Goal: Task Accomplishment & Management: Use online tool/utility

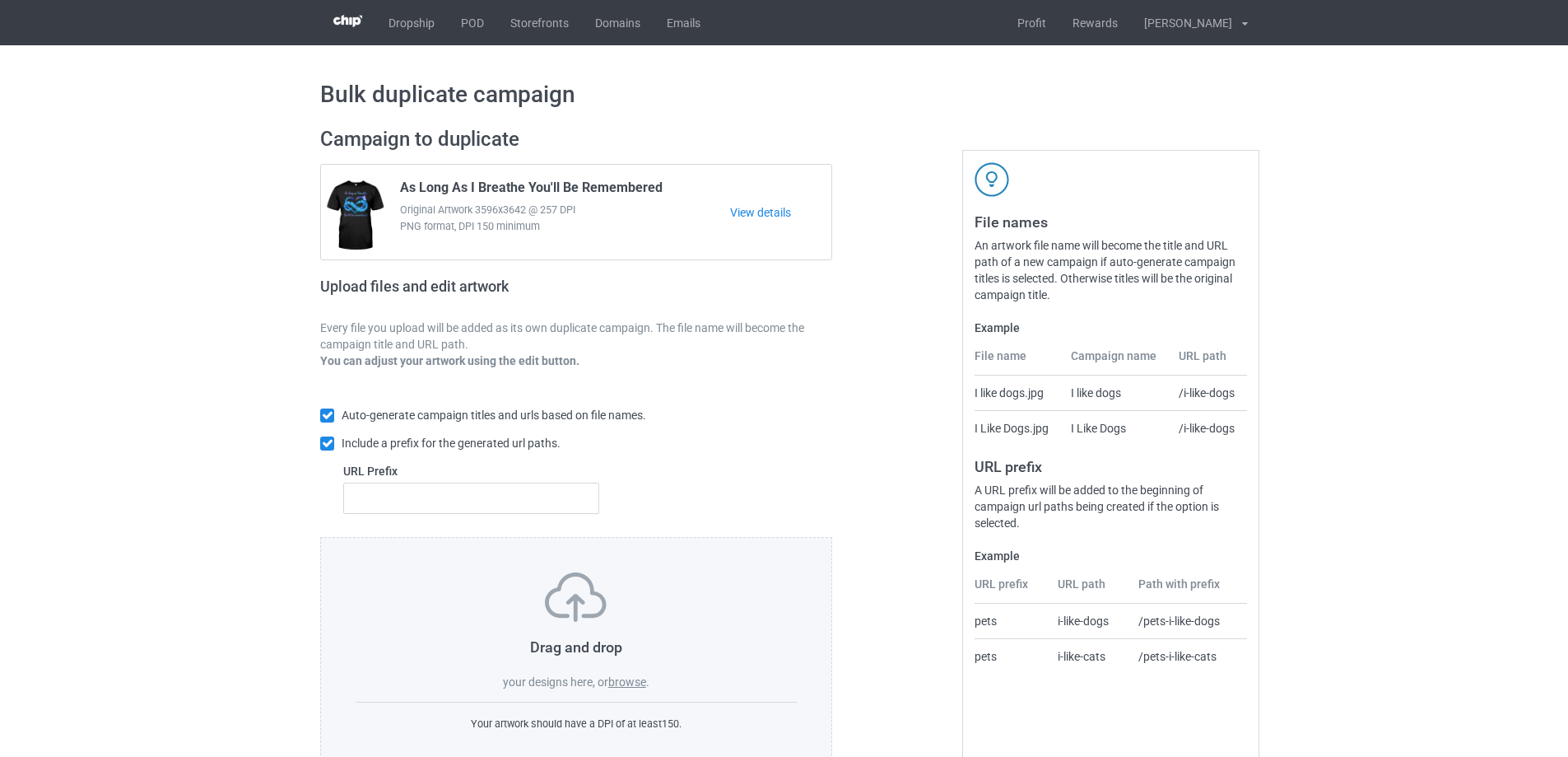
click at [855, 387] on div at bounding box center [903, 447] width 119 height 664
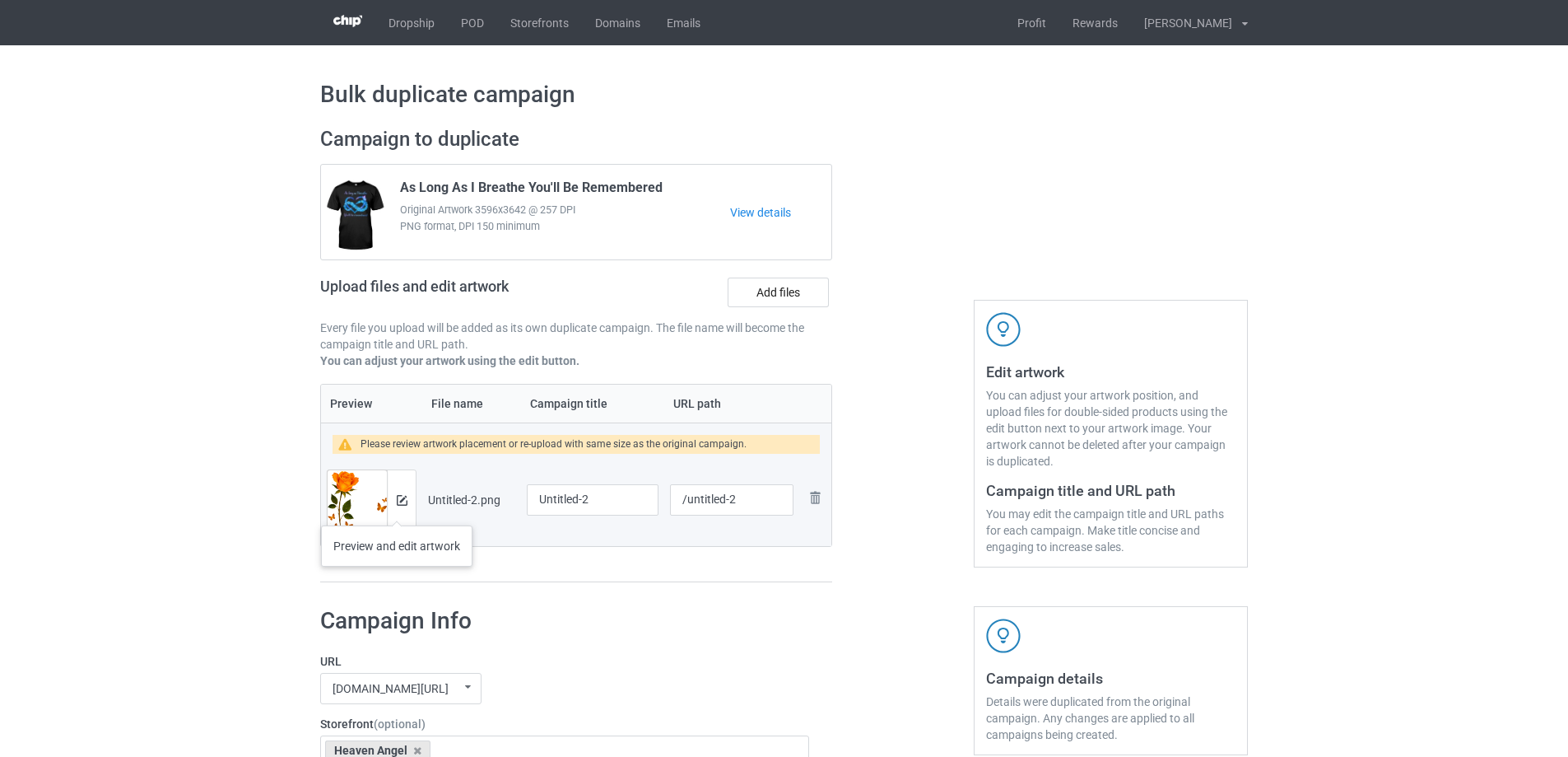
click at [397, 509] on div at bounding box center [401, 500] width 29 height 59
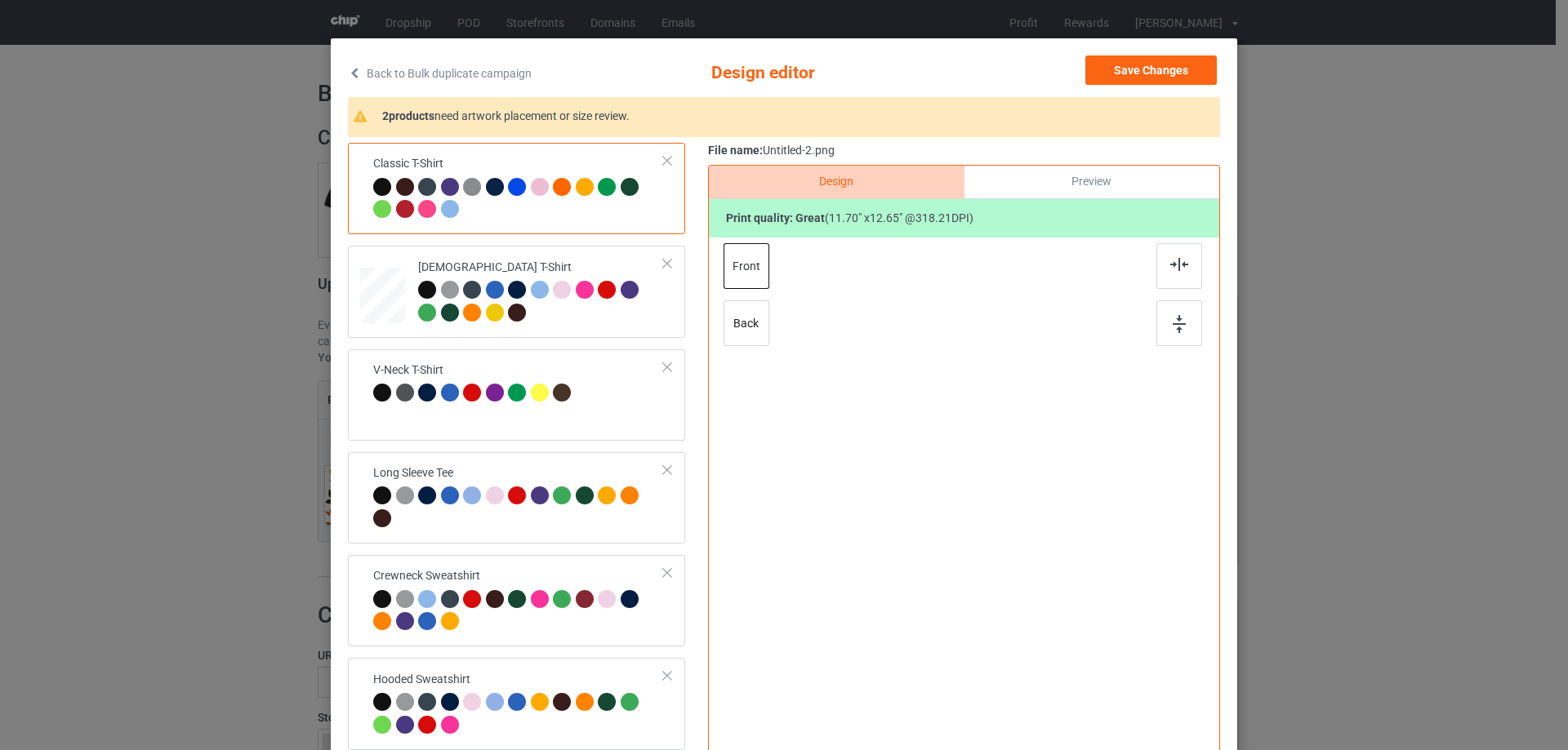
scroll to position [82, 0]
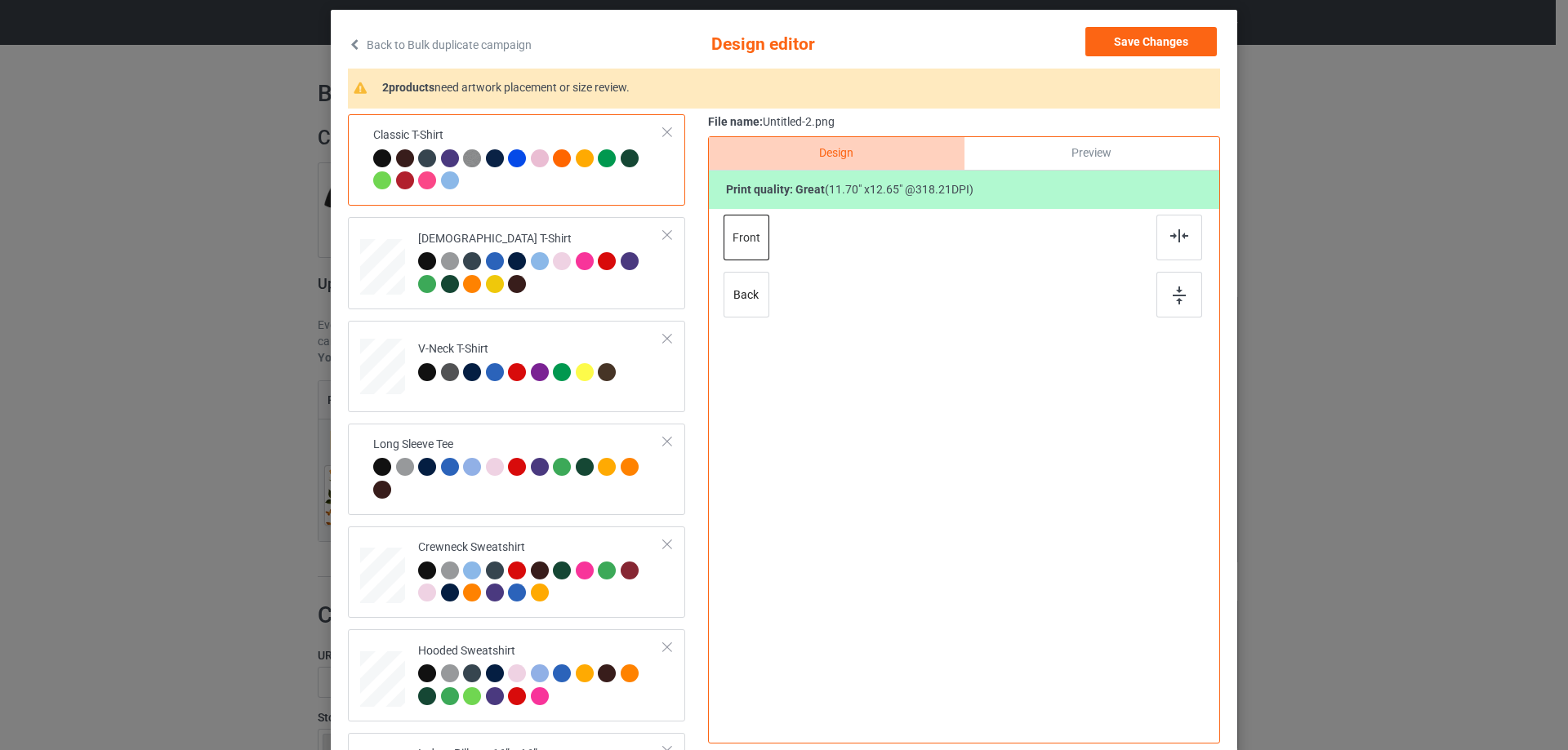
click at [698, 403] on div "Classic T-Shirt Ladies T-Shirt V-Neck T-Shirt Long Sleeve Tee Crewneck Sweatshi…" at bounding box center [784, 432] width 872 height 637
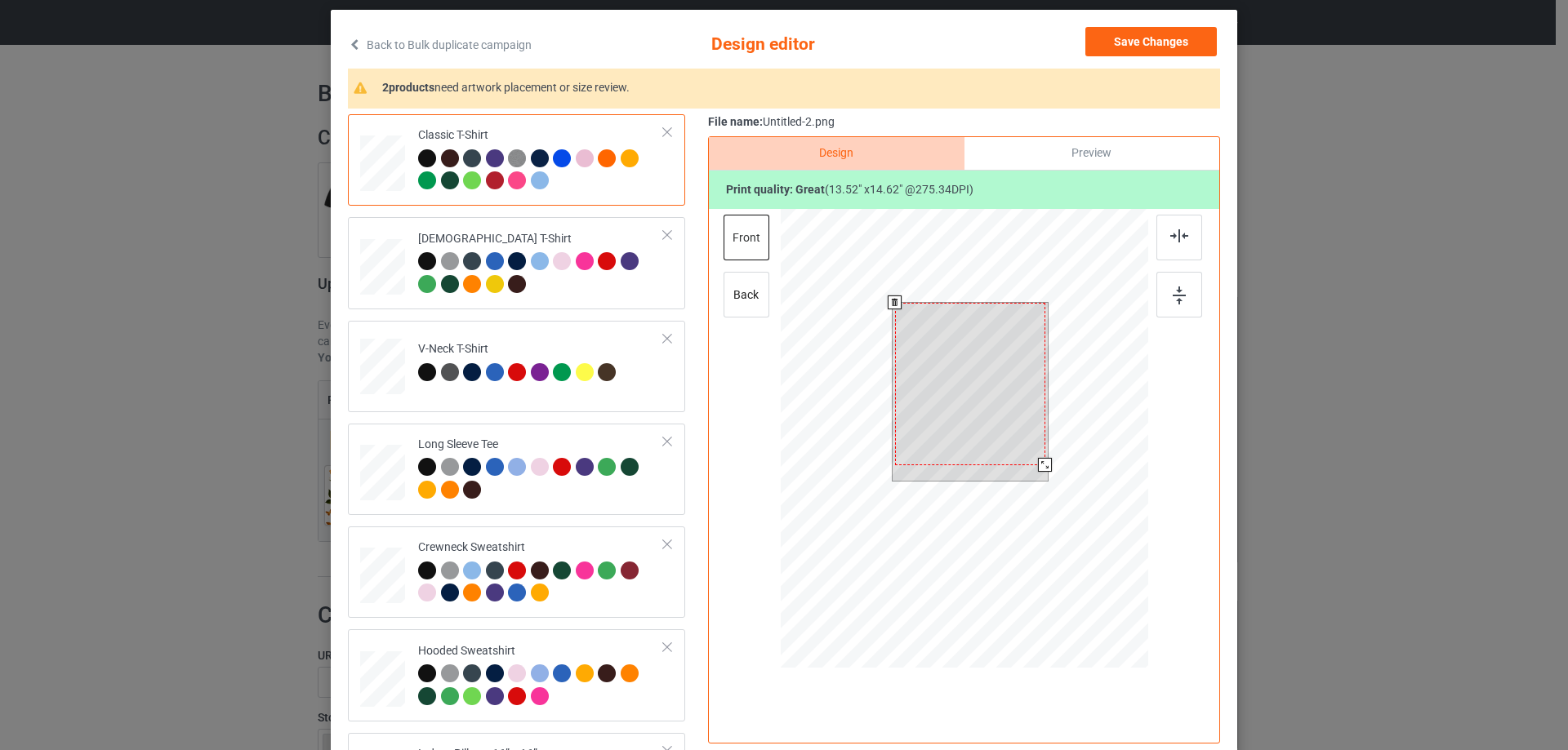
click at [1033, 450] on div at bounding box center [969, 383] width 150 height 163
click at [1034, 459] on div at bounding box center [1040, 460] width 14 height 14
click at [1000, 430] on div at bounding box center [970, 381] width 142 height 153
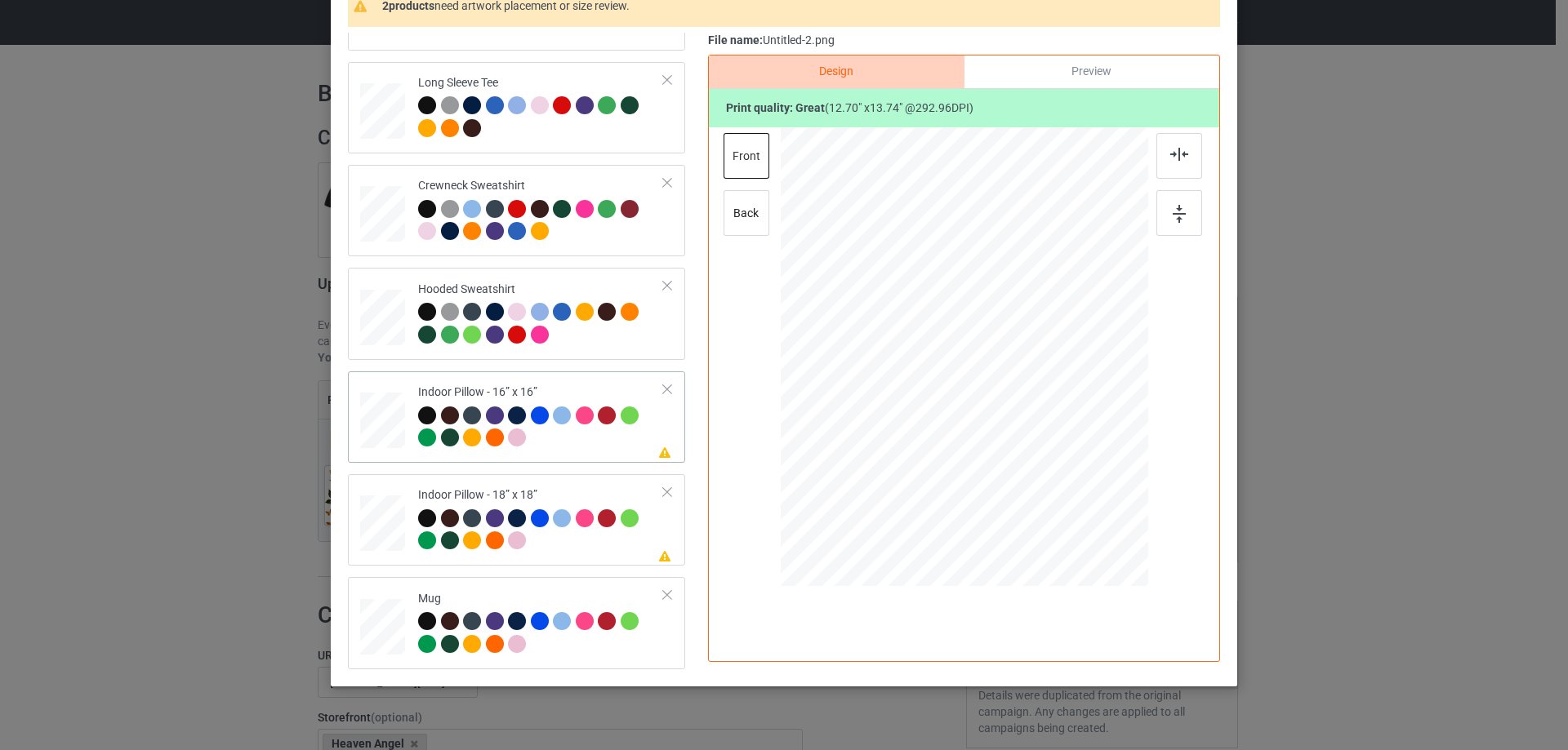
scroll to position [192, 0]
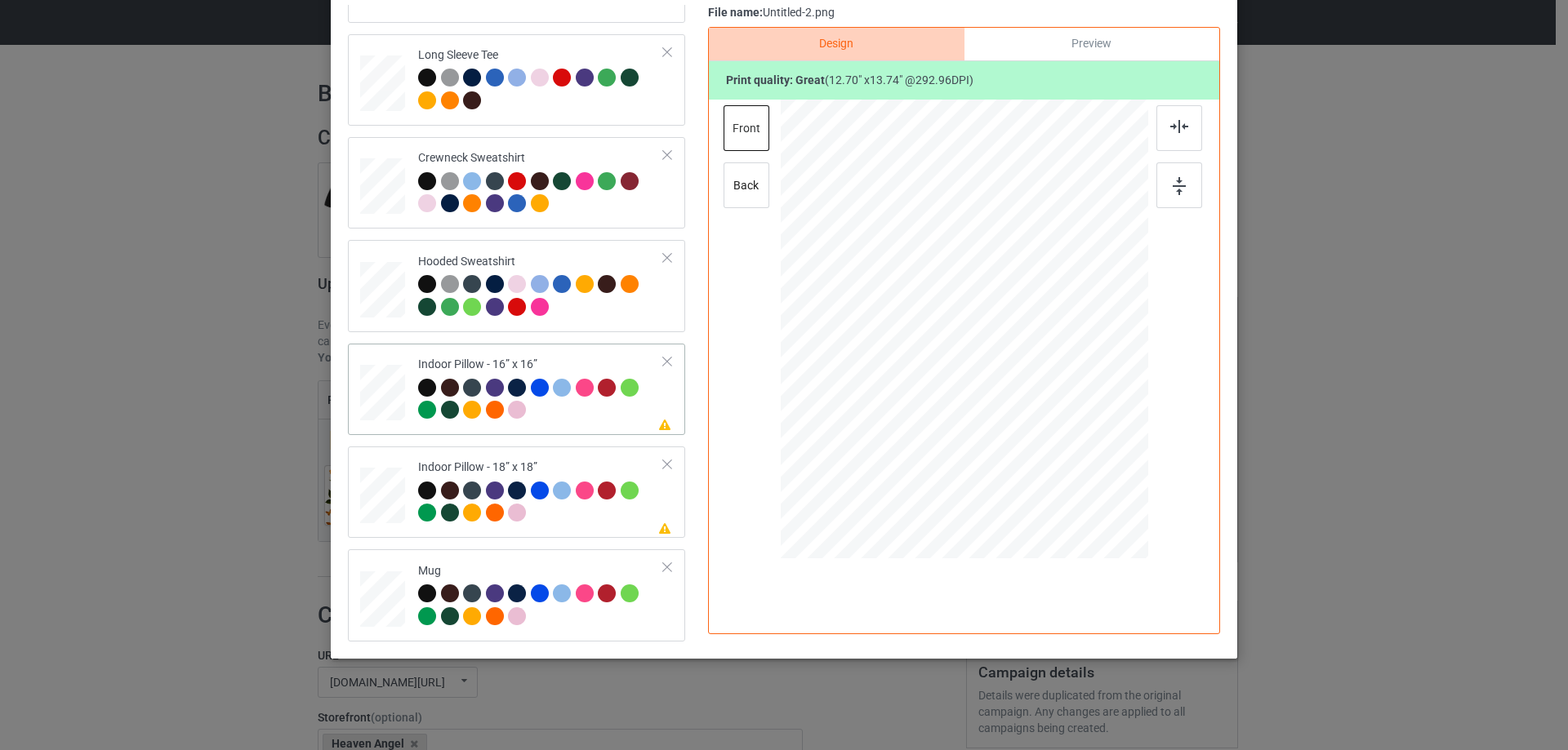
click at [370, 411] on div at bounding box center [383, 392] width 45 height 45
click at [1176, 131] on img at bounding box center [1179, 127] width 18 height 13
click at [1089, 30] on div "Preview" at bounding box center [1092, 44] width 255 height 33
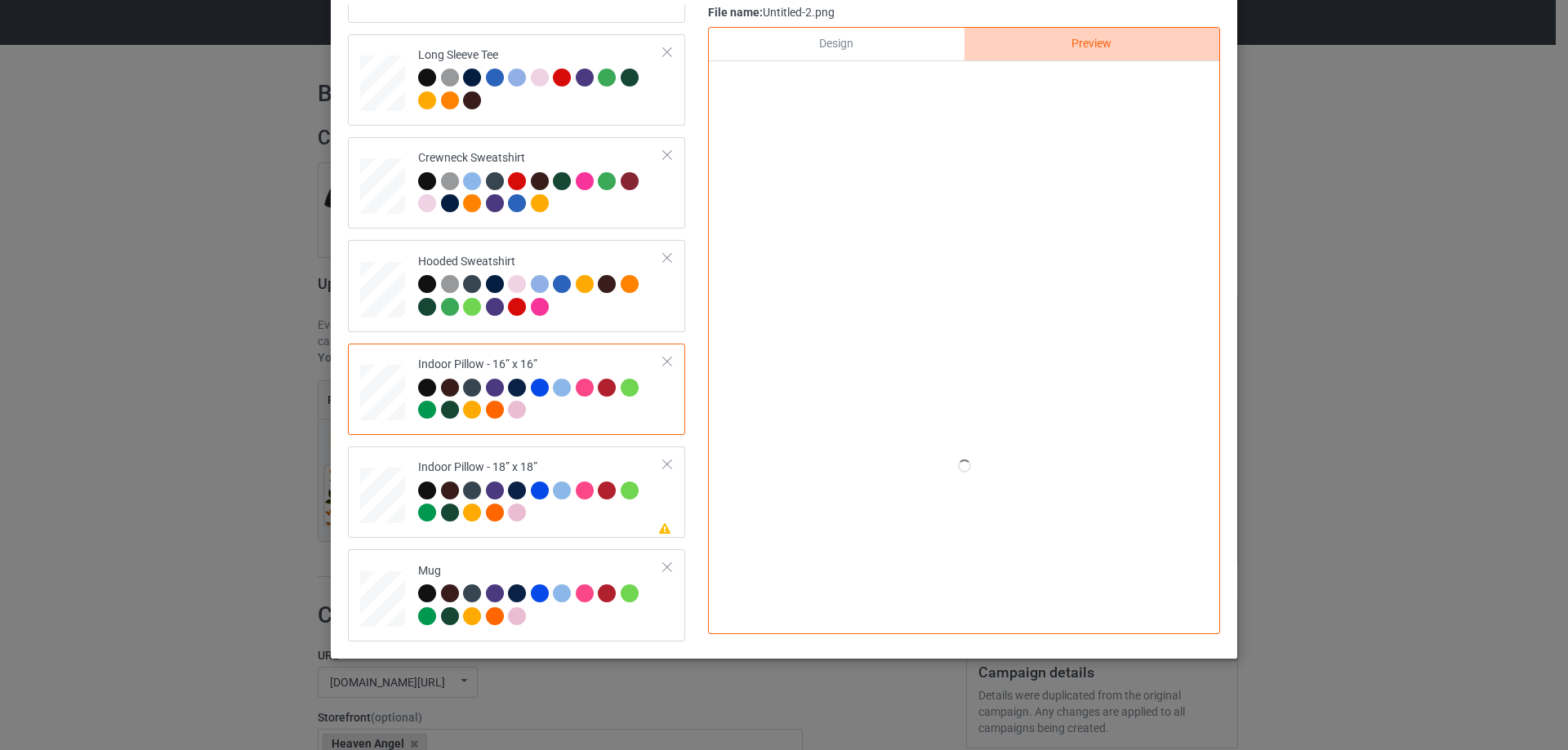
scroll to position [110, 0]
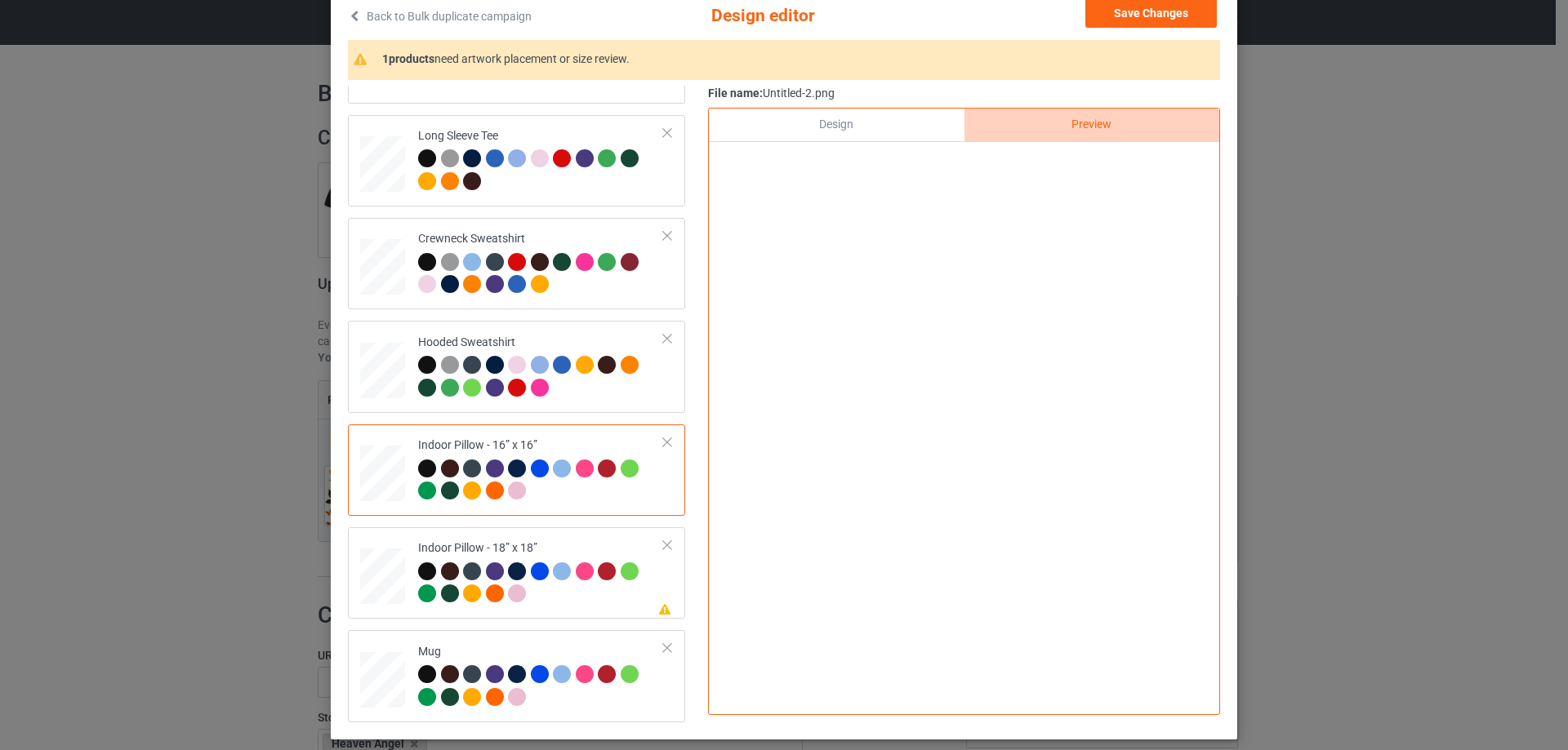
click at [889, 128] on div "Design" at bounding box center [836, 125] width 255 height 33
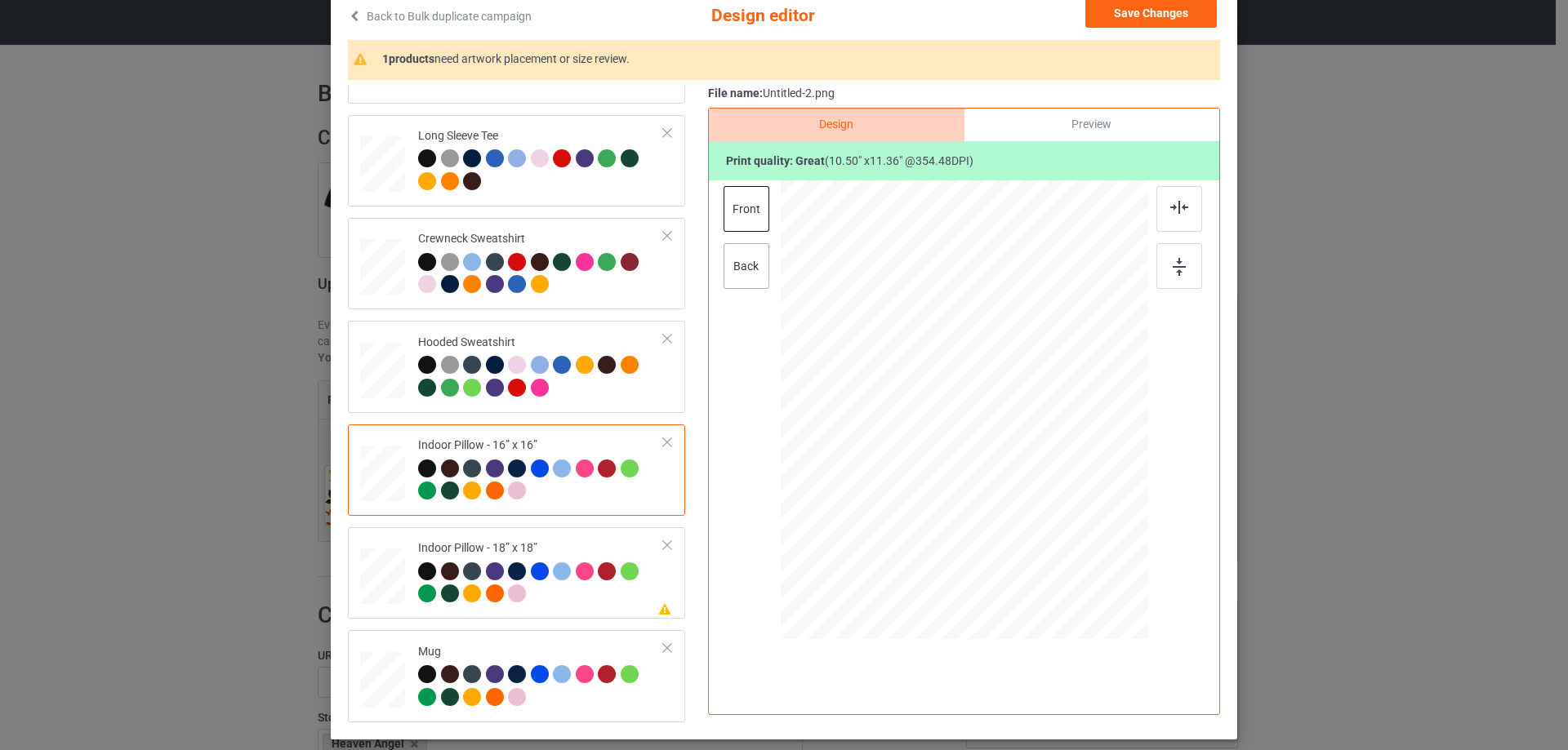
click at [755, 265] on div "back" at bounding box center [747, 267] width 46 height 46
click at [500, 550] on div "Indoor Pillow - 18” x 18”" at bounding box center [541, 571] width 246 height 62
click at [1183, 203] on div at bounding box center [1179, 209] width 46 height 46
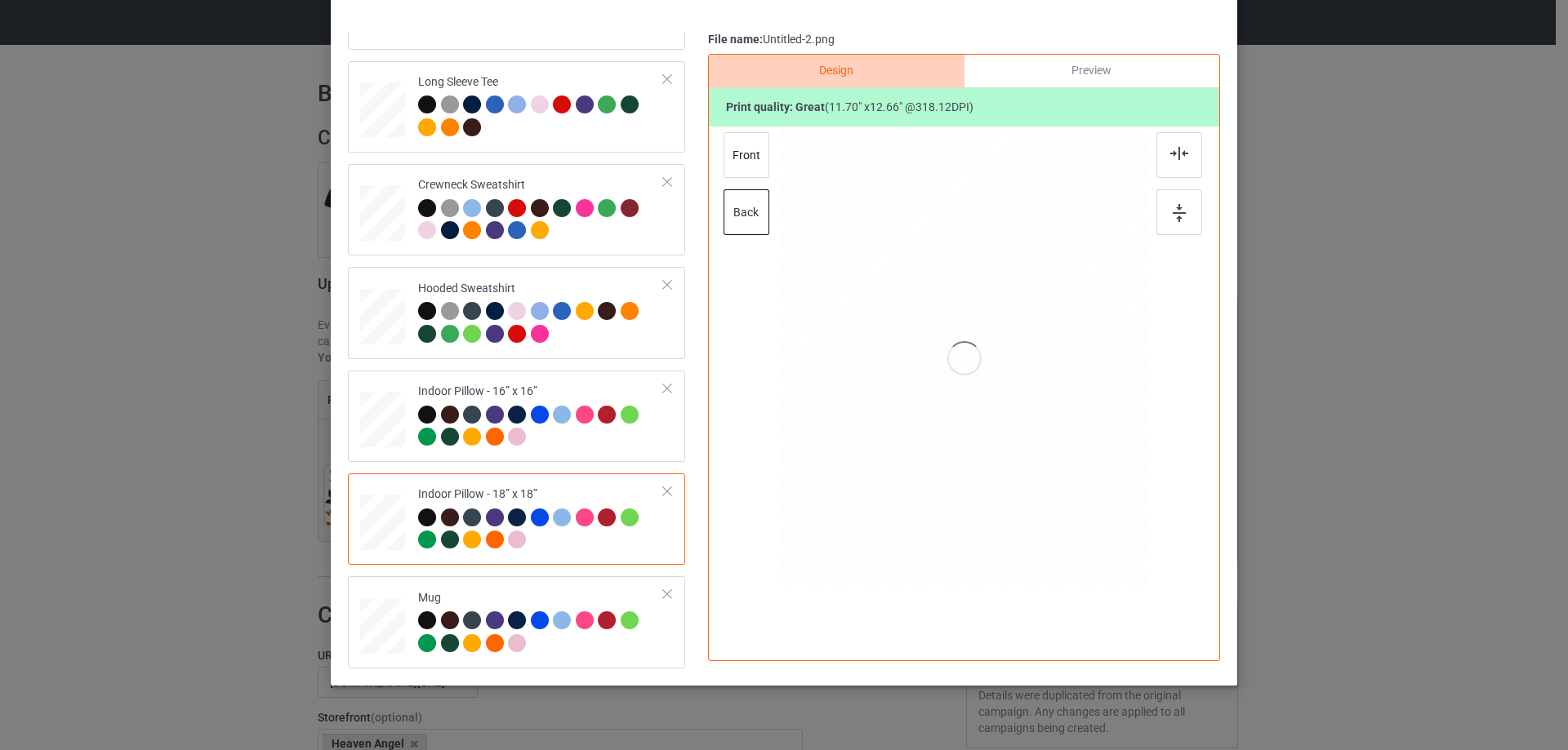
scroll to position [192, 0]
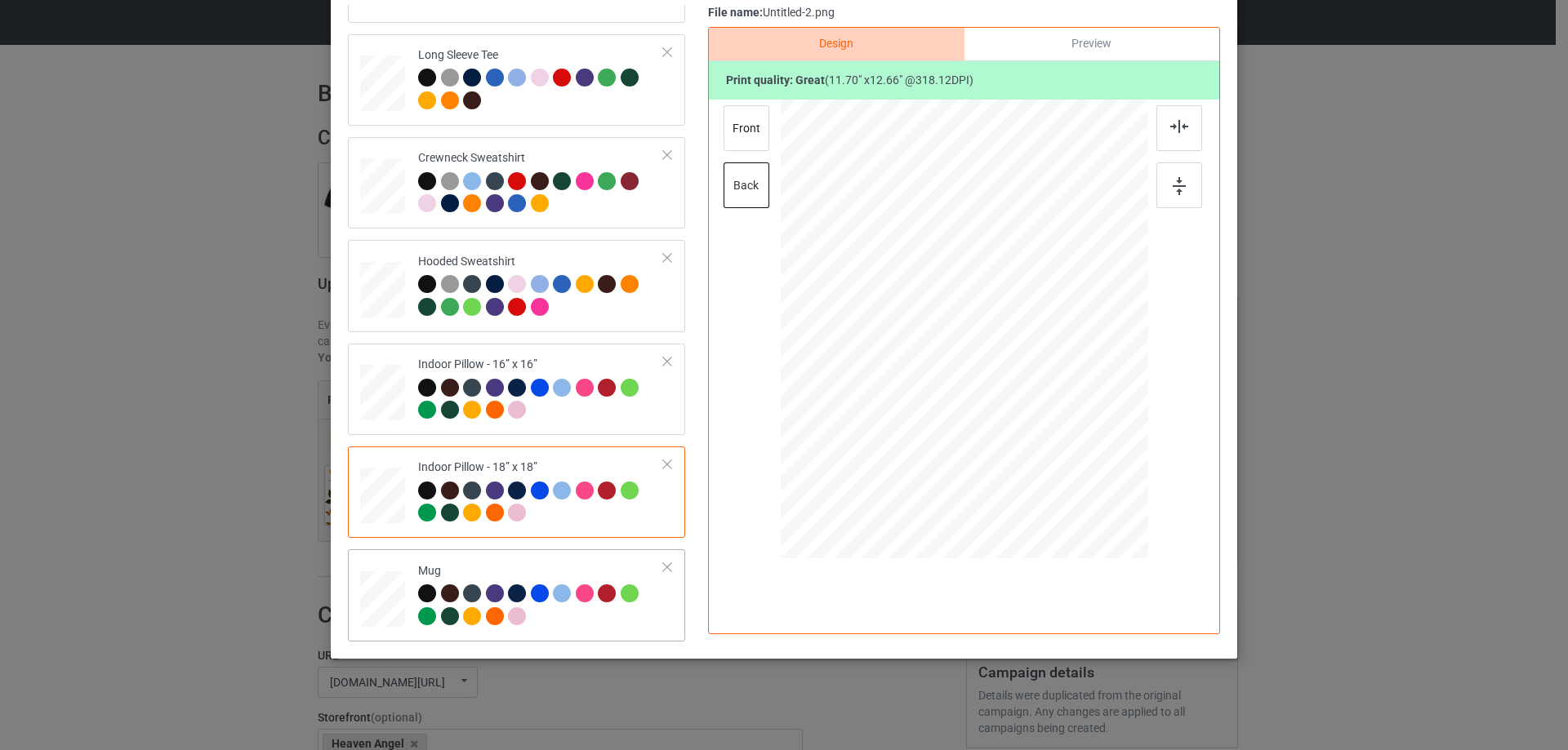
click at [544, 557] on td "Mug" at bounding box center [541, 595] width 264 height 78
click at [1122, 32] on div "Preview" at bounding box center [1092, 44] width 255 height 33
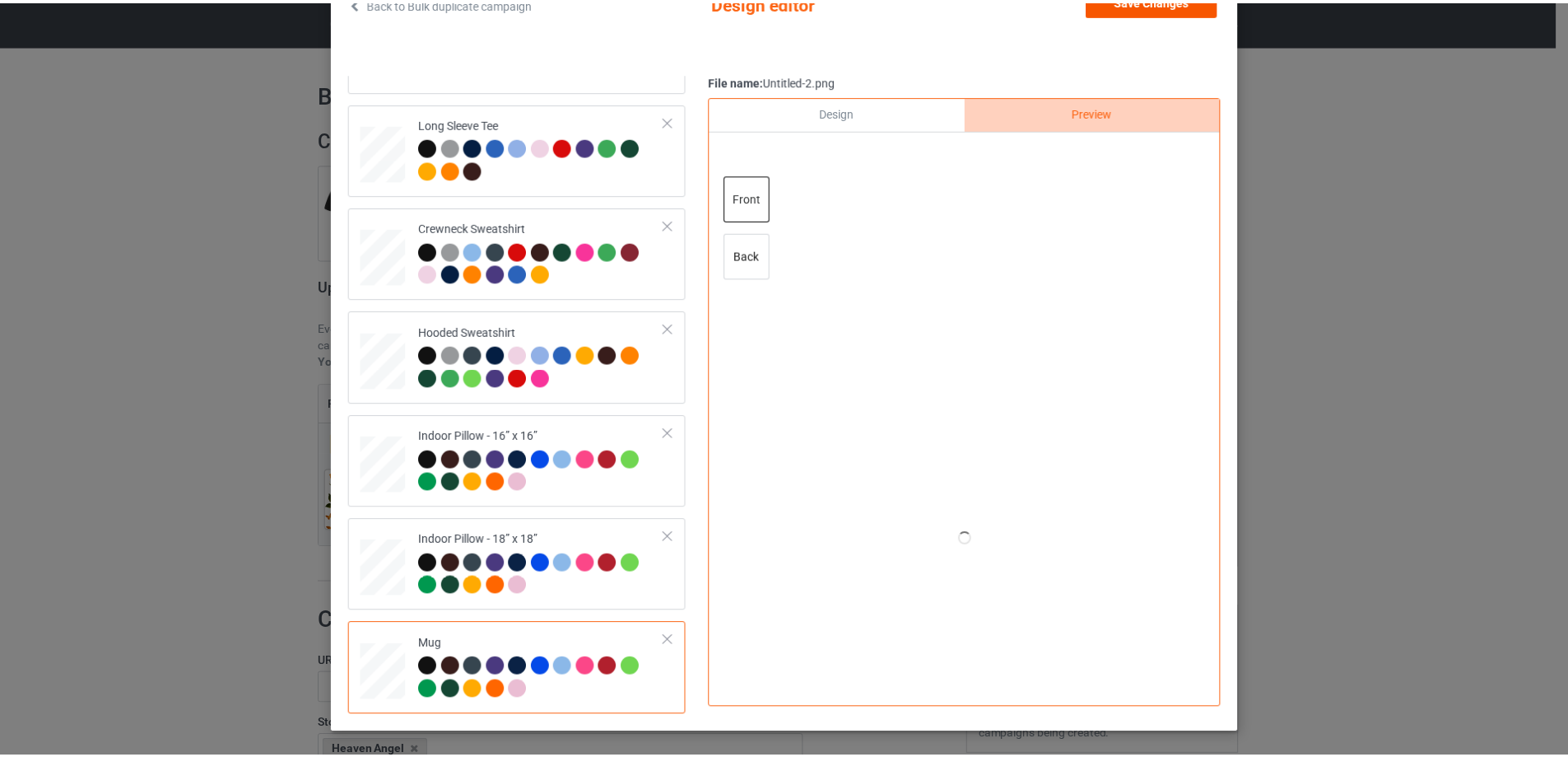
scroll to position [29, 0]
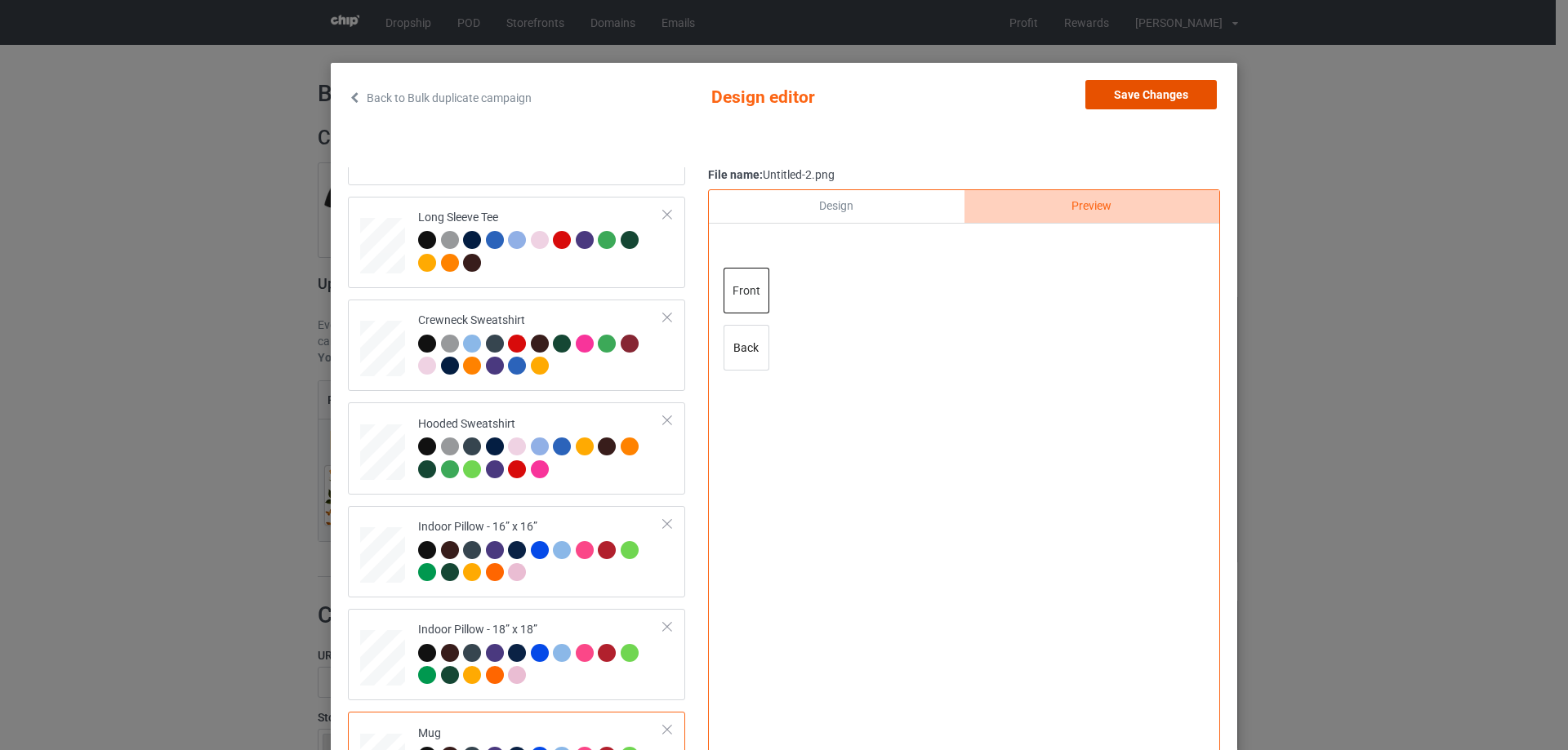
click at [1131, 96] on button "Save Changes" at bounding box center [1150, 95] width 132 height 29
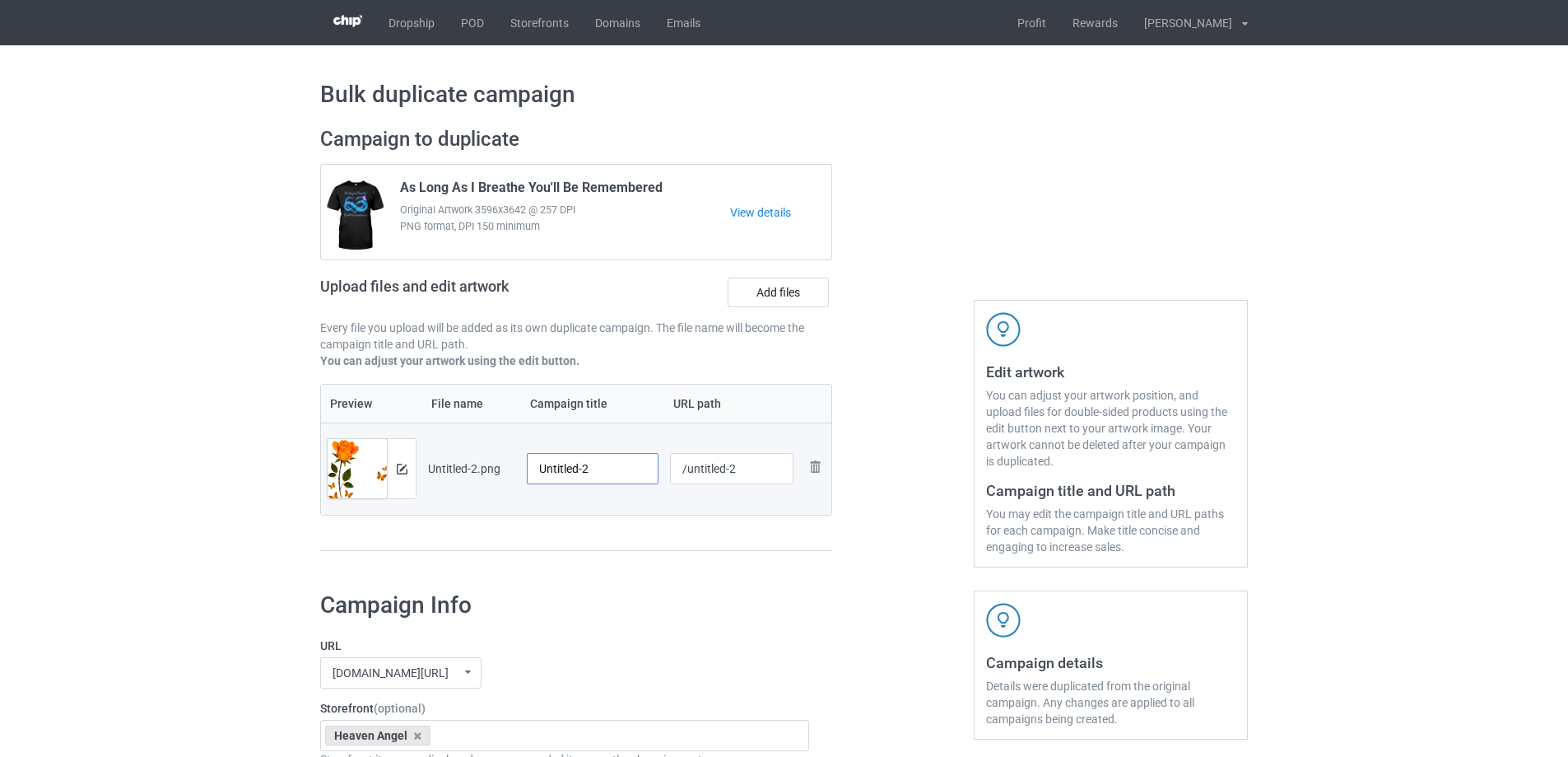
click at [614, 465] on input "Untitled-2" at bounding box center [593, 468] width 132 height 32
paste input "Days Will Pass And Turn Into Years But I Will Always Remember You With Silent T…"
type input "Days Will Pass And Turn Into Years But I Will Always Remember You With Silent T…"
click at [633, 531] on div "Preview File name Campaign title URL path Preview and edit artwork Untitled-2.p…" at bounding box center [576, 468] width 512 height 168
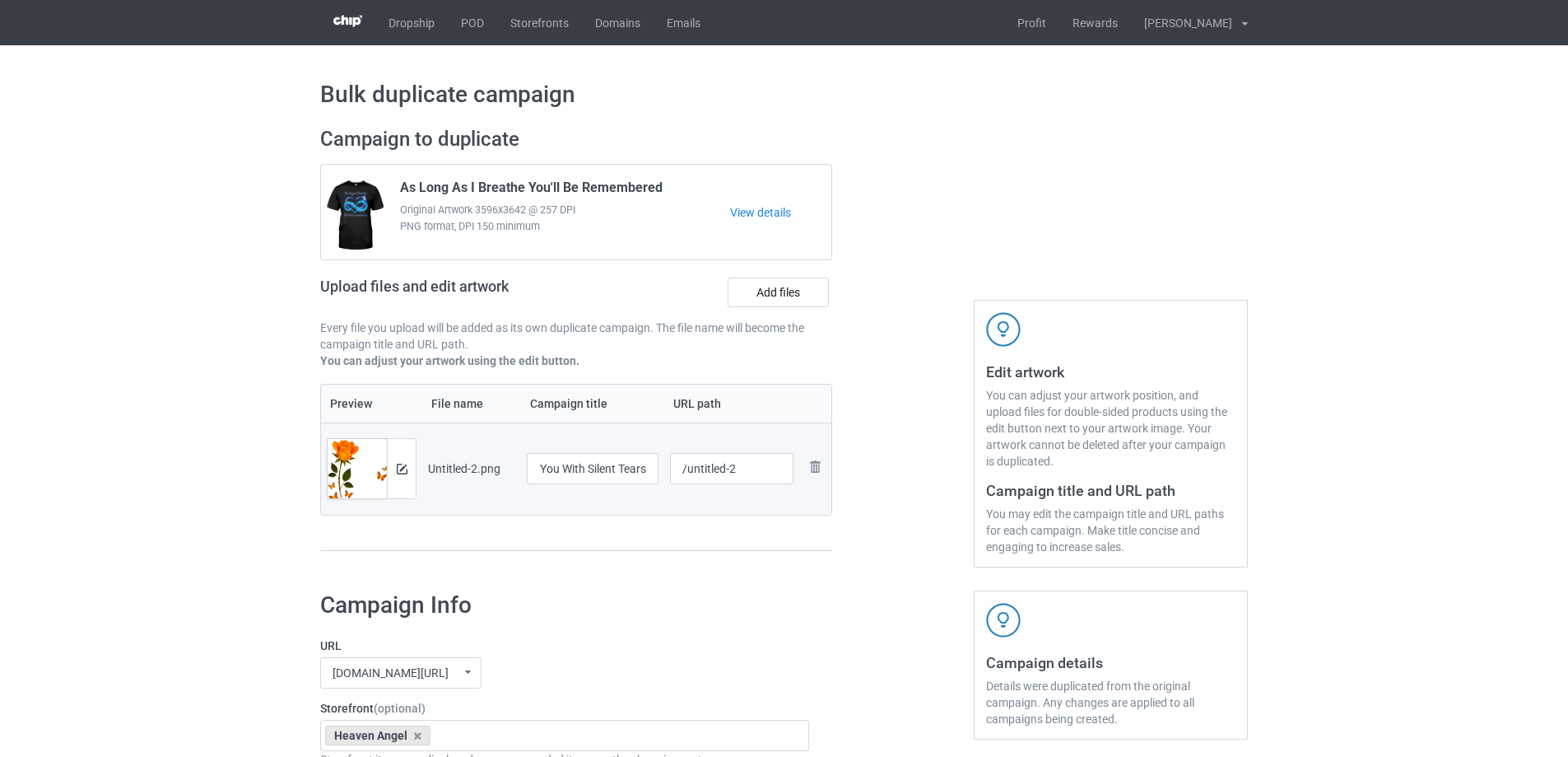
scroll to position [0, 0]
drag, startPoint x: 685, startPoint y: 473, endPoint x: 783, endPoint y: 467, distance: 98.2
click at [783, 467] on input "/untitled-2" at bounding box center [733, 468] width 124 height 32
click at [791, 536] on div "Preview File name Campaign title URL path Preview and edit artwork Untitled-2.p…" at bounding box center [576, 468] width 512 height 168
drag, startPoint x: 715, startPoint y: 468, endPoint x: 755, endPoint y: 481, distance: 42.1
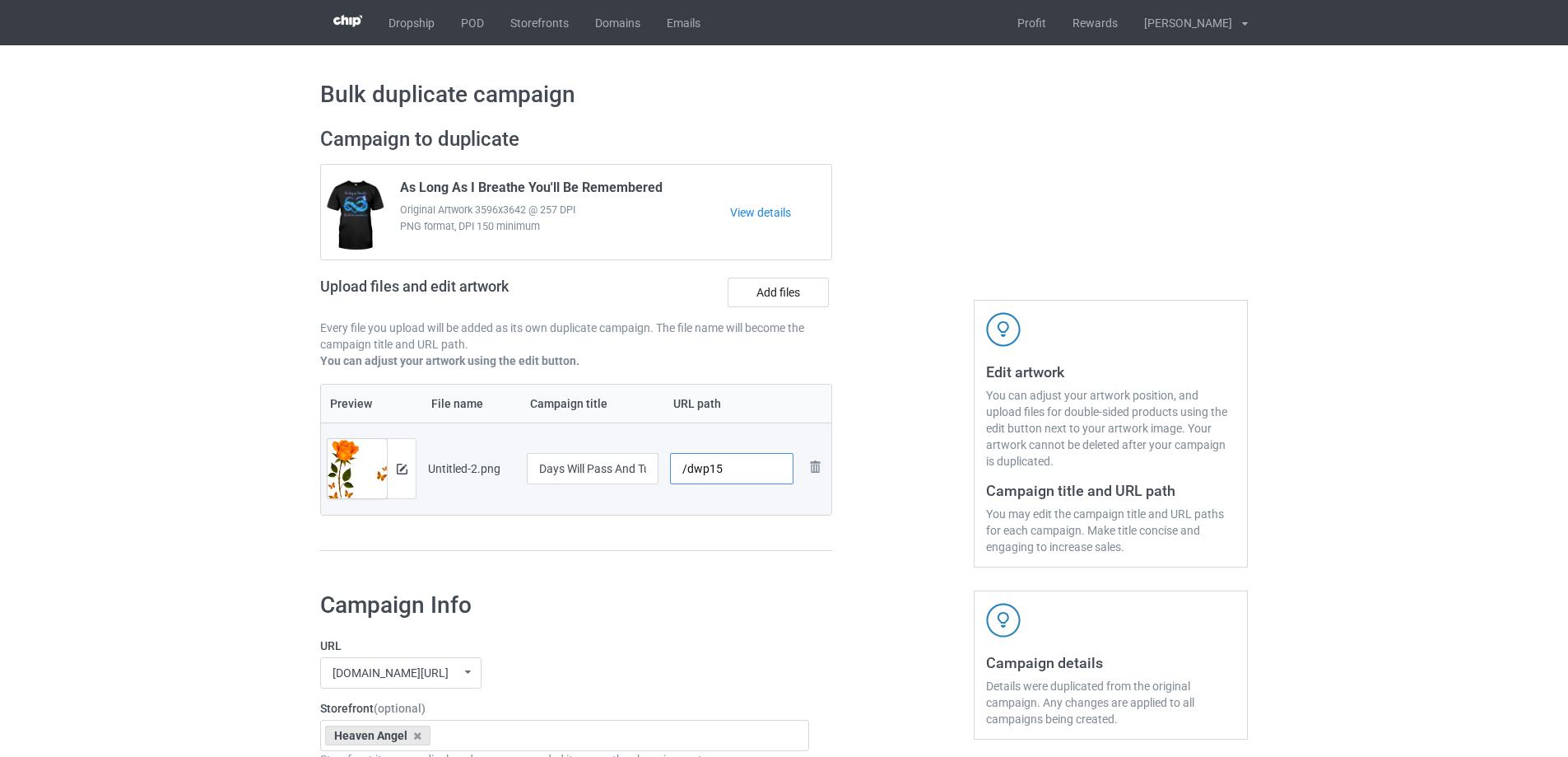
click at [745, 476] on input "/dwp15" at bounding box center [733, 468] width 124 height 32
drag, startPoint x: 717, startPoint y: 468, endPoint x: 748, endPoint y: 471, distance: 31.1
click at [748, 471] on input "/dwp13" at bounding box center [733, 468] width 124 height 32
click at [740, 512] on td "/dwp13" at bounding box center [732, 468] width 135 height 92
drag, startPoint x: 713, startPoint y: 472, endPoint x: 734, endPoint y: 474, distance: 21.1
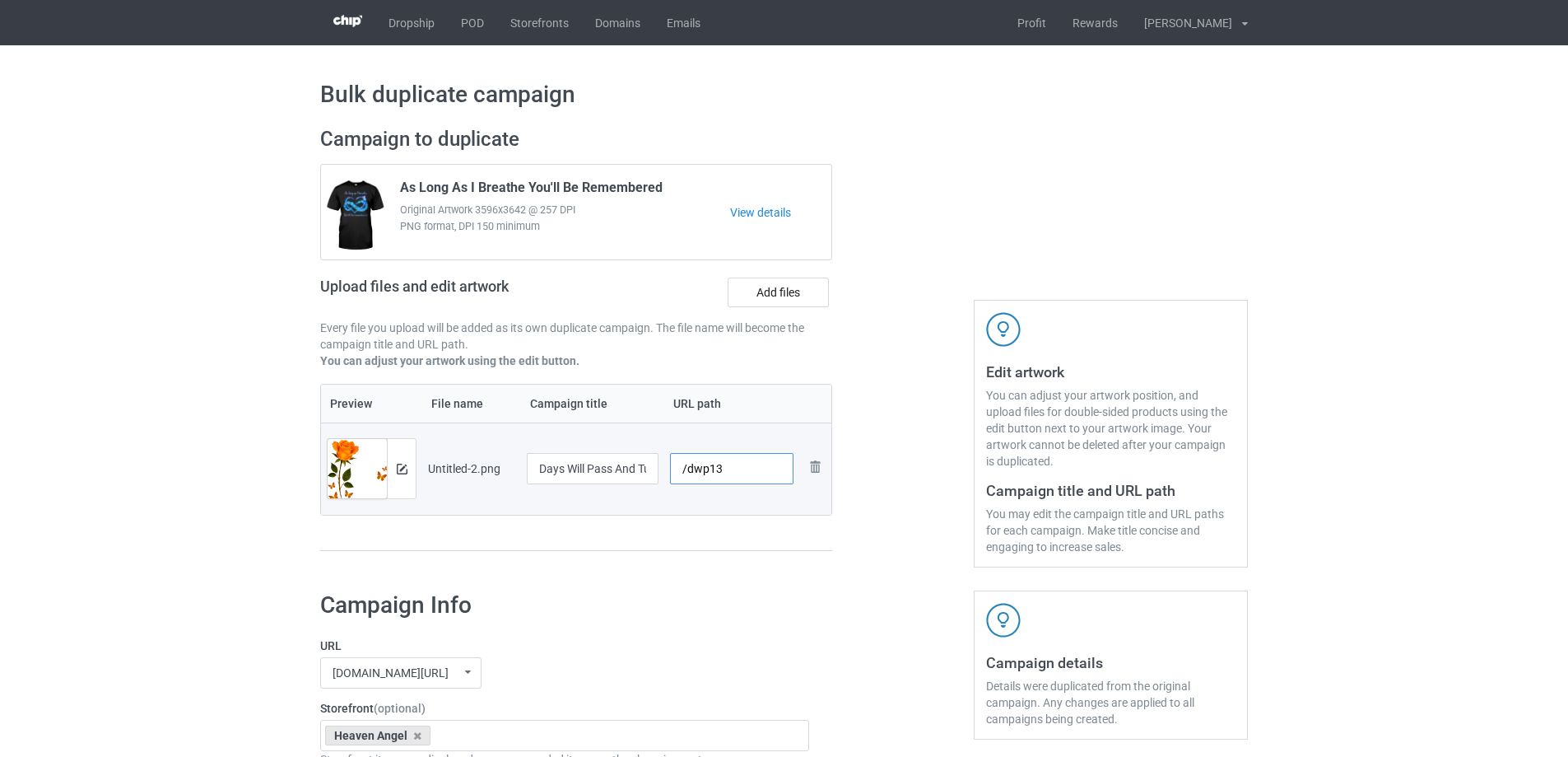
click at [734, 474] on input "/dwp13" at bounding box center [733, 468] width 124 height 32
drag, startPoint x: 715, startPoint y: 470, endPoint x: 758, endPoint y: 474, distance: 43.2
click at [758, 474] on input "/dwp12" at bounding box center [733, 468] width 124 height 32
type input "/dwp13"
click at [862, 498] on div at bounding box center [903, 347] width 119 height 464
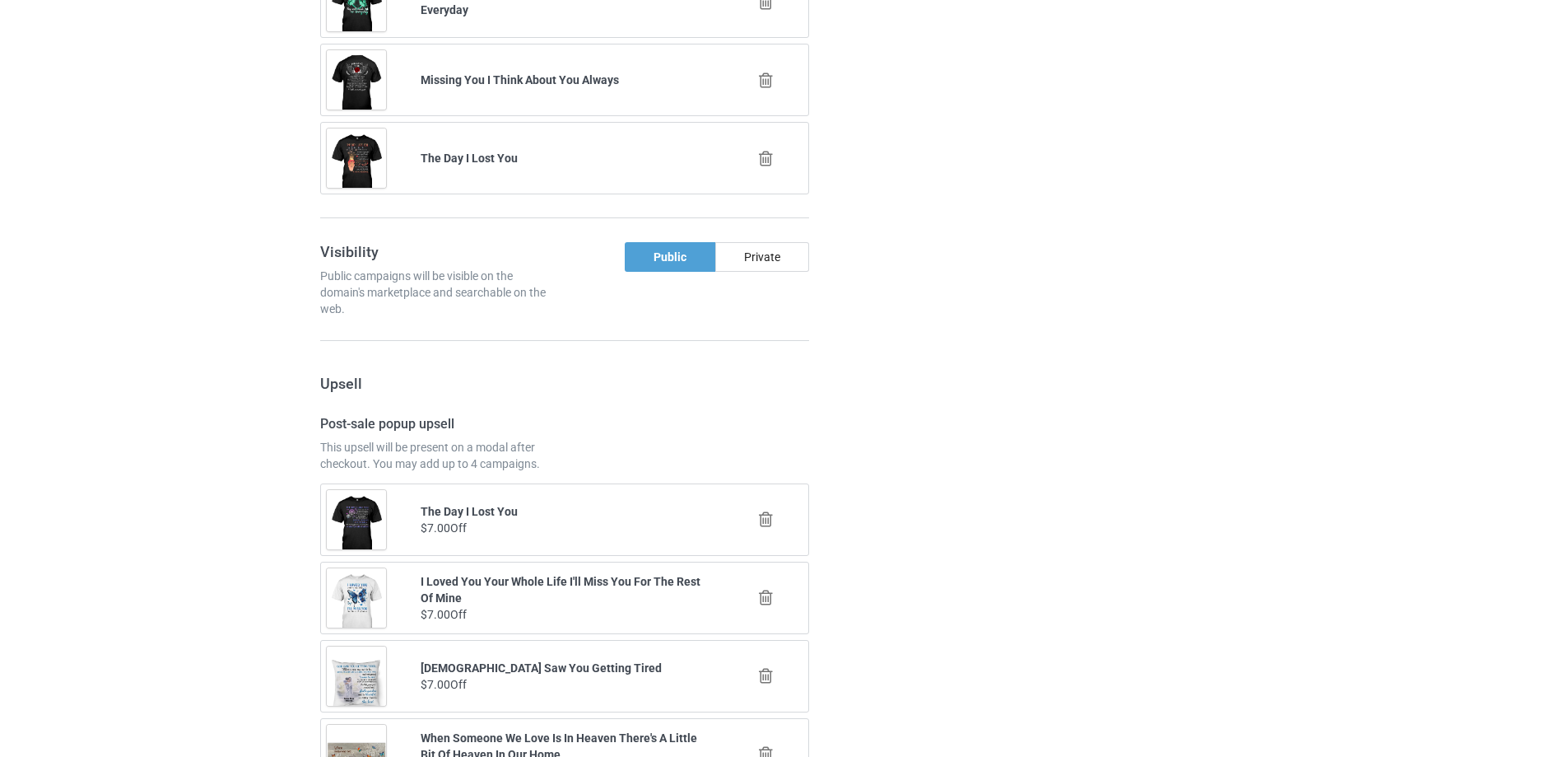
scroll to position [1918, 0]
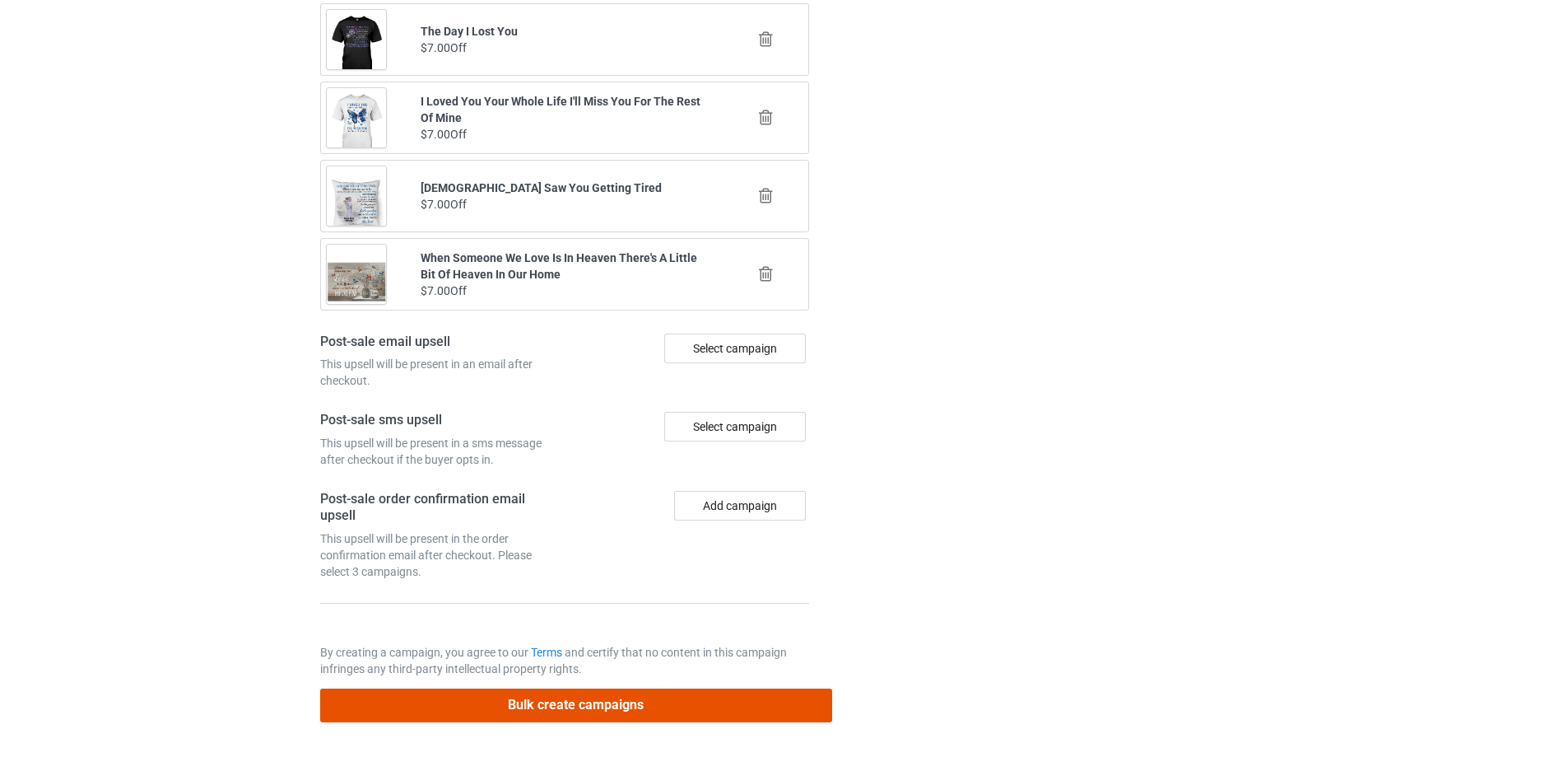
click at [649, 709] on button "Bulk create campaigns" at bounding box center [576, 705] width 512 height 33
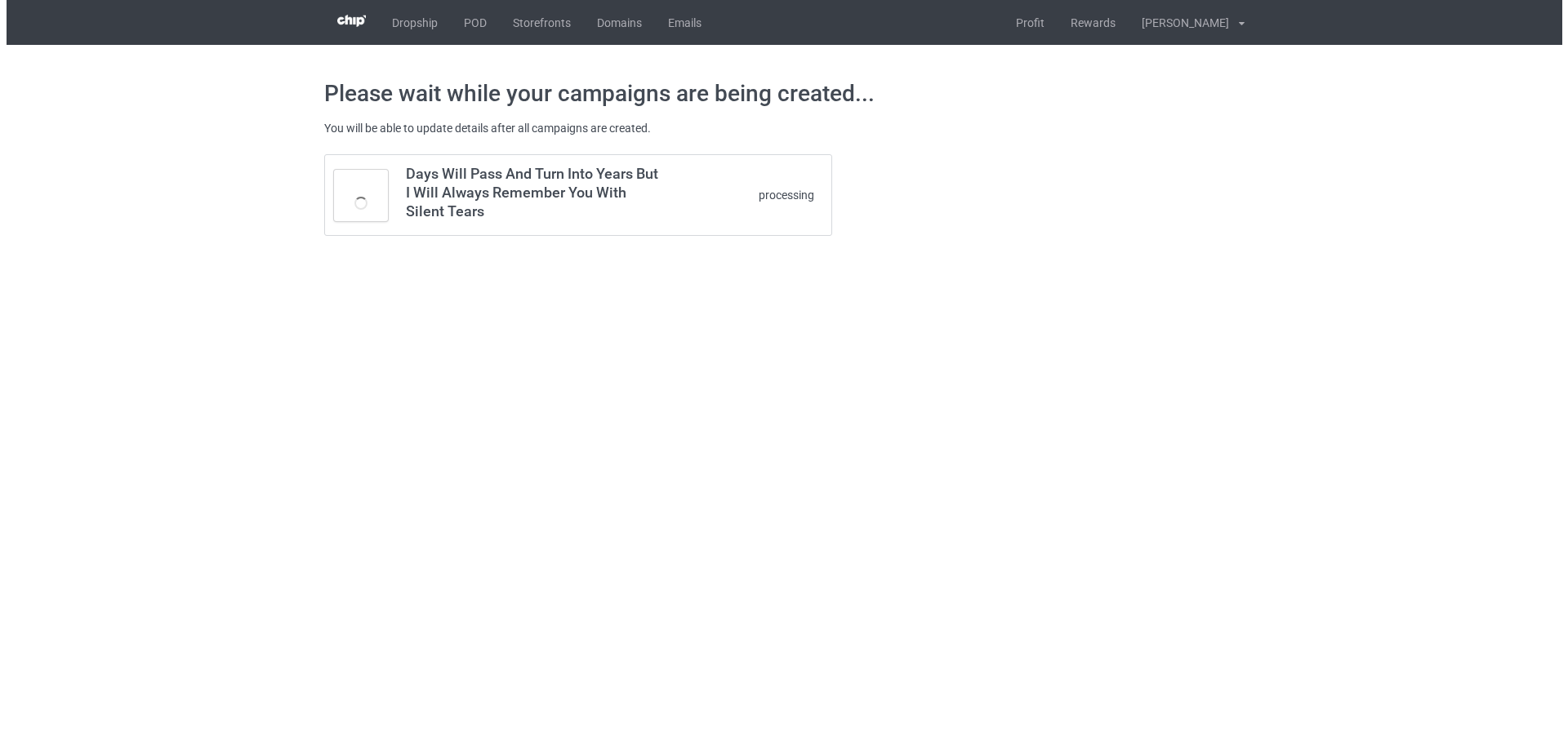
scroll to position [0, 0]
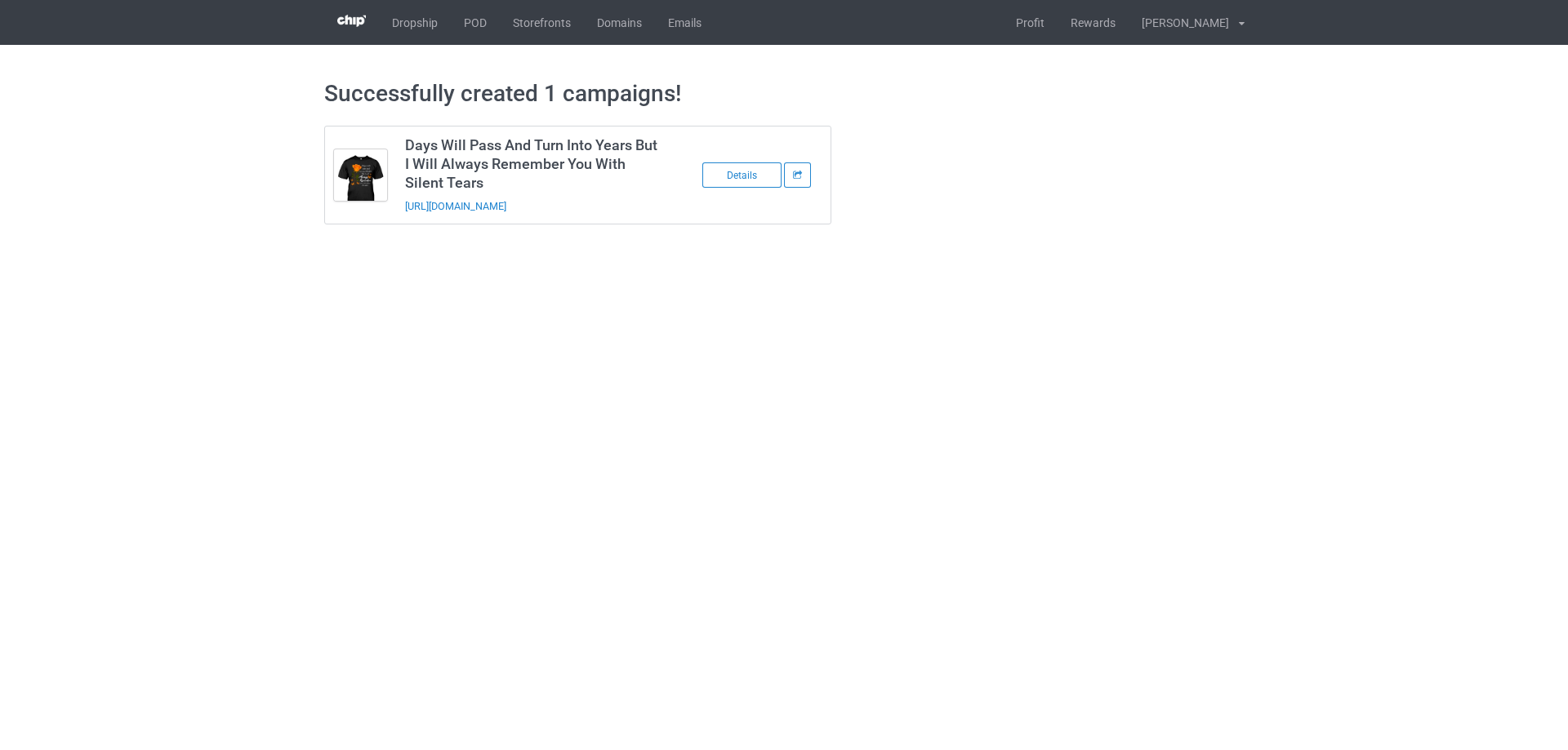
drag, startPoint x: 637, startPoint y: 212, endPoint x: 405, endPoint y: 222, distance: 232.2
click at [405, 222] on td "Days Will Pass And Turn Into Years But I Will Always Remember You With Silent T…" at bounding box center [534, 176] width 276 height 97
copy link "https://www.sendinglovetoheaven.com/dwp13"
click at [1306, 431] on body "Dropship POD Storefronts Domains Emails Profit Rewards Đỗ Cao Thái Settings Log…" at bounding box center [784, 375] width 1568 height 750
click at [476, 26] on link "POD" at bounding box center [475, 22] width 49 height 45
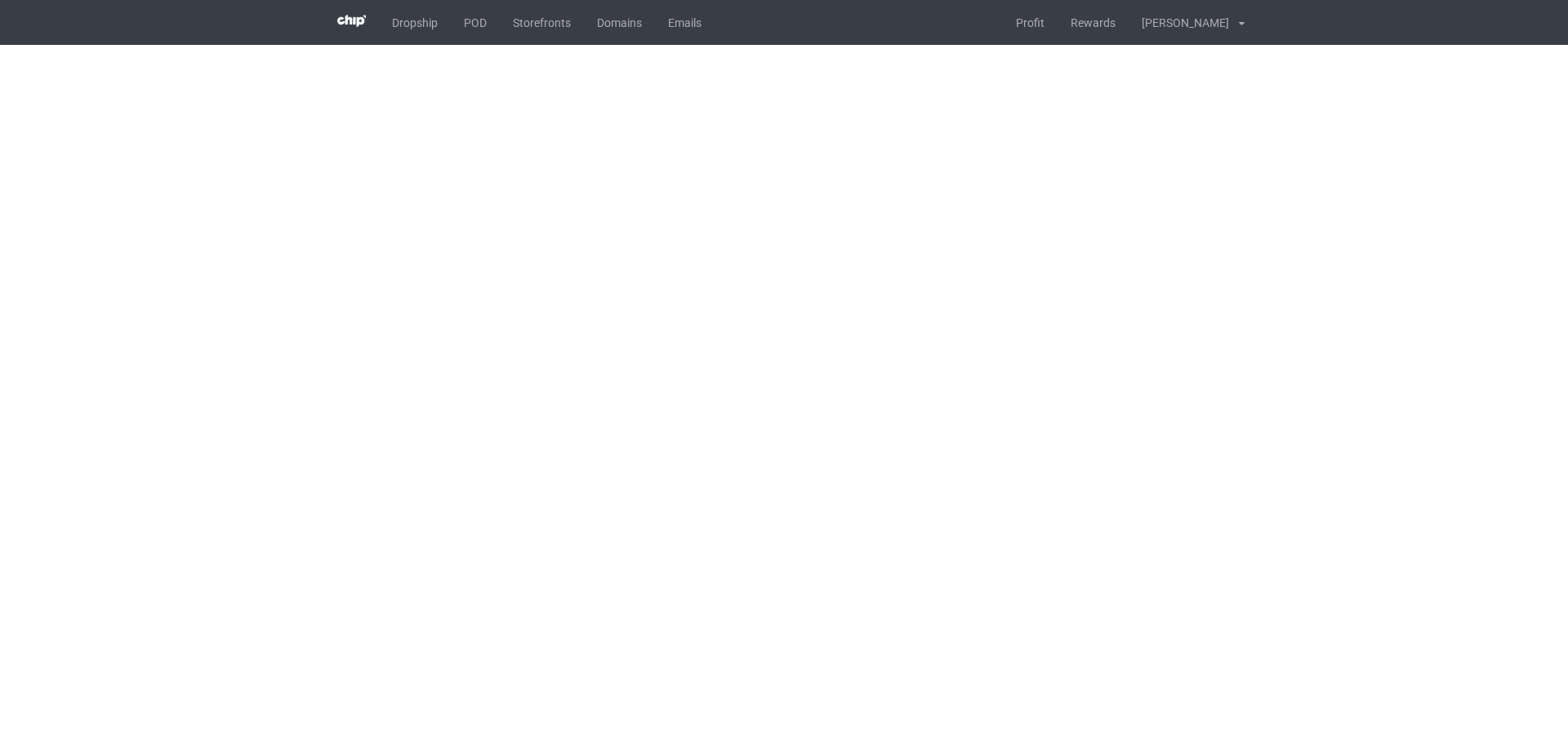
click at [217, 352] on body "Dropship POD Storefronts Domains Emails Profit Rewards Đỗ Cao Thái Settings Log…" at bounding box center [784, 375] width 1568 height 750
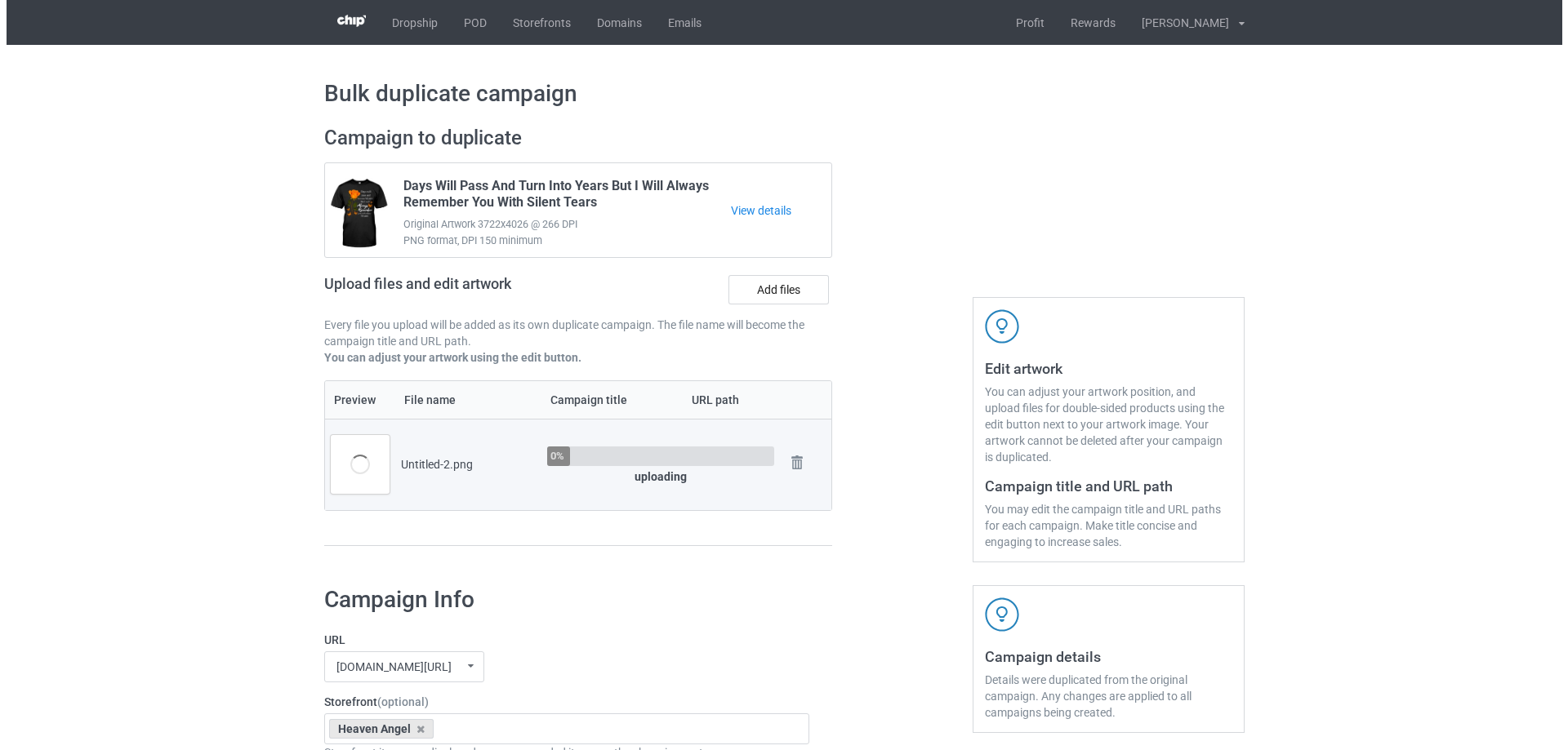
scroll to position [164, 0]
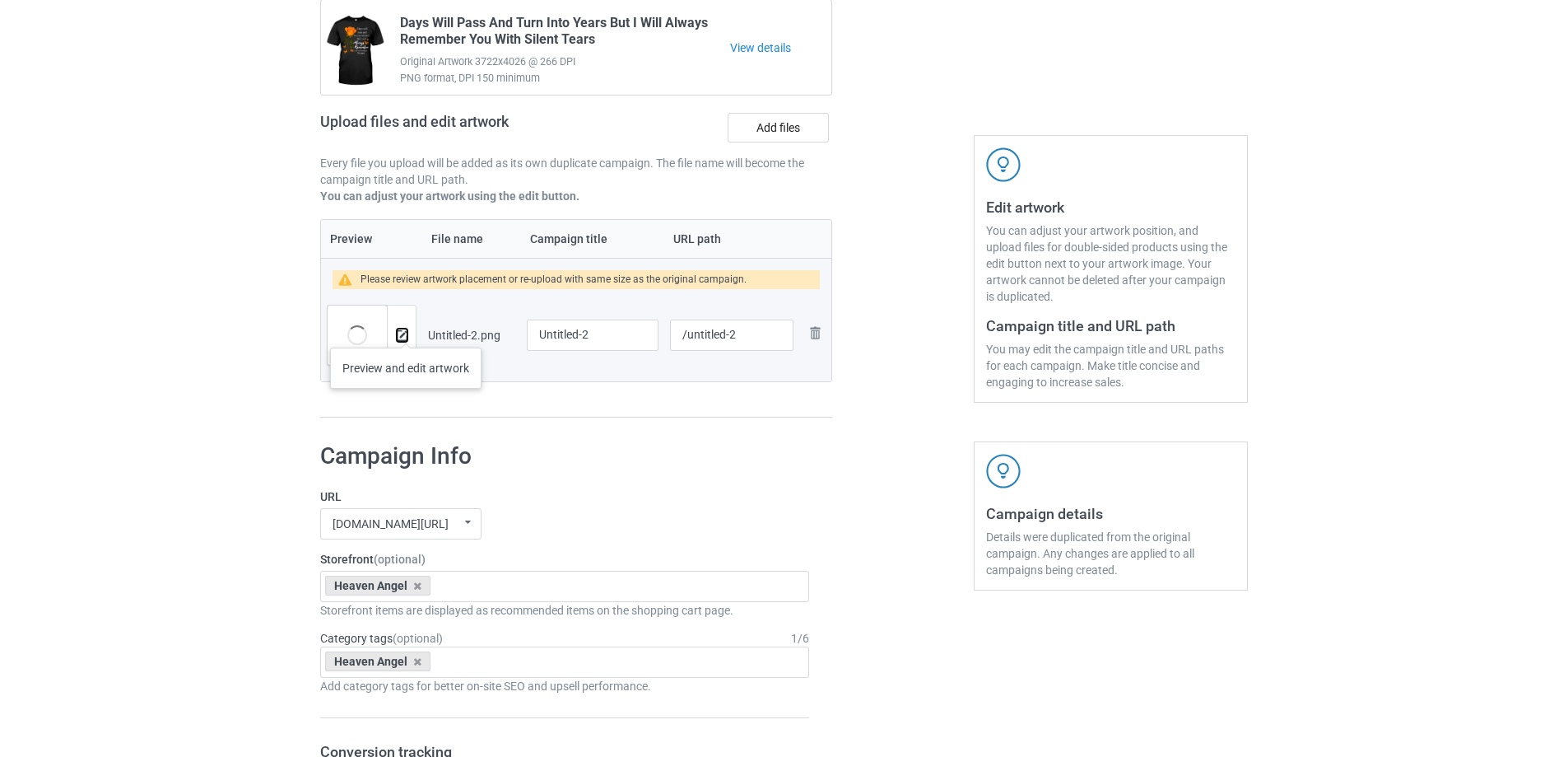
click at [406, 331] on img at bounding box center [402, 336] width 11 height 11
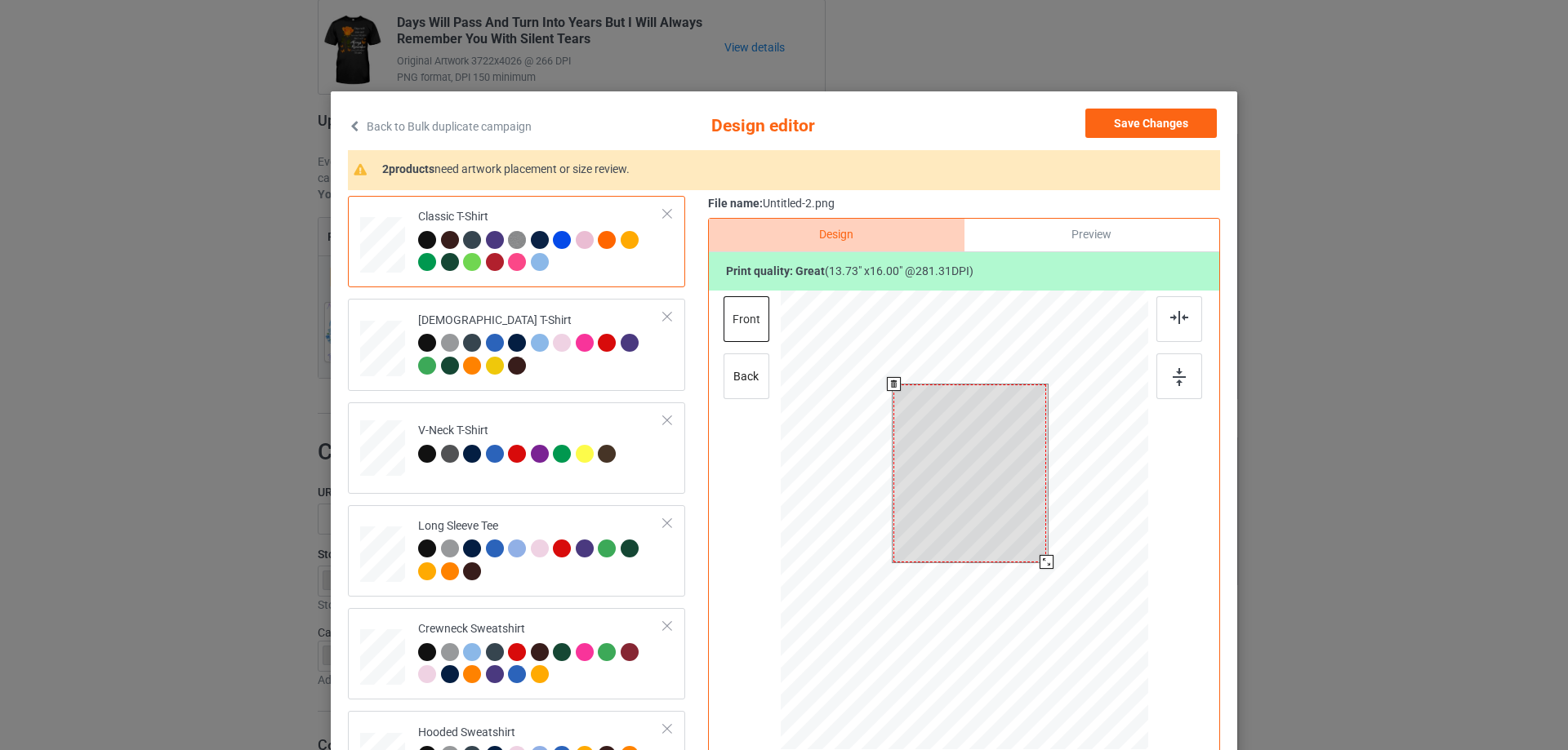
drag, startPoint x: 1035, startPoint y: 534, endPoint x: 1037, endPoint y: 542, distance: 8.2
click at [1037, 542] on div at bounding box center [969, 473] width 153 height 178
drag, startPoint x: 1038, startPoint y: 558, endPoint x: 1037, endPoint y: 550, distance: 8.1
click at [1037, 550] on div at bounding box center [1041, 556] width 14 height 14
click at [1006, 528] on div at bounding box center [970, 467] width 143 height 166
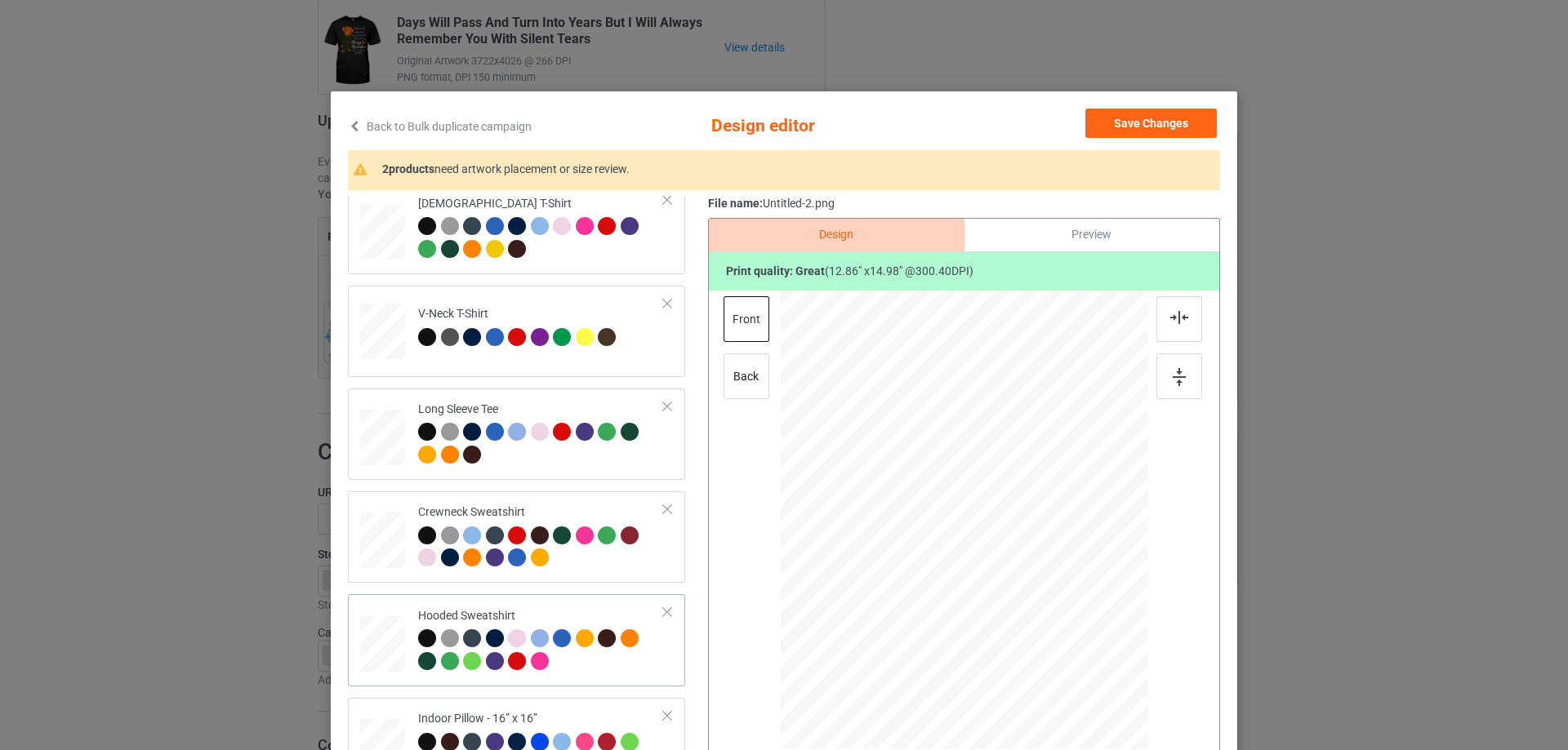
scroll to position [280, 0]
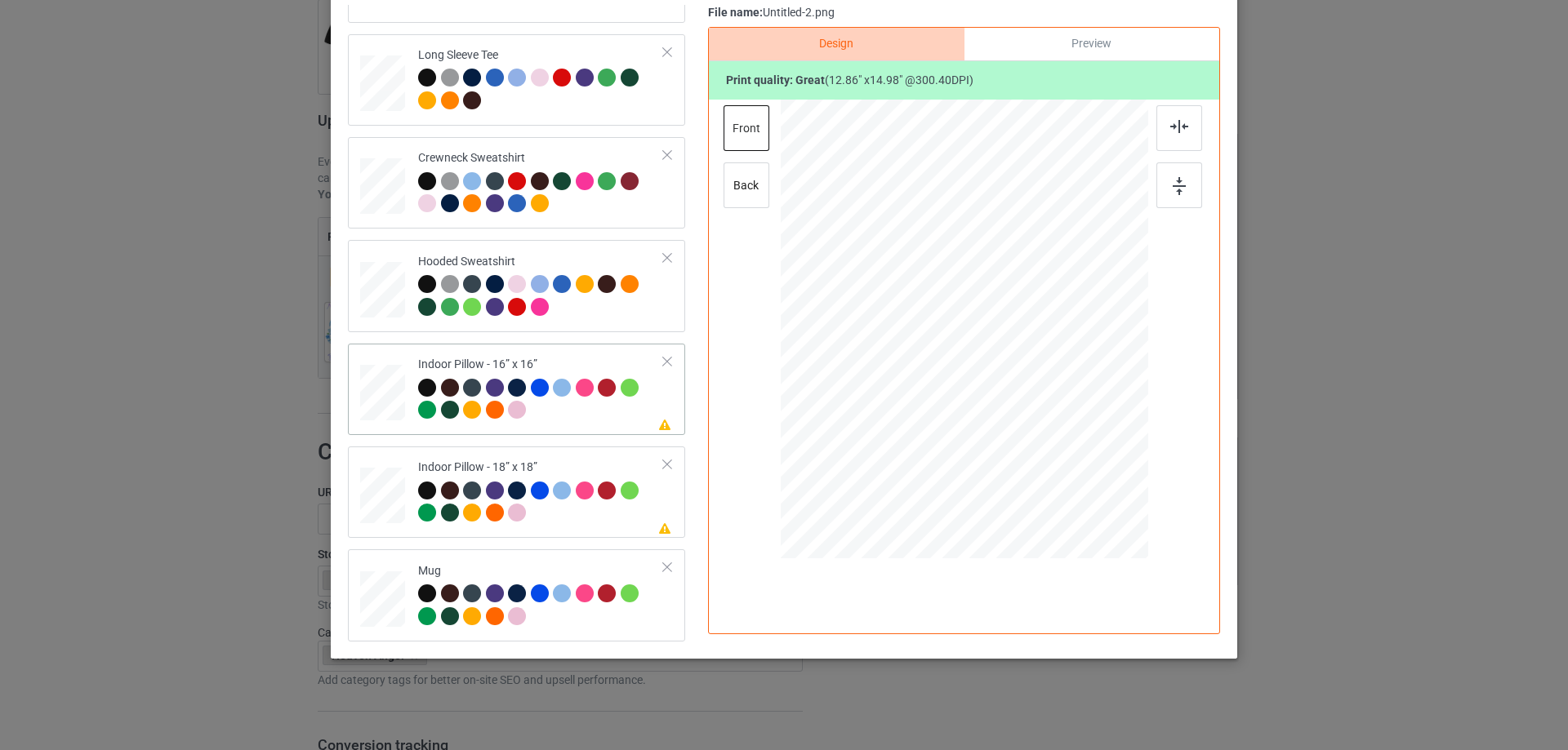
click at [372, 411] on div at bounding box center [383, 392] width 45 height 45
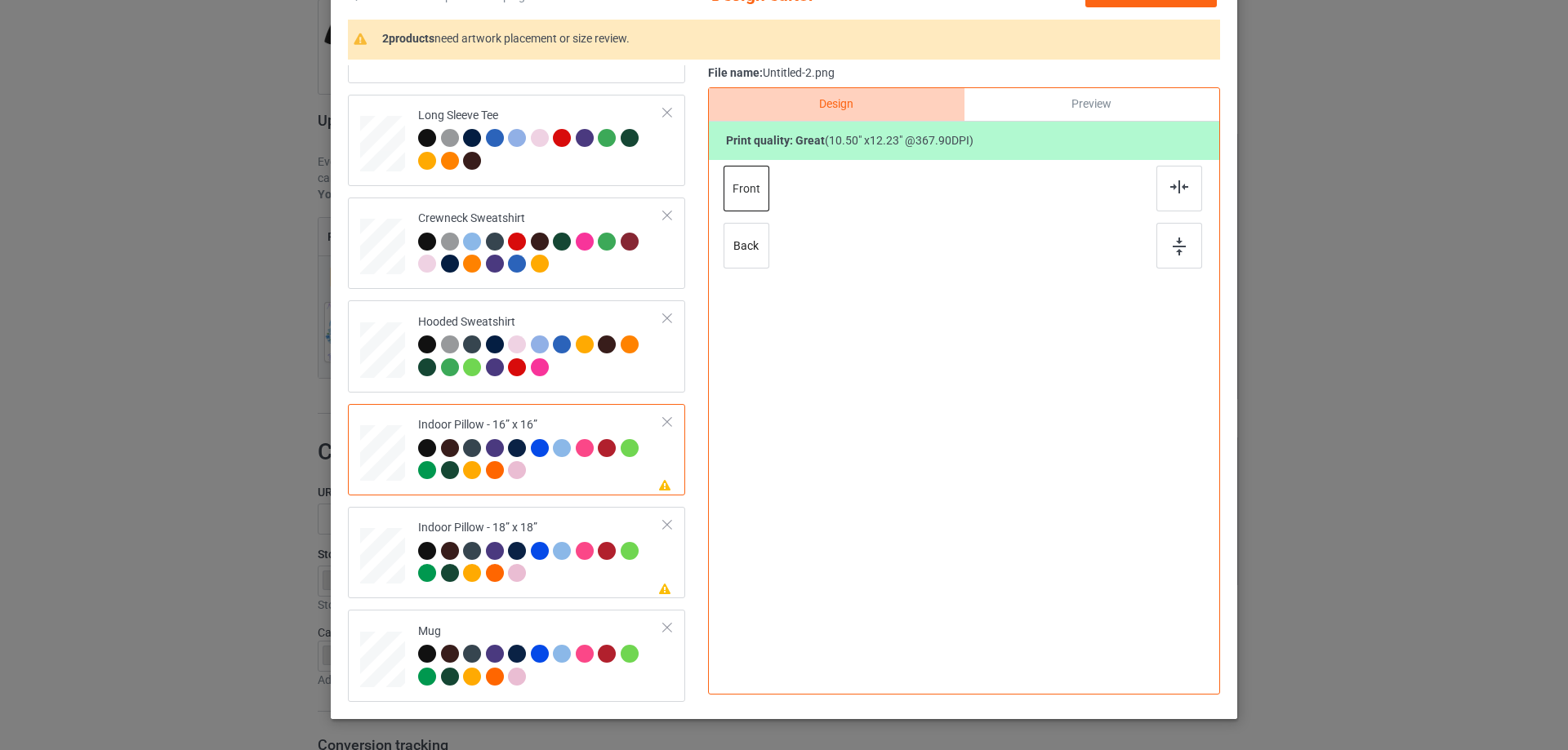
scroll to position [110, 0]
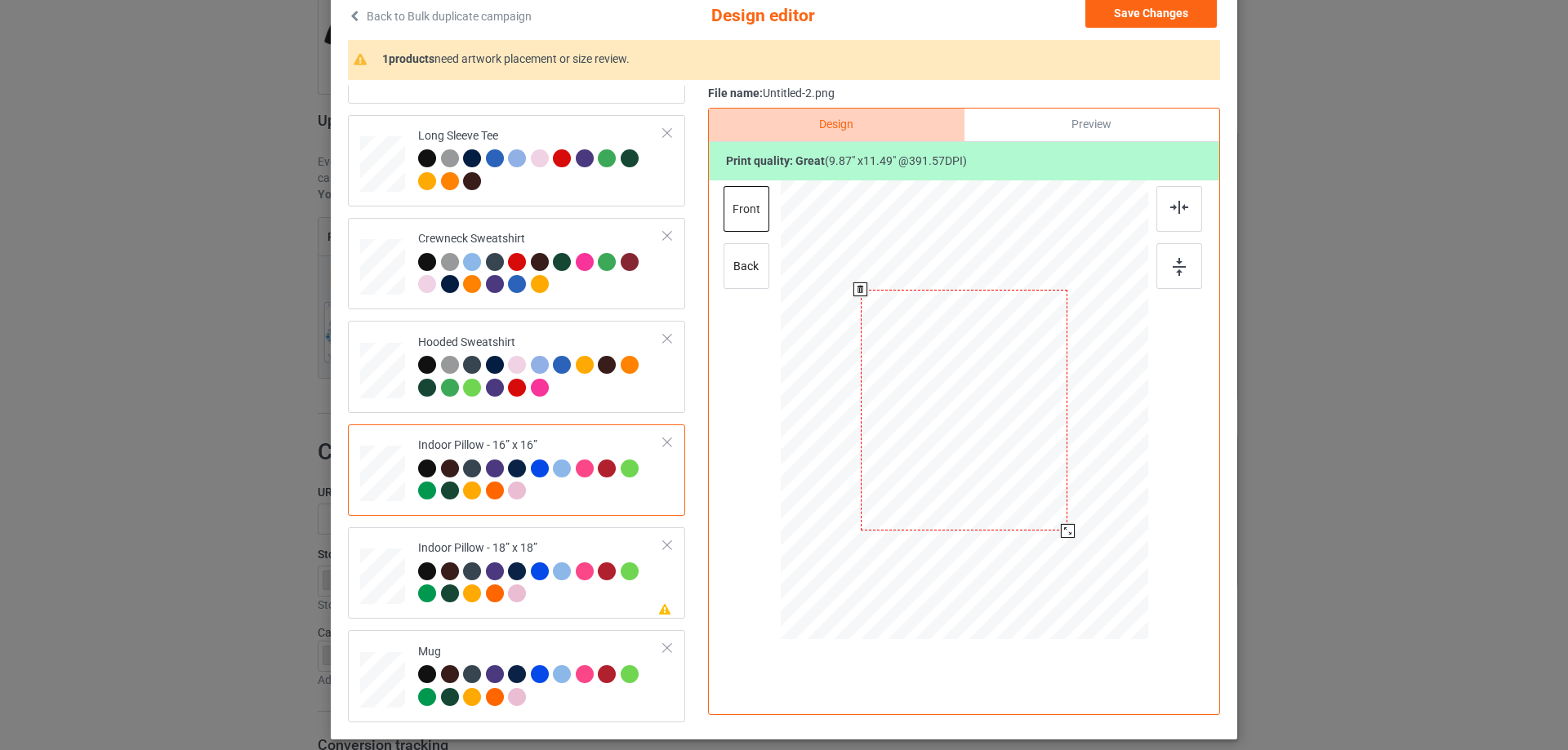
drag, startPoint x: 1062, startPoint y: 541, endPoint x: 1058, endPoint y: 528, distance: 13.6
click at [1060, 531] on div at bounding box center [1067, 530] width 14 height 14
drag, startPoint x: 1080, startPoint y: 132, endPoint x: 990, endPoint y: 142, distance: 90.6
click at [1080, 131] on div "Preview" at bounding box center [1092, 125] width 255 height 33
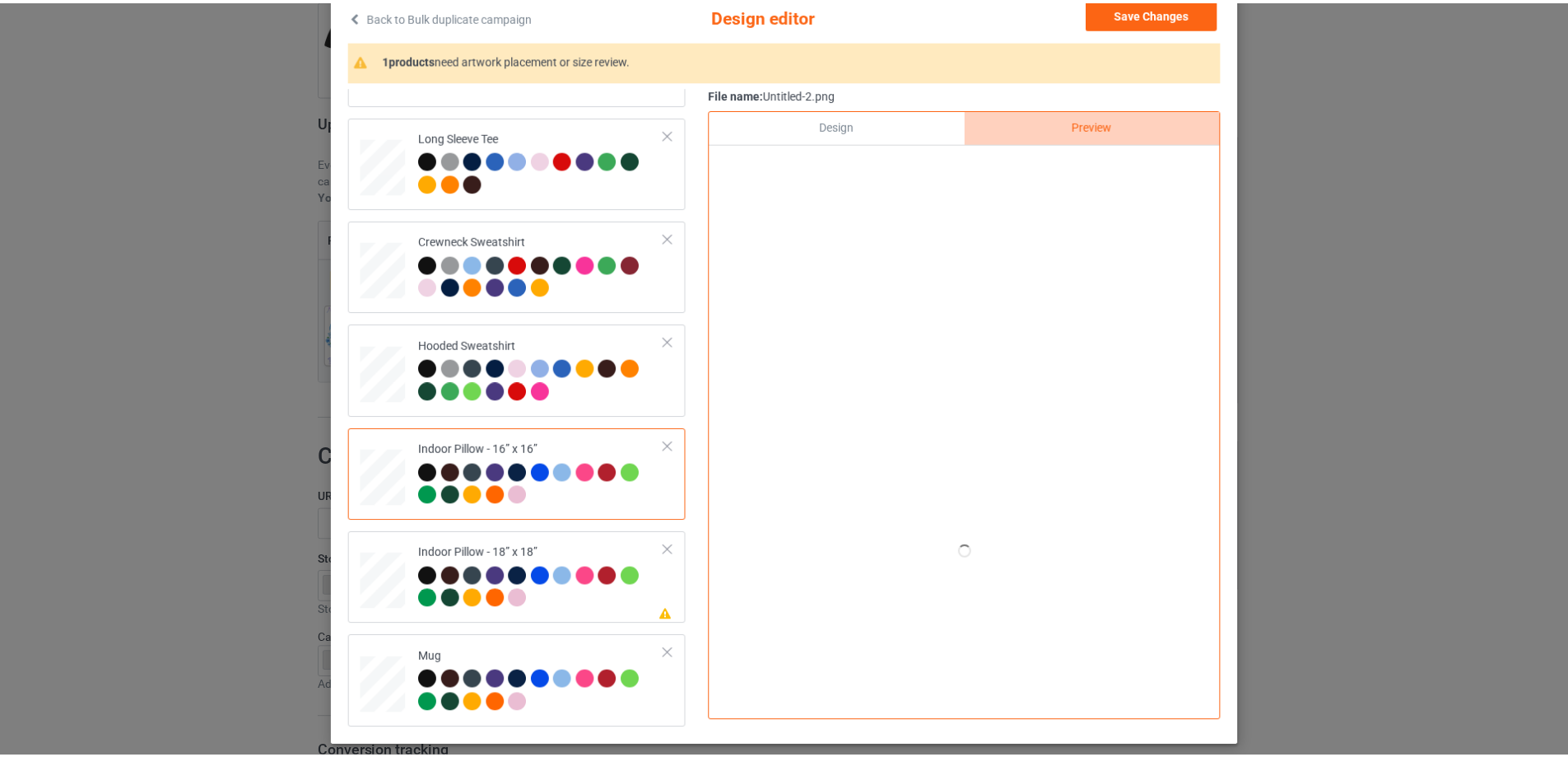
scroll to position [29, 0]
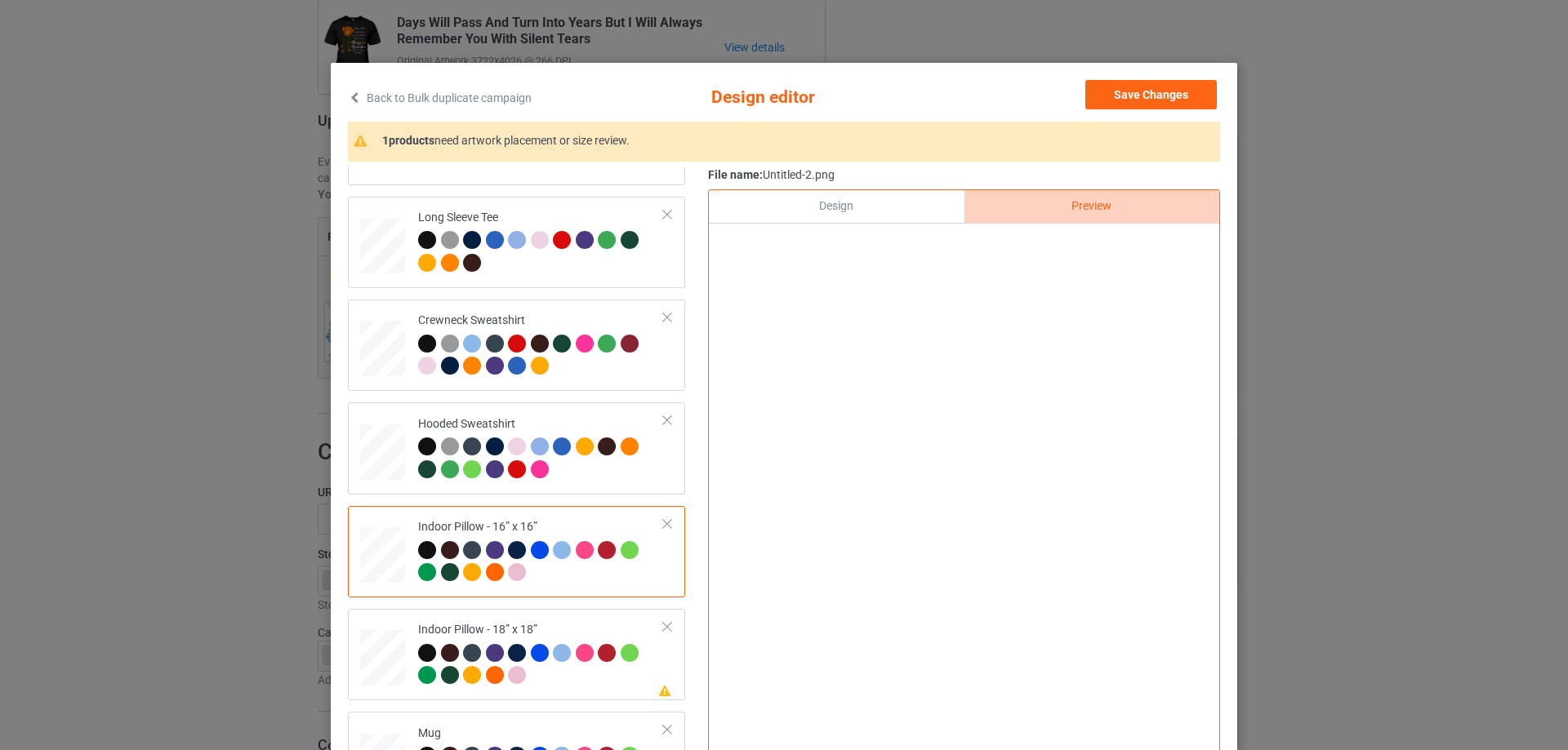
click at [876, 201] on div "Design" at bounding box center [836, 207] width 255 height 33
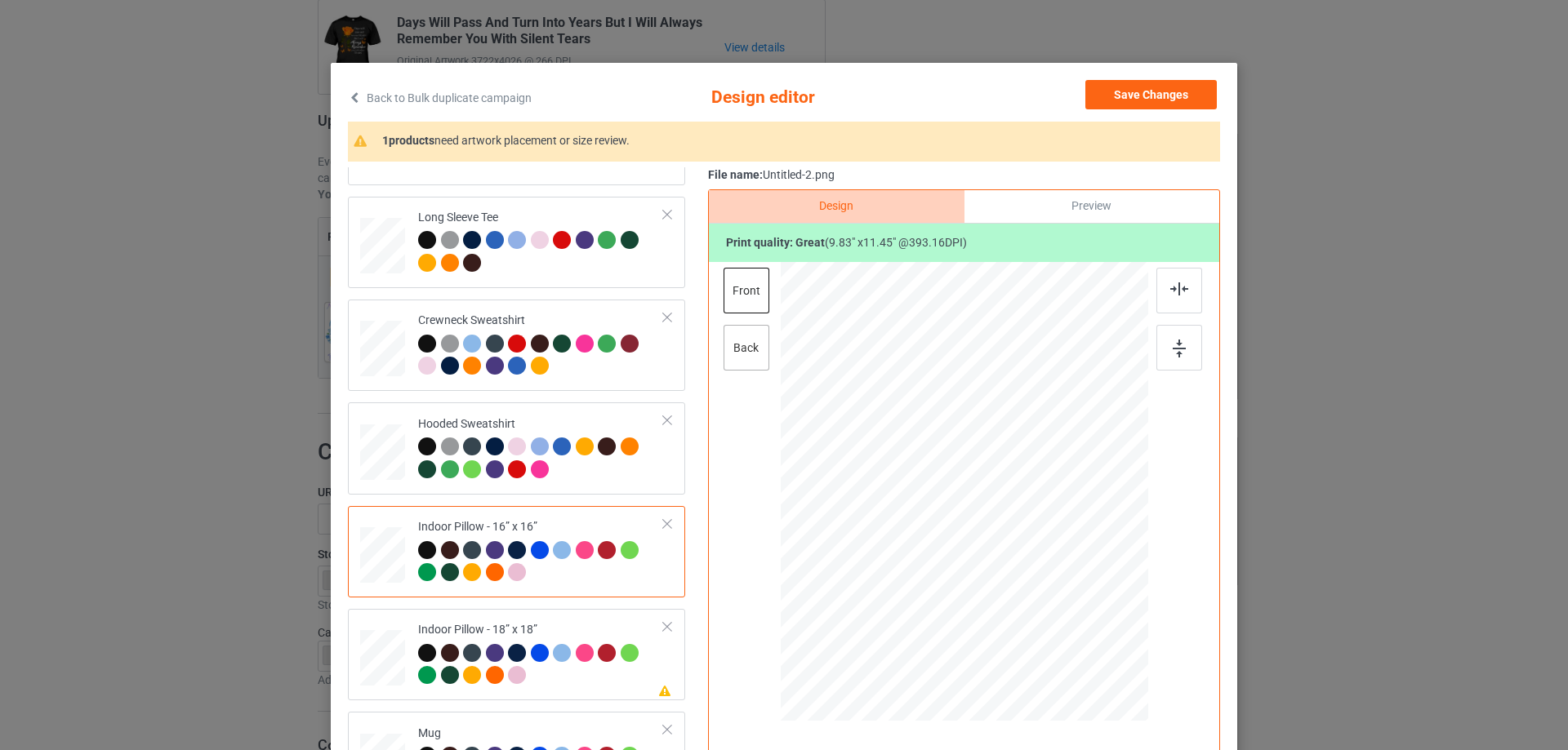
click at [749, 331] on div "back" at bounding box center [747, 347] width 46 height 46
drag, startPoint x: 1063, startPoint y: 622, endPoint x: 1059, endPoint y: 611, distance: 11.7
click at [1059, 611] on div at bounding box center [1066, 610] width 14 height 14
click at [520, 612] on div "Please review artwork placement Indoor Pillow - 18” x 18”" at bounding box center [516, 653] width 338 height 91
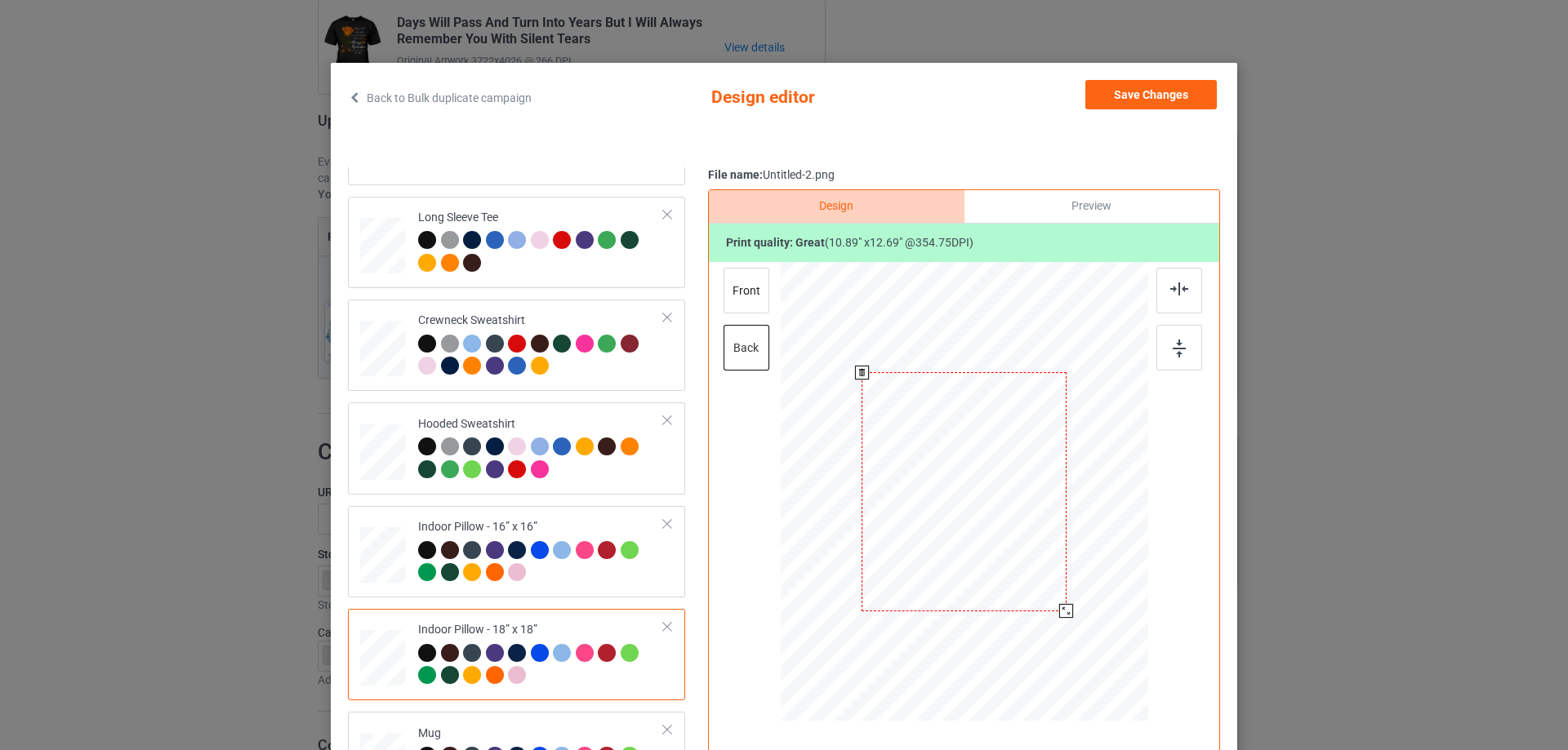
drag, startPoint x: 1065, startPoint y: 619, endPoint x: 1057, endPoint y: 611, distance: 11.3
click at [1059, 611] on div at bounding box center [1066, 610] width 14 height 14
click at [764, 300] on div "front back" at bounding box center [748, 324] width 49 height 114
click at [724, 289] on div "front" at bounding box center [747, 290] width 46 height 46
click at [1059, 610] on div at bounding box center [1066, 610] width 14 height 14
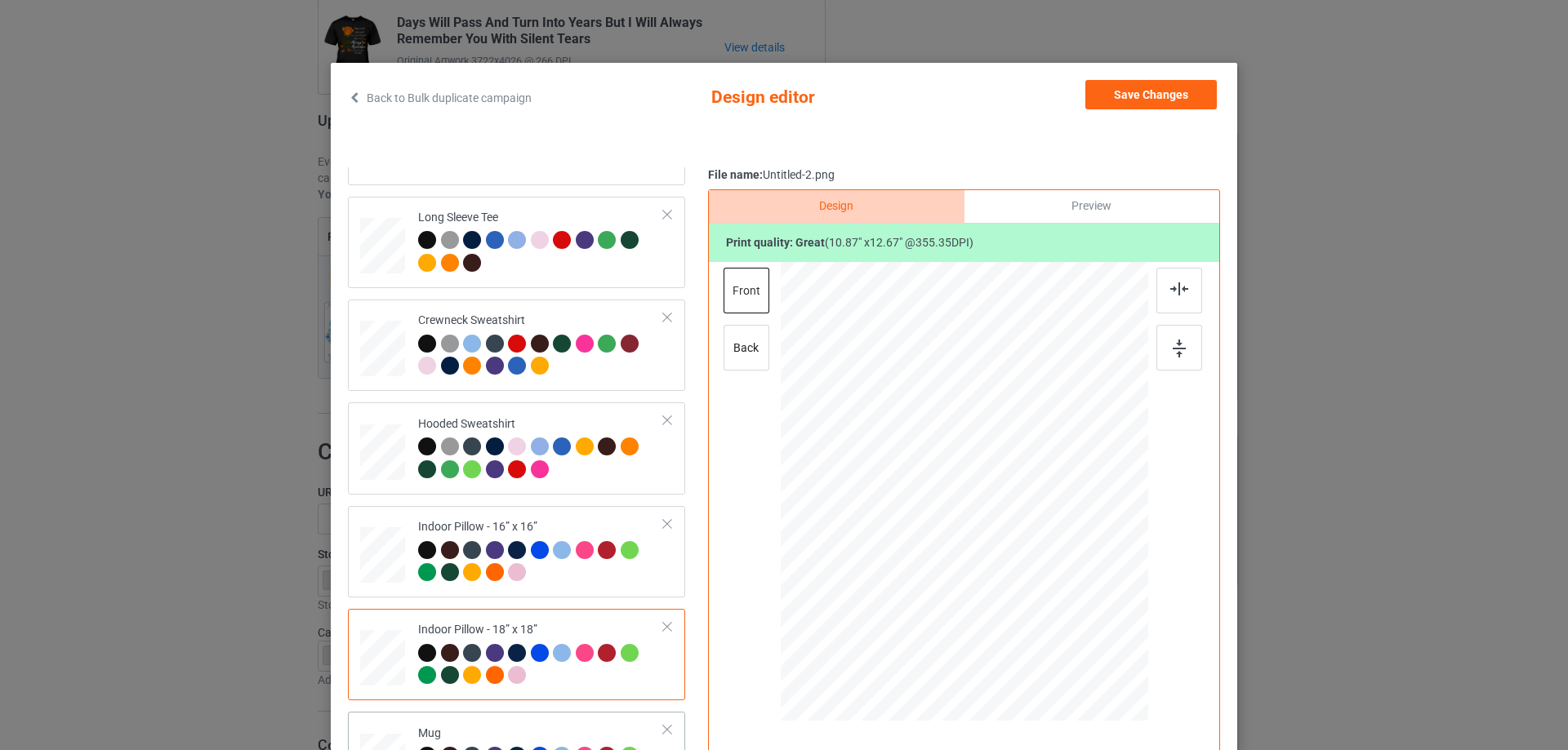
click at [570, 717] on div "Mug" at bounding box center [516, 756] width 338 height 91
click at [1099, 217] on div "Preview" at bounding box center [1092, 207] width 255 height 33
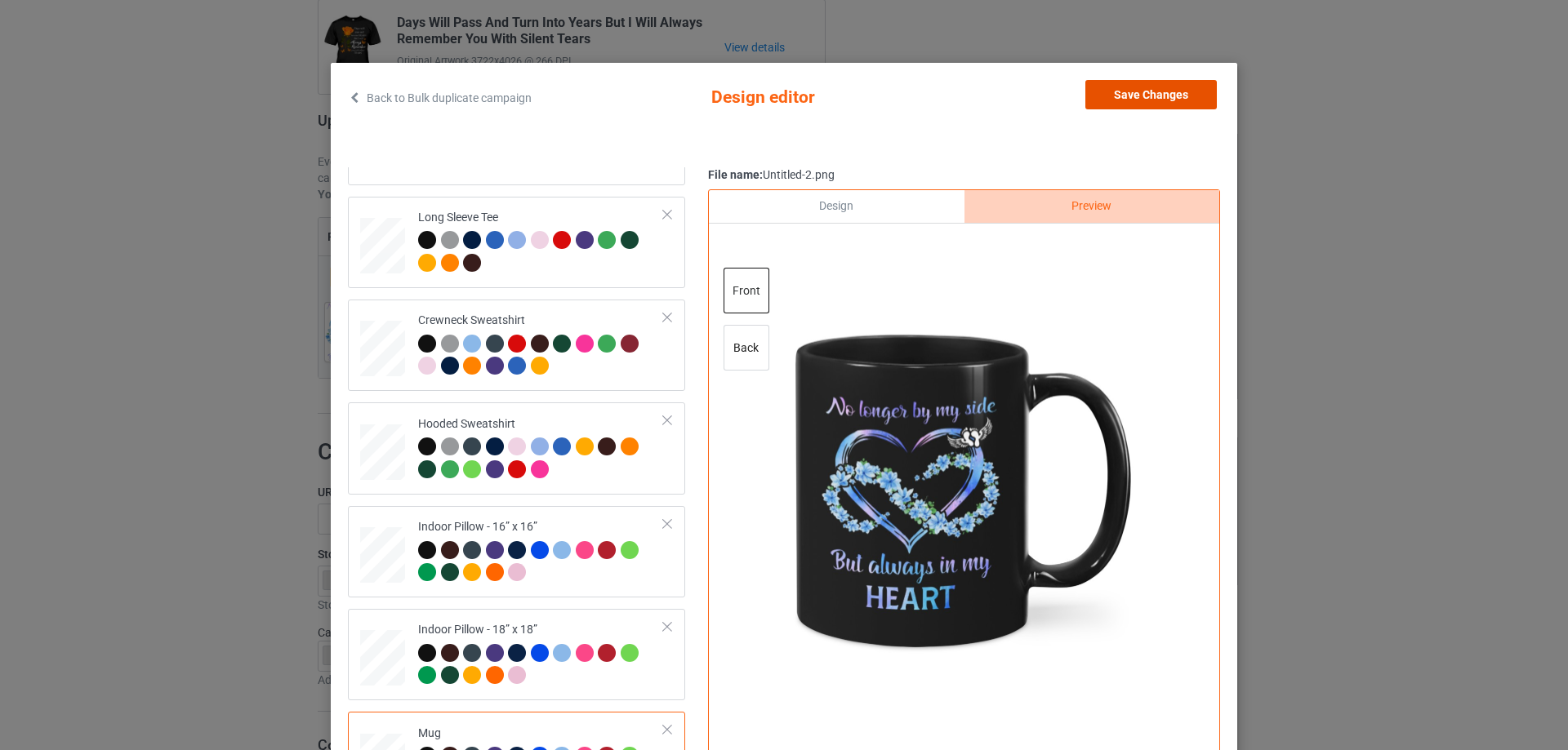
click at [1155, 98] on button "Save Changes" at bounding box center [1150, 95] width 132 height 29
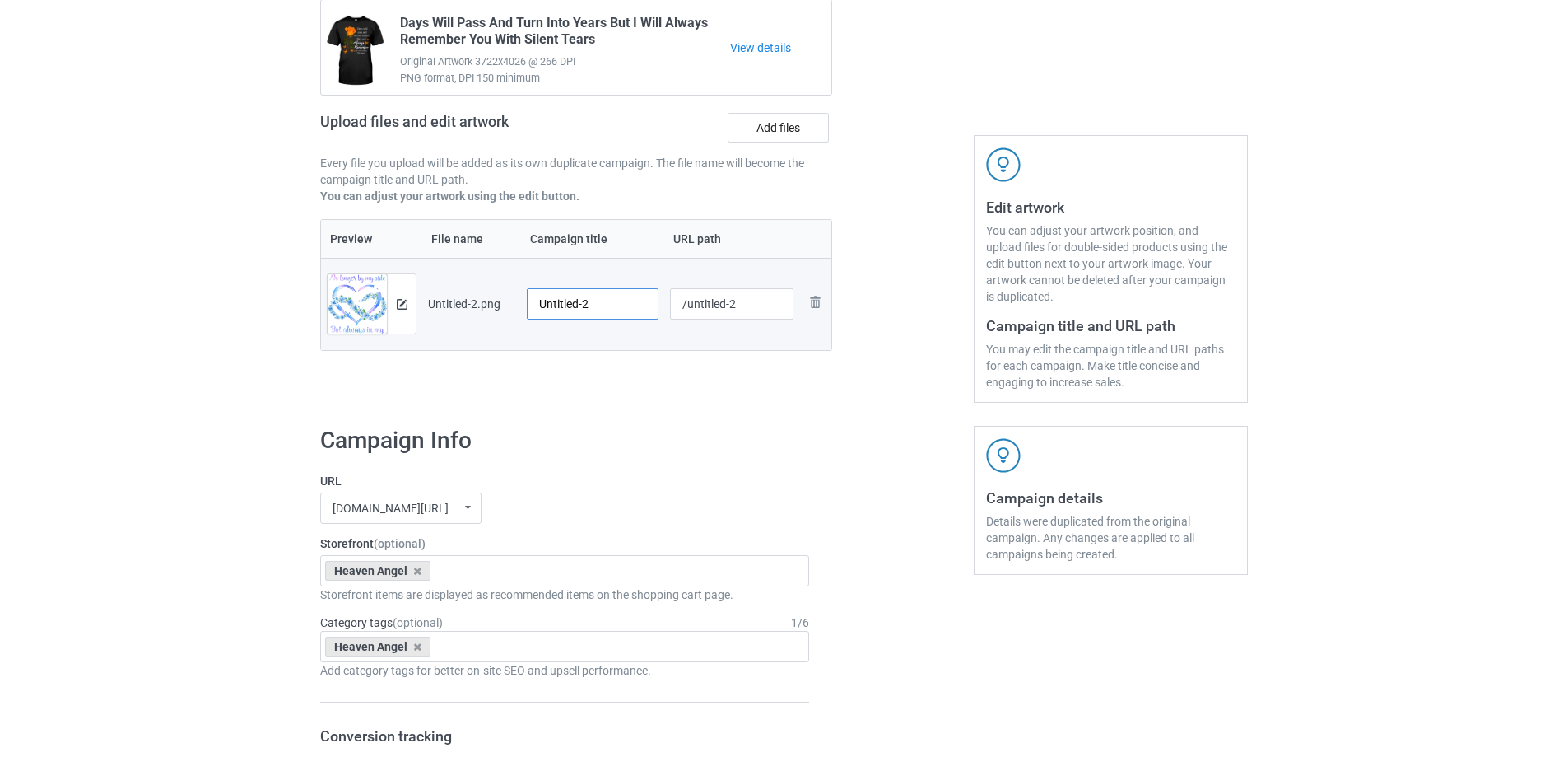
click at [602, 304] on input "Untitled-2" at bounding box center [593, 304] width 132 height 32
paste input "No Longer By My Side But Always In My Heart"
type input "No Longer By My Side But Always In My Heart"
click at [626, 390] on div "Campaign to duplicate Days Will Pass And Turn Into Years But I Will Always Reme…" at bounding box center [576, 183] width 535 height 464
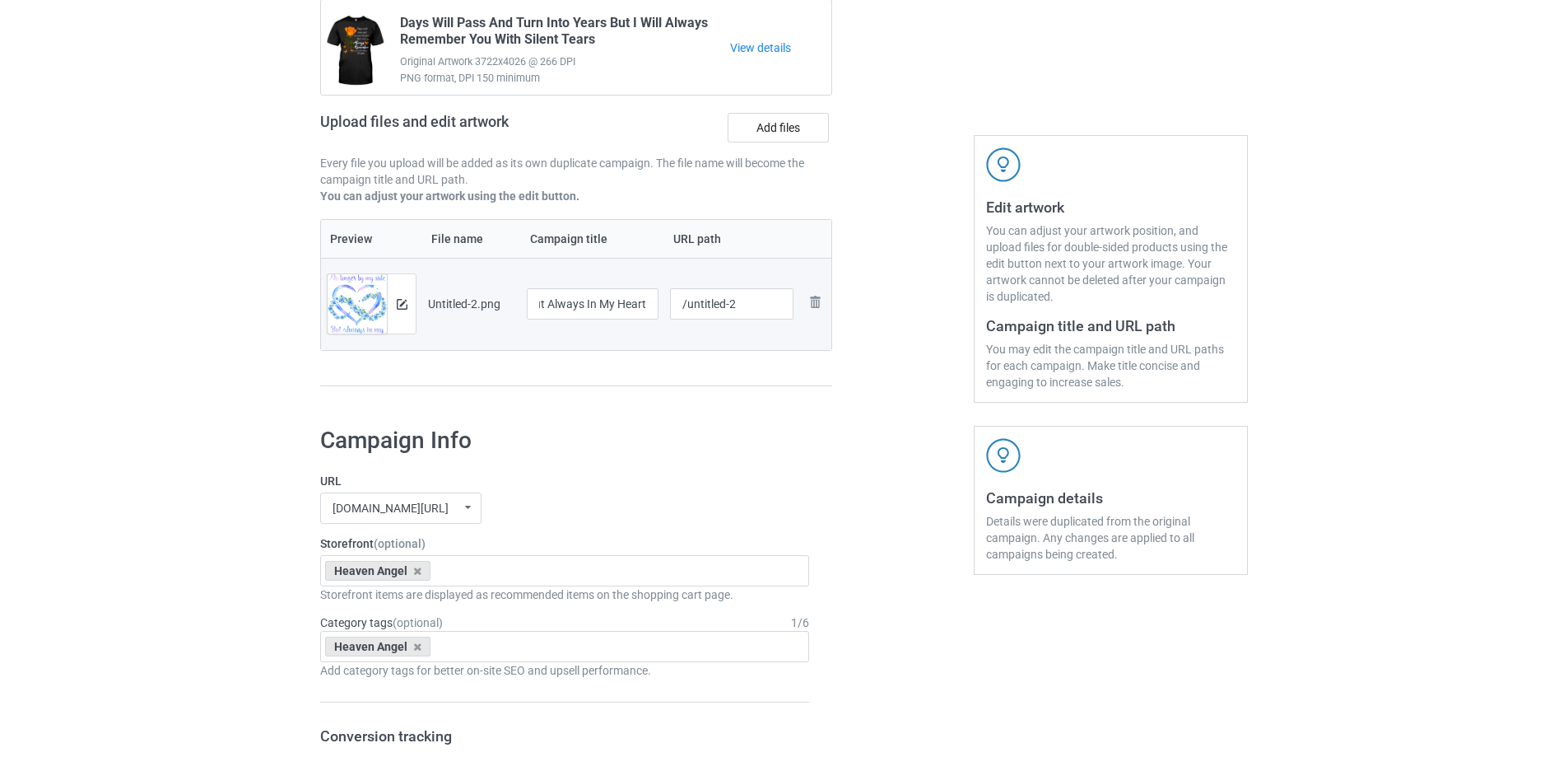
scroll to position [0, 0]
drag, startPoint x: 694, startPoint y: 312, endPoint x: 793, endPoint y: 310, distance: 99.0
click at [793, 310] on input "/untitled-2" at bounding box center [733, 304] width 124 height 32
type input "/nlb2"
click at [862, 407] on div at bounding box center [903, 183] width 119 height 464
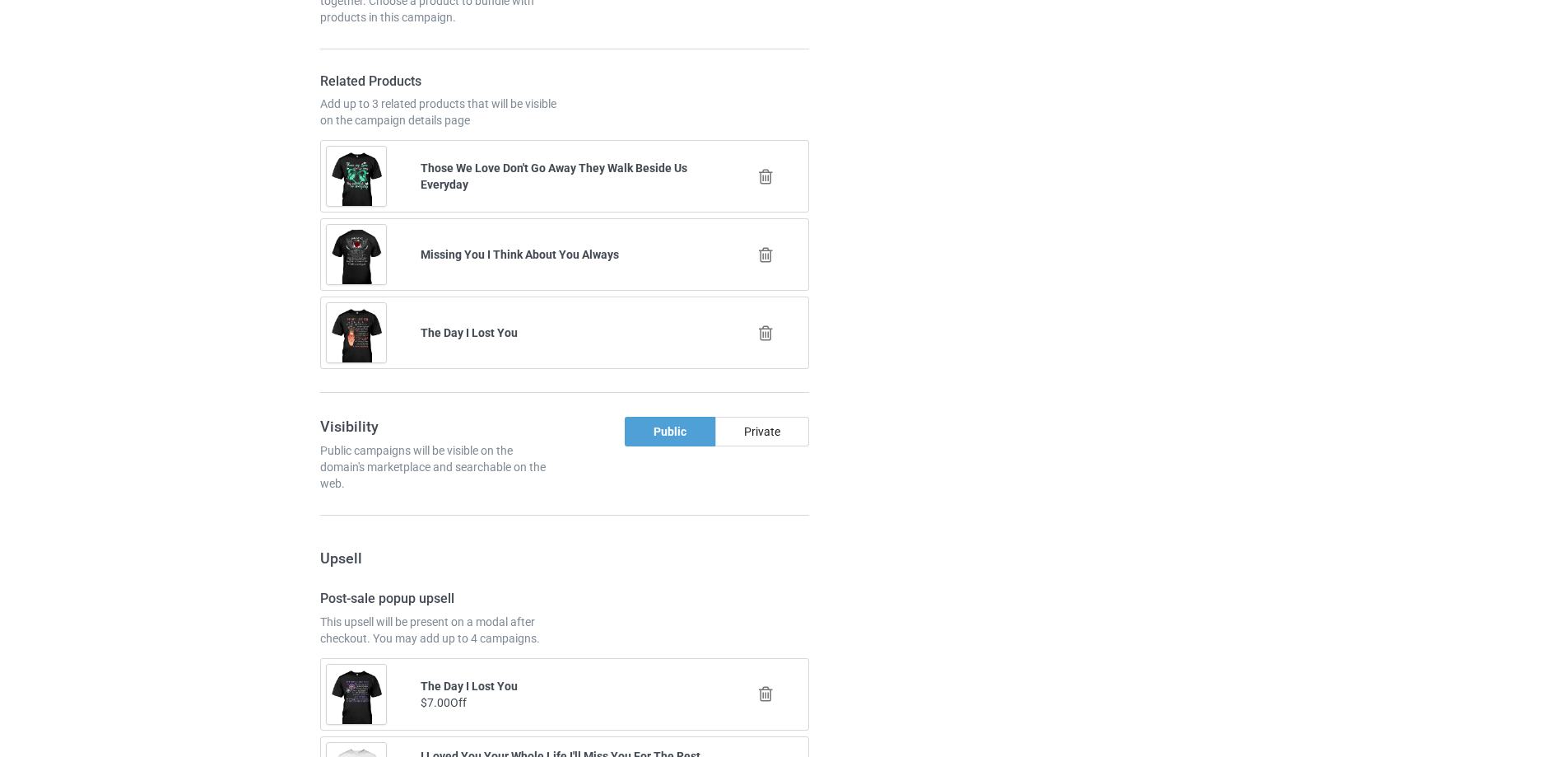
scroll to position [1918, 0]
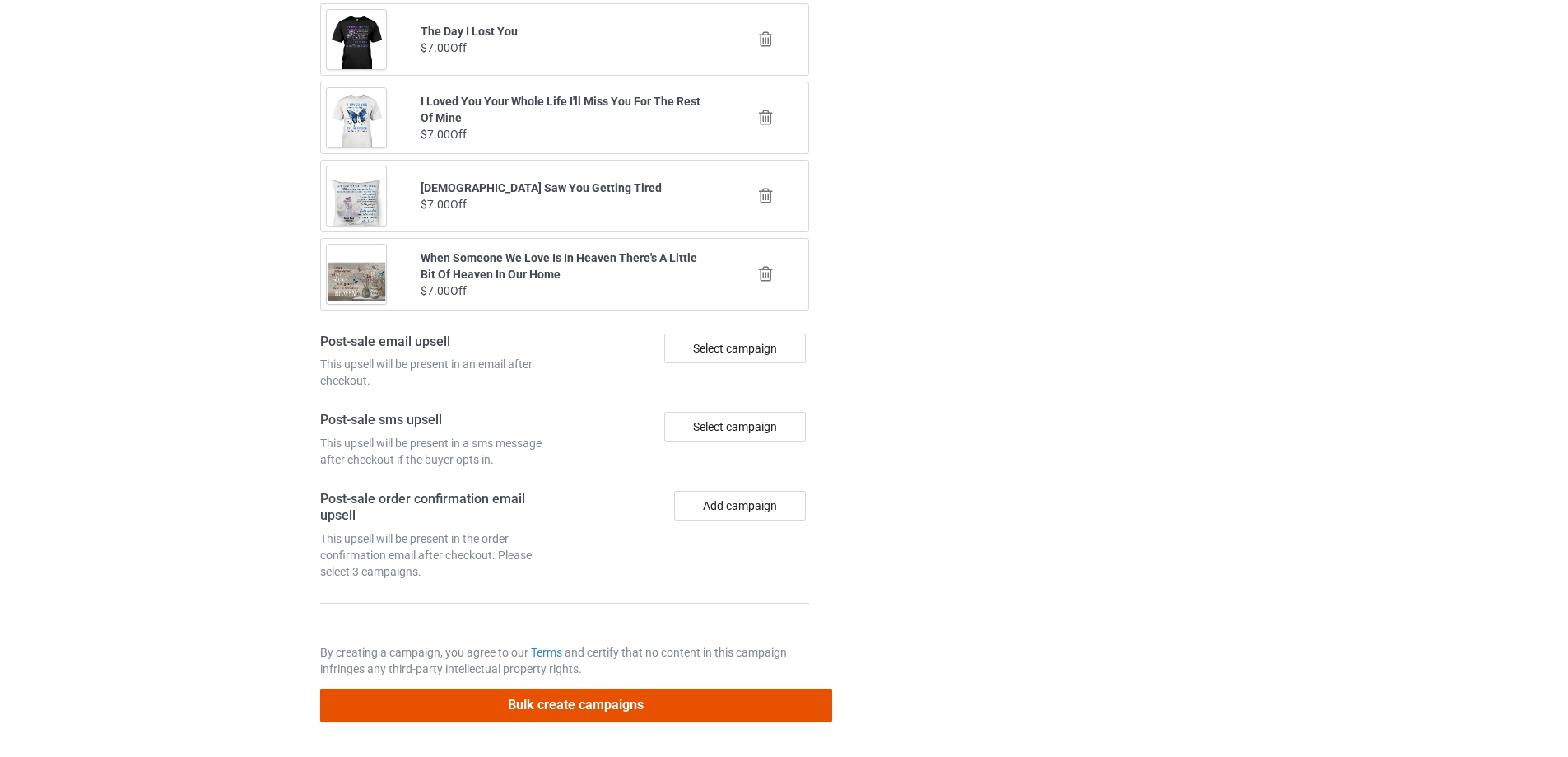
click at [650, 719] on button "Bulk create campaigns" at bounding box center [576, 705] width 512 height 33
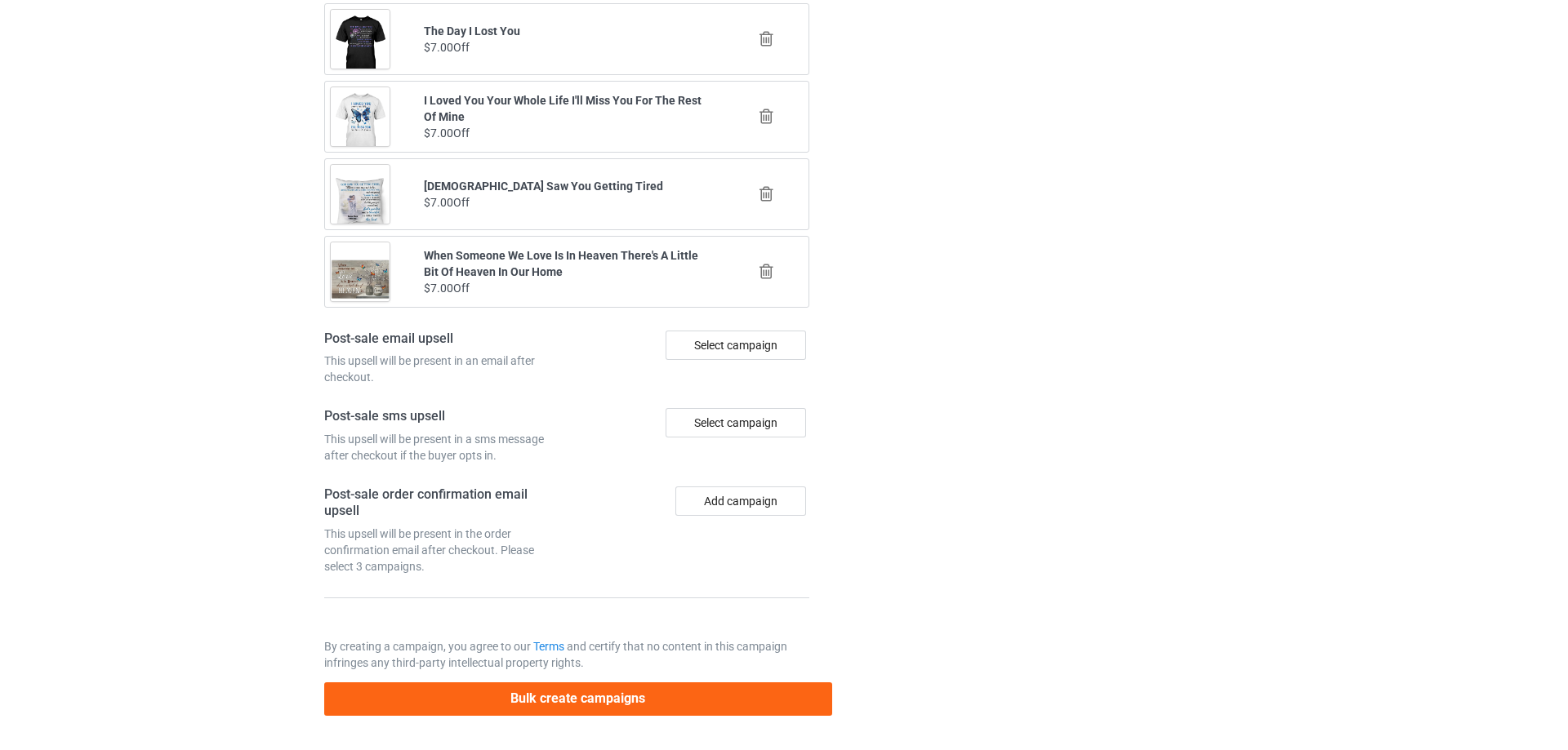
scroll to position [0, 0]
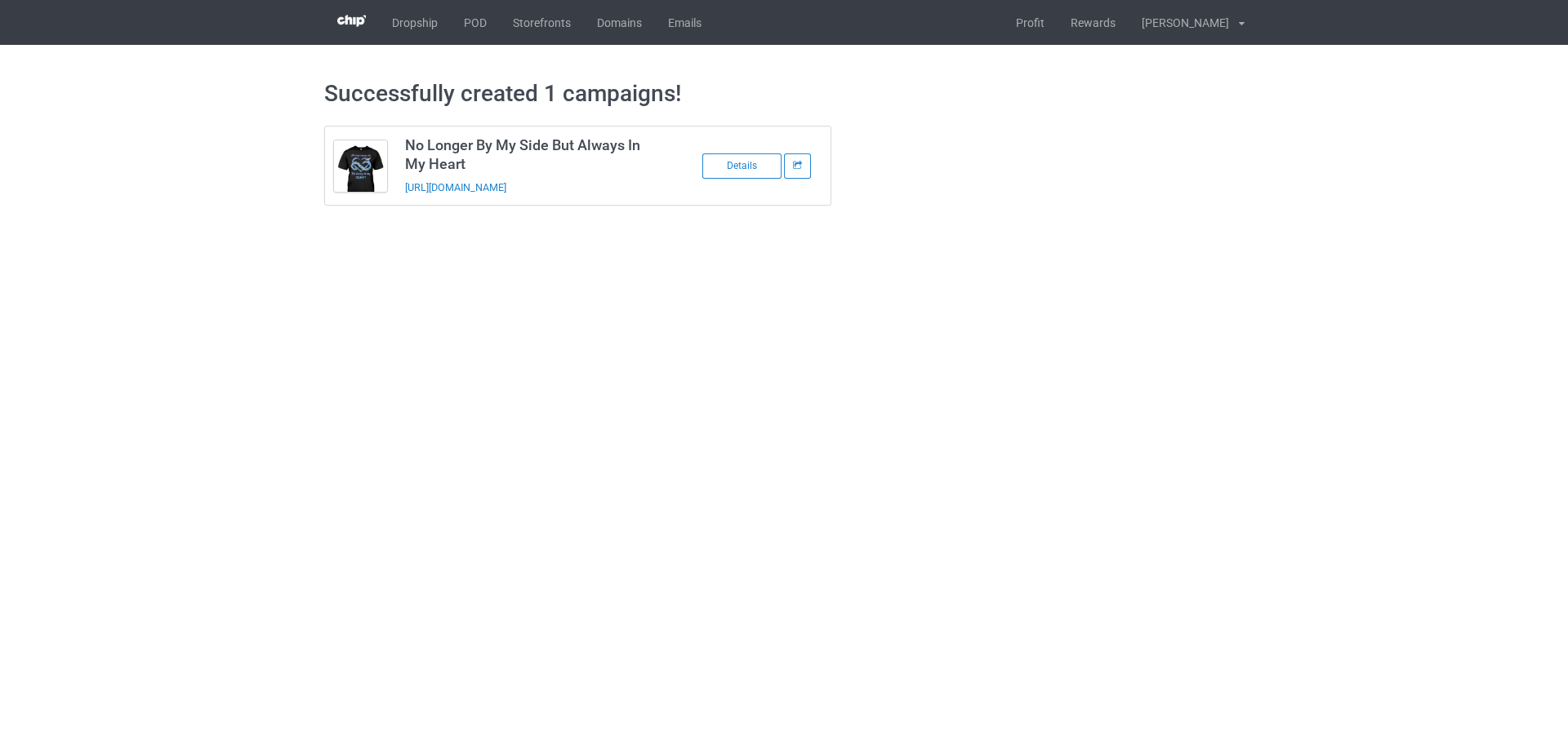
drag, startPoint x: 623, startPoint y: 188, endPoint x: 397, endPoint y: 196, distance: 226.1
click at [397, 196] on td "No Longer By My Side But Always In My Heart https://www.sendinglovetoheaven.com…" at bounding box center [534, 165] width 276 height 78
copy link "https://www.sendinglovetoheaven.com/nlb2"
drag, startPoint x: 1323, startPoint y: 460, endPoint x: 1123, endPoint y: 356, distance: 225.4
click at [1323, 460] on body "Dropship POD Storefronts Domains Emails Profit Rewards Đỗ Cao Thái Settings Log…" at bounding box center [784, 375] width 1568 height 750
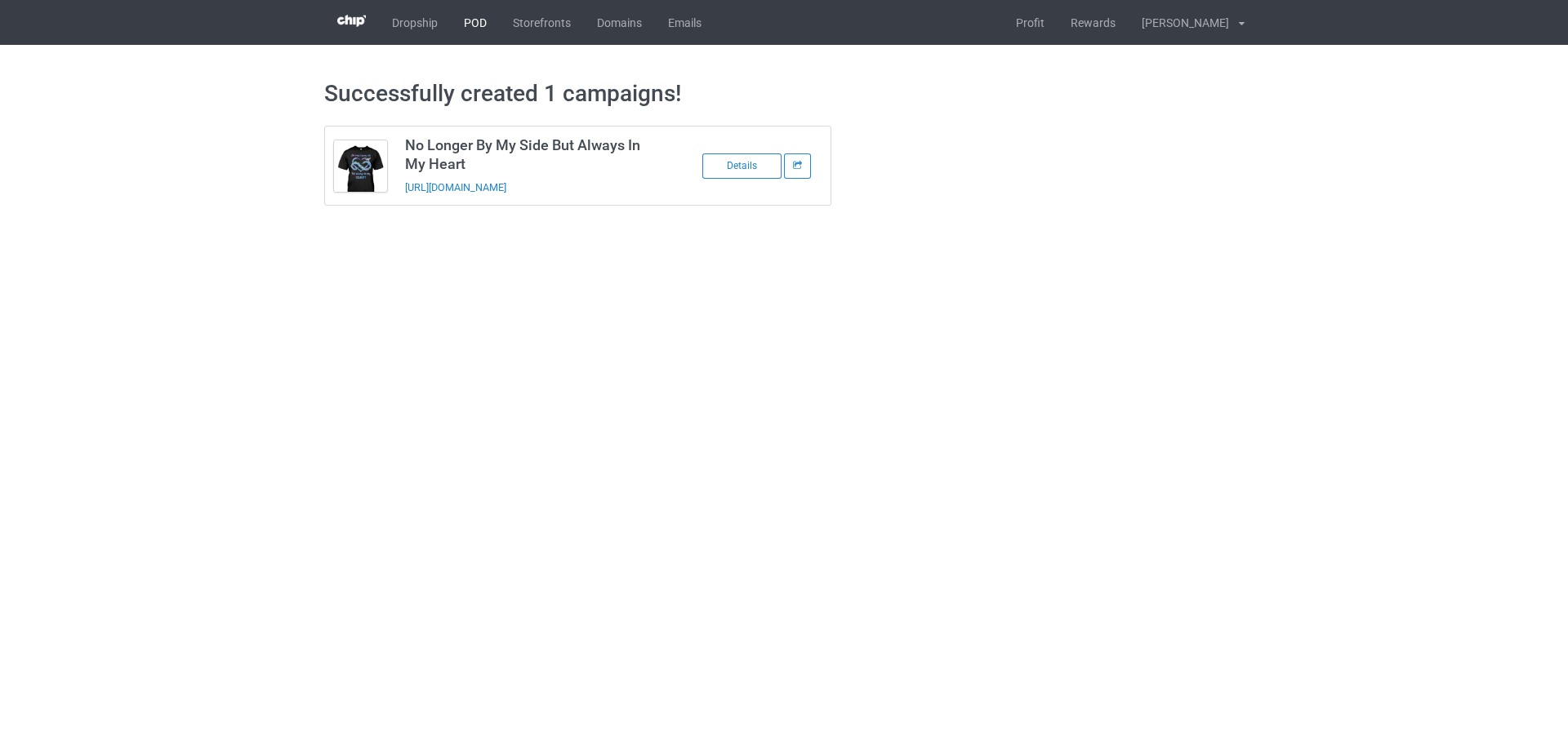
click at [469, 26] on link "POD" at bounding box center [475, 22] width 49 height 45
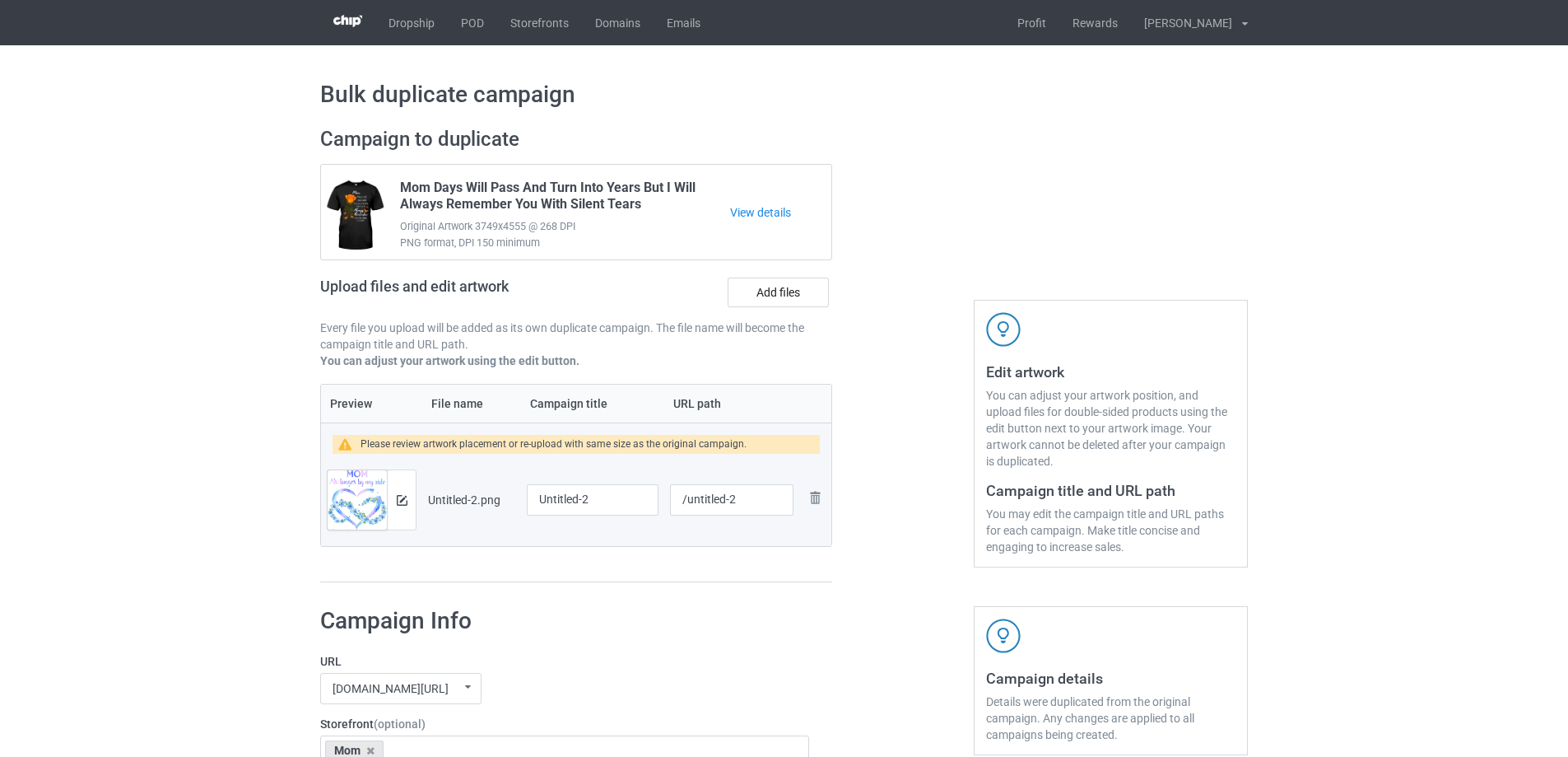
click at [405, 512] on div at bounding box center [401, 500] width 29 height 59
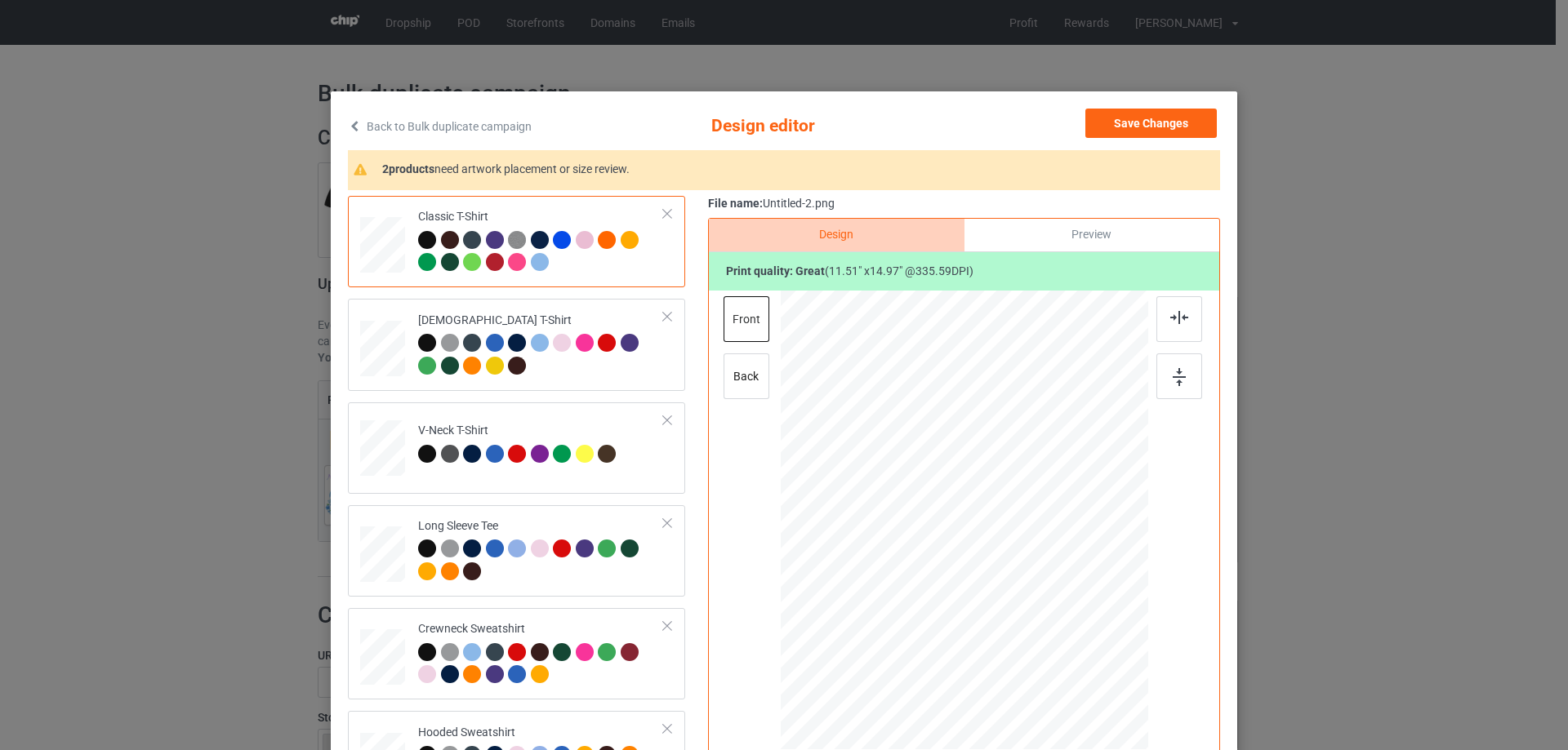
click at [700, 500] on div "Classic T-Shirt [DEMOGRAPHIC_DATA] T-Shirt V-Neck T-Shirt Long Sleeve Tee Crewn…" at bounding box center [784, 514] width 872 height 637
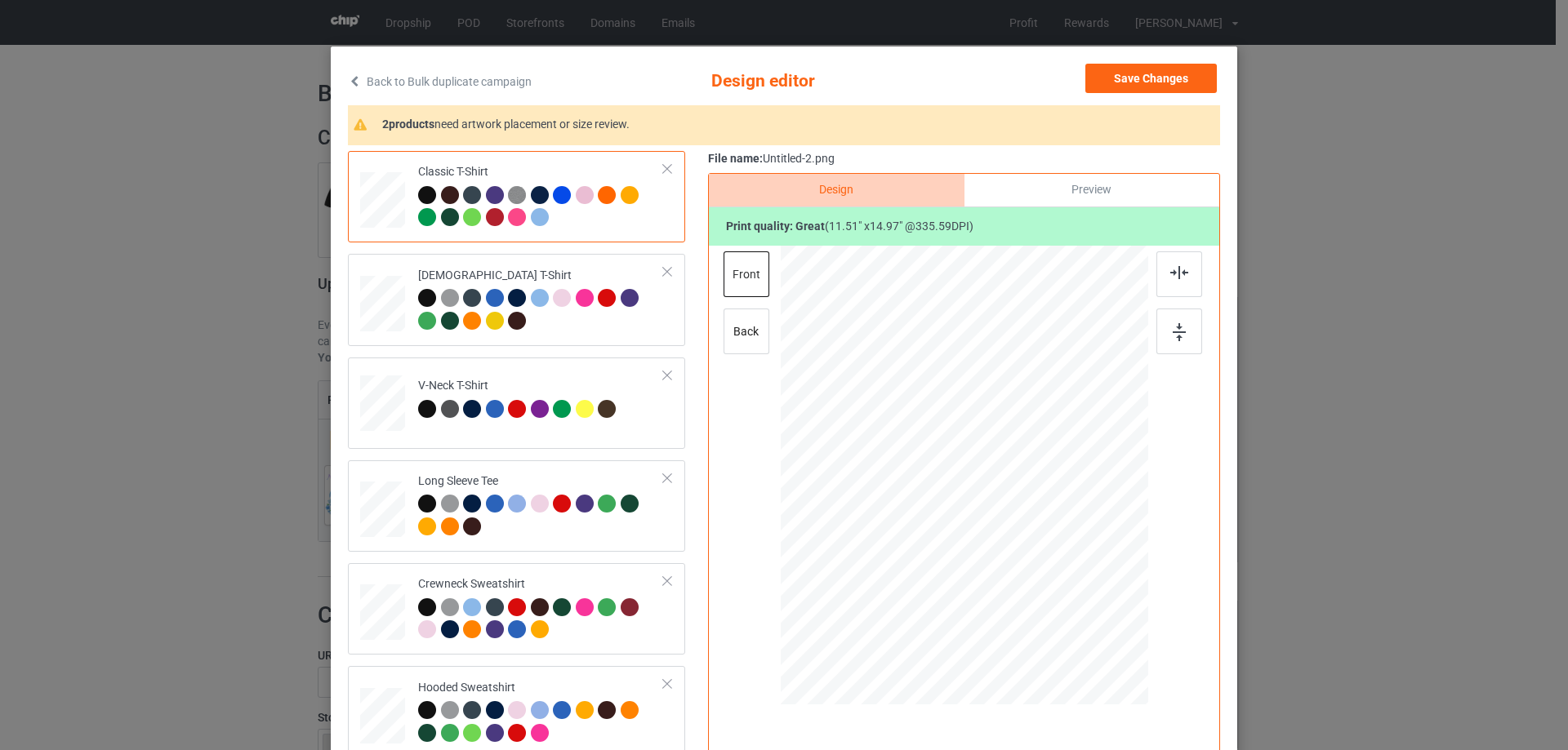
scroll to position [82, 0]
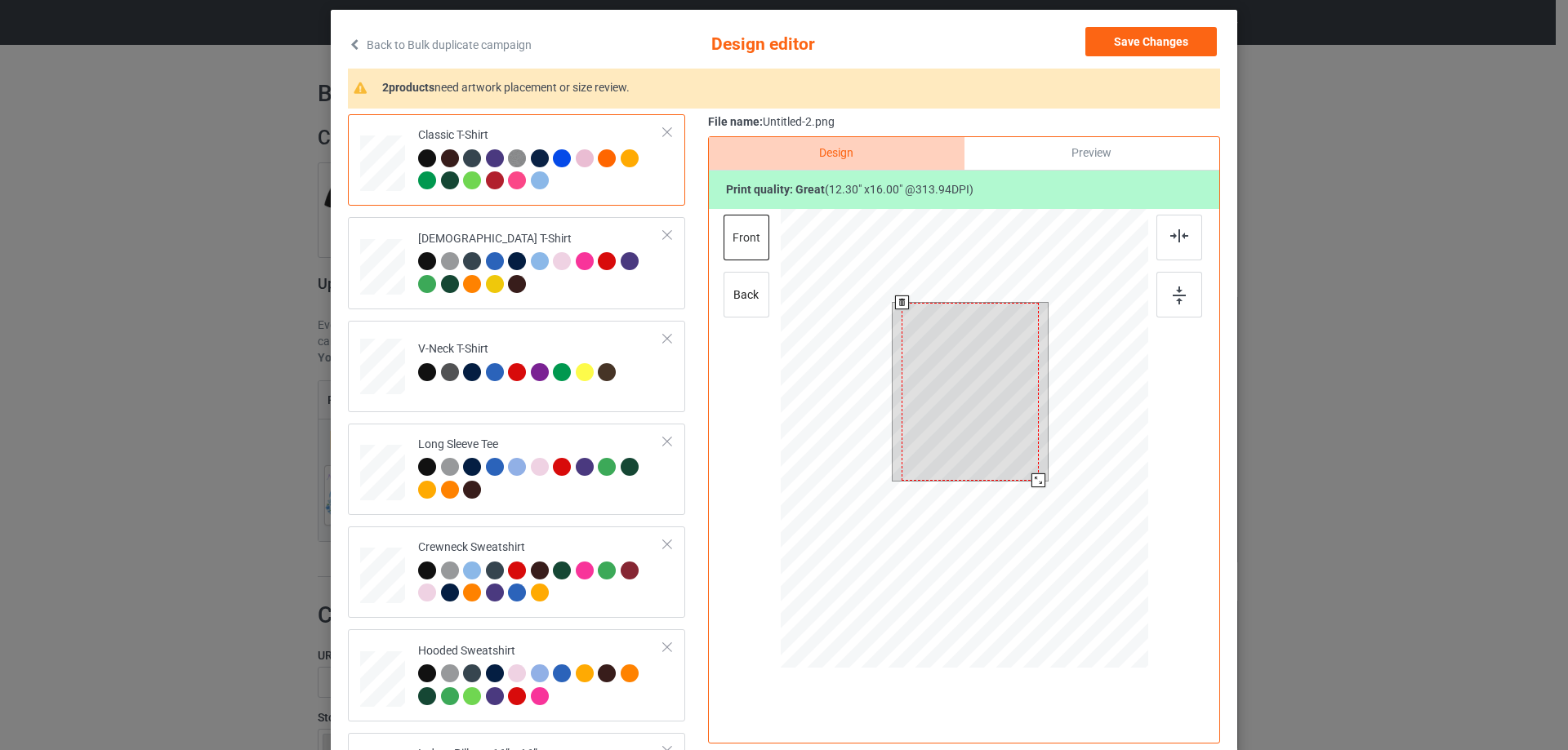
click at [1034, 490] on div at bounding box center [965, 440] width 368 height 463
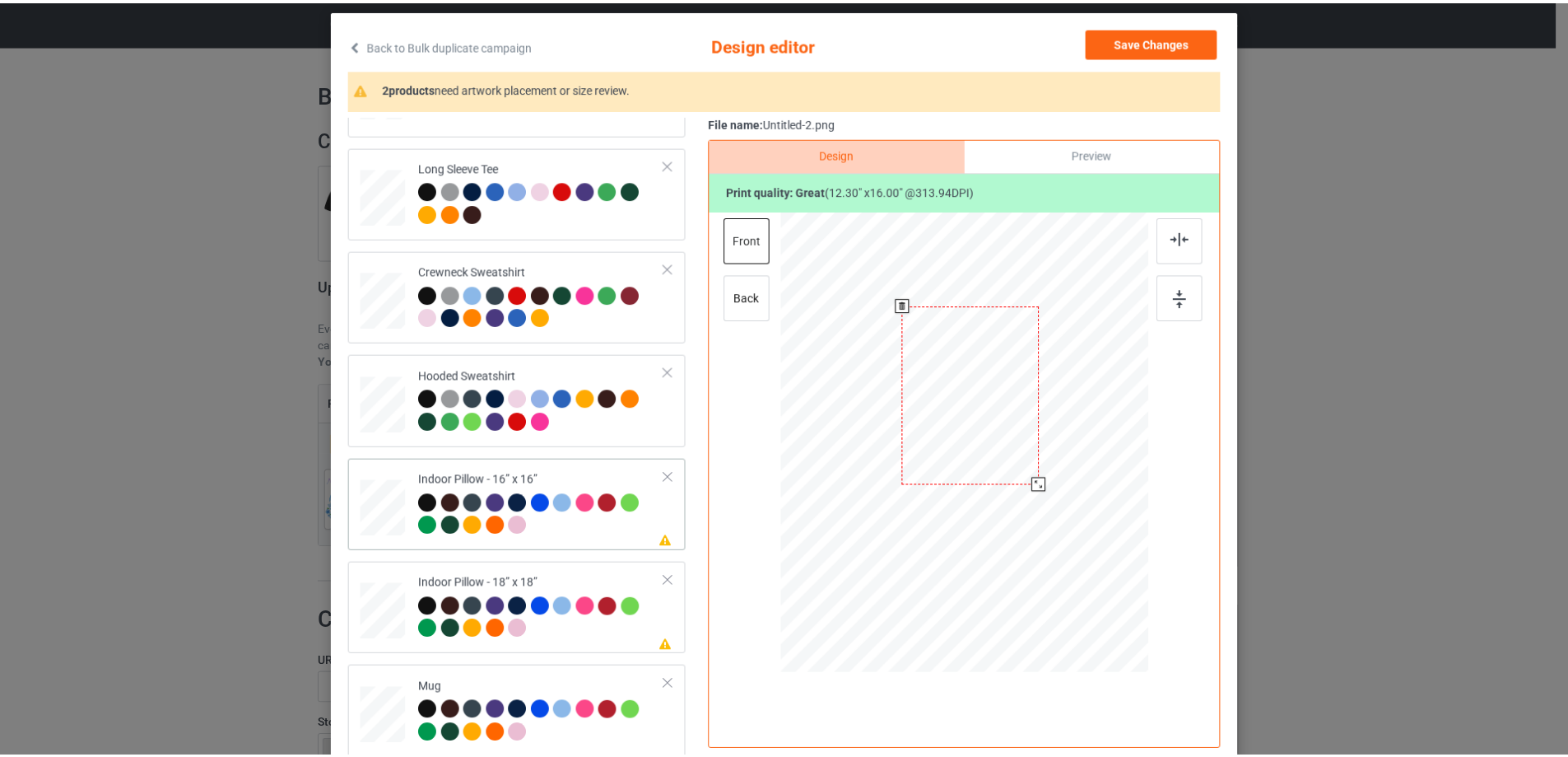
scroll to position [283, 0]
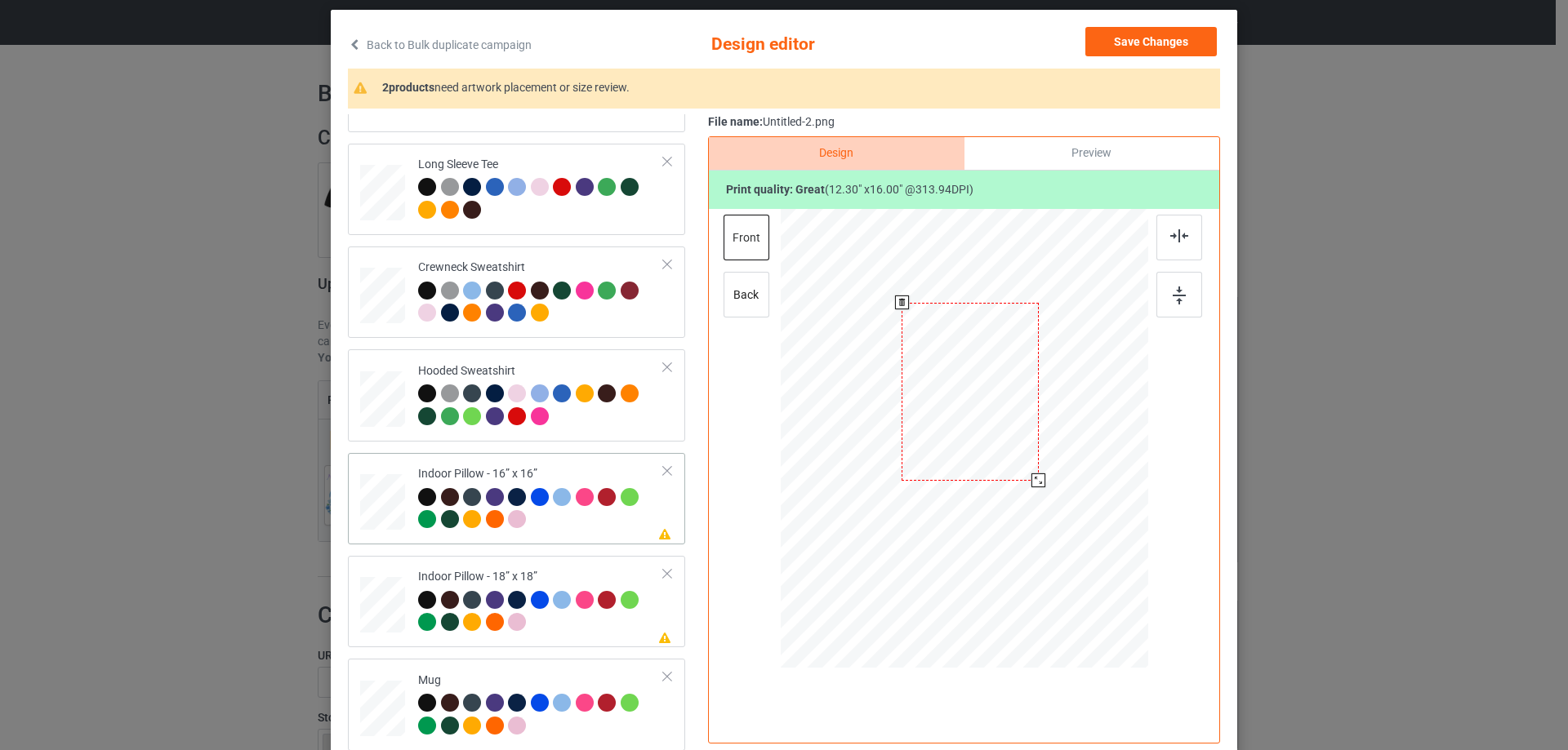
click at [383, 517] on div at bounding box center [383, 502] width 45 height 45
drag, startPoint x: 1067, startPoint y: 583, endPoint x: 1059, endPoint y: 561, distance: 23.4
click at [1059, 561] on div at bounding box center [1059, 563] width 14 height 14
click at [1056, 156] on div "Preview" at bounding box center [1092, 153] width 255 height 33
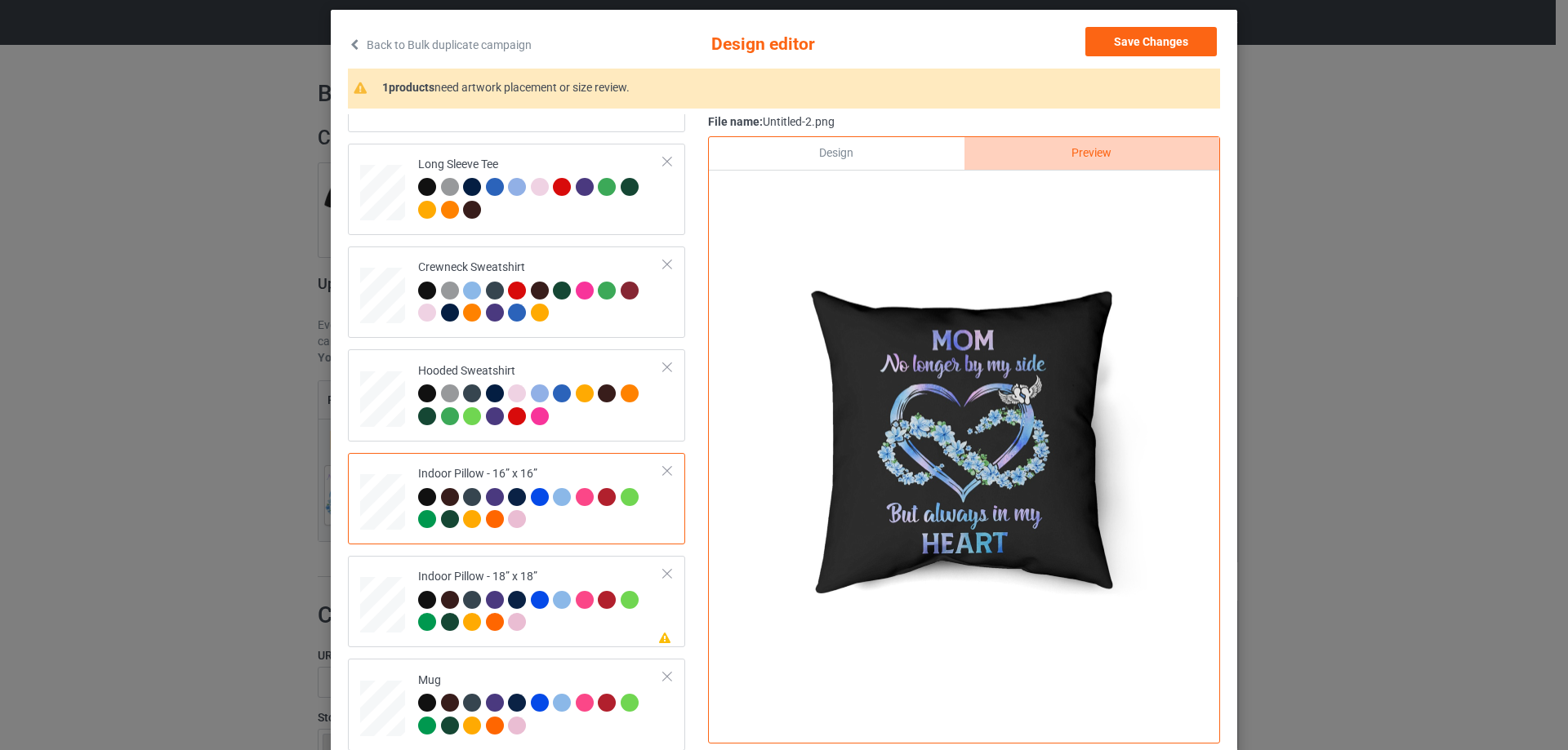
click at [864, 148] on div "Design" at bounding box center [836, 153] width 255 height 33
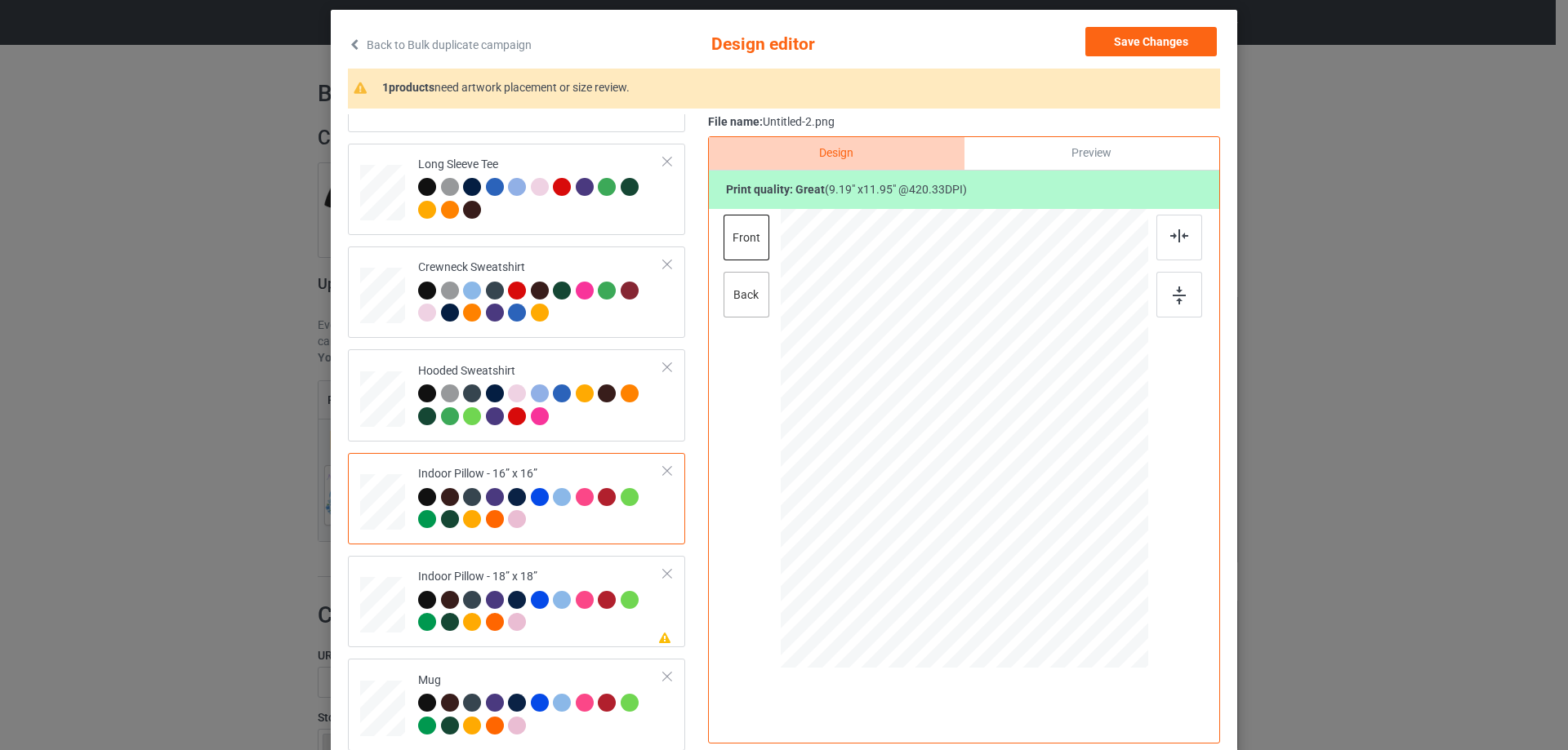
click at [743, 309] on div "back" at bounding box center [747, 295] width 46 height 46
drag, startPoint x: 1067, startPoint y: 581, endPoint x: 1055, endPoint y: 560, distance: 24.2
click at [1055, 560] on div at bounding box center [1059, 562] width 14 height 14
click at [509, 576] on div "Indoor Pillow - 18” x 18”" at bounding box center [541, 599] width 246 height 62
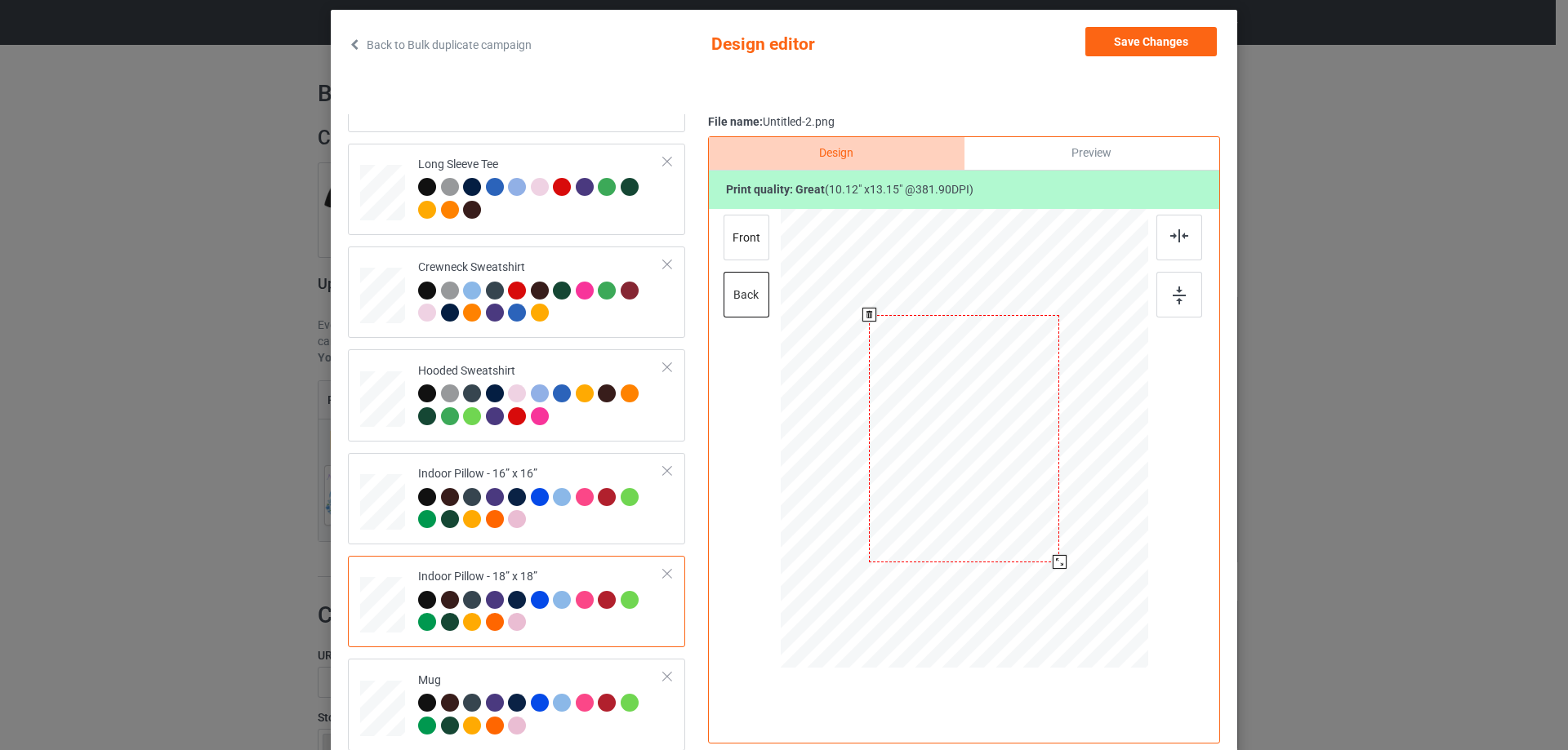
drag, startPoint x: 1067, startPoint y: 578, endPoint x: 1056, endPoint y: 556, distance: 24.6
click at [1056, 556] on div at bounding box center [1059, 562] width 14 height 14
click at [743, 244] on div "front" at bounding box center [747, 238] width 46 height 46
click at [1058, 559] on div at bounding box center [1059, 562] width 14 height 14
click at [490, 668] on td "Mug" at bounding box center [541, 704] width 264 height 78
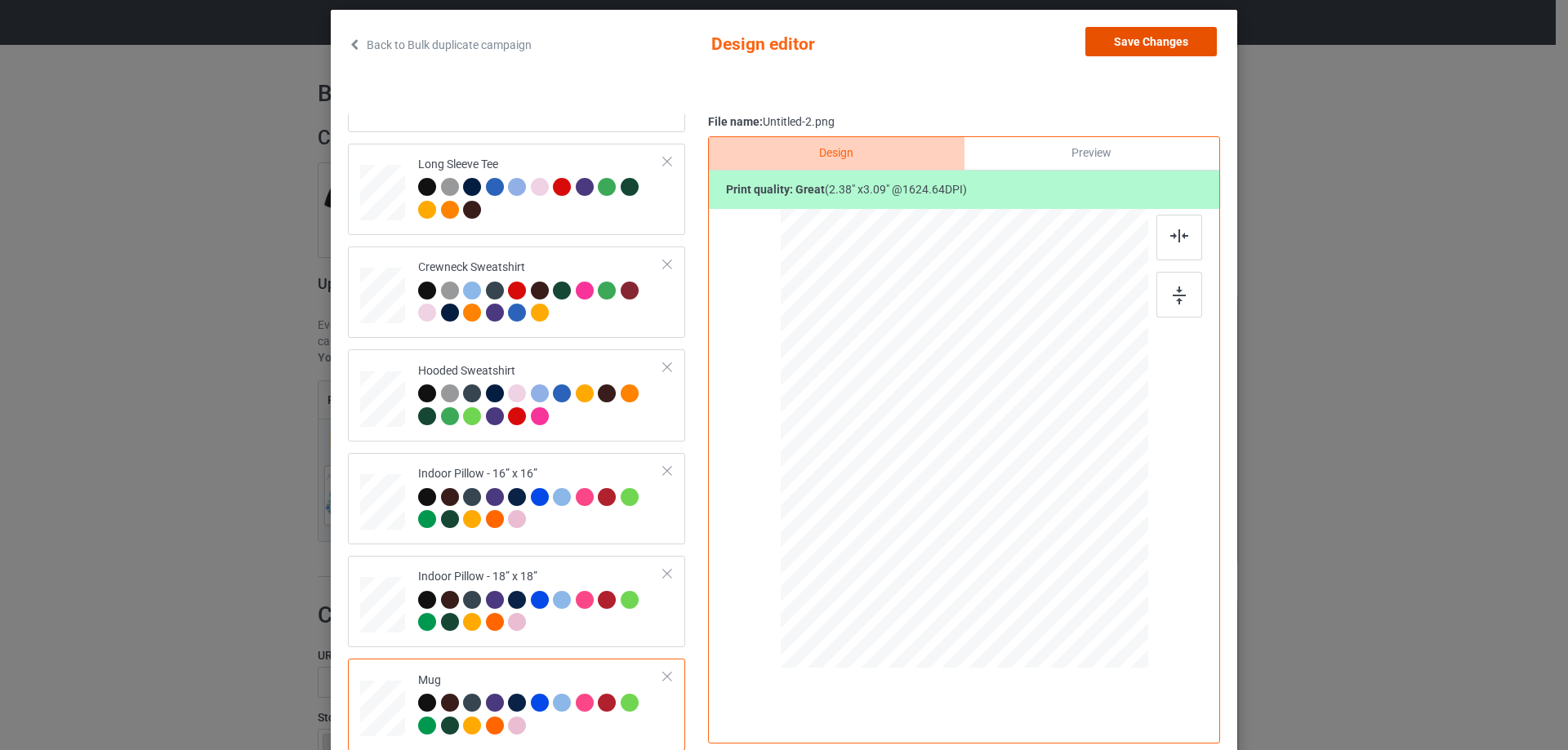
click at [1142, 54] on button "Save Changes" at bounding box center [1150, 41] width 132 height 29
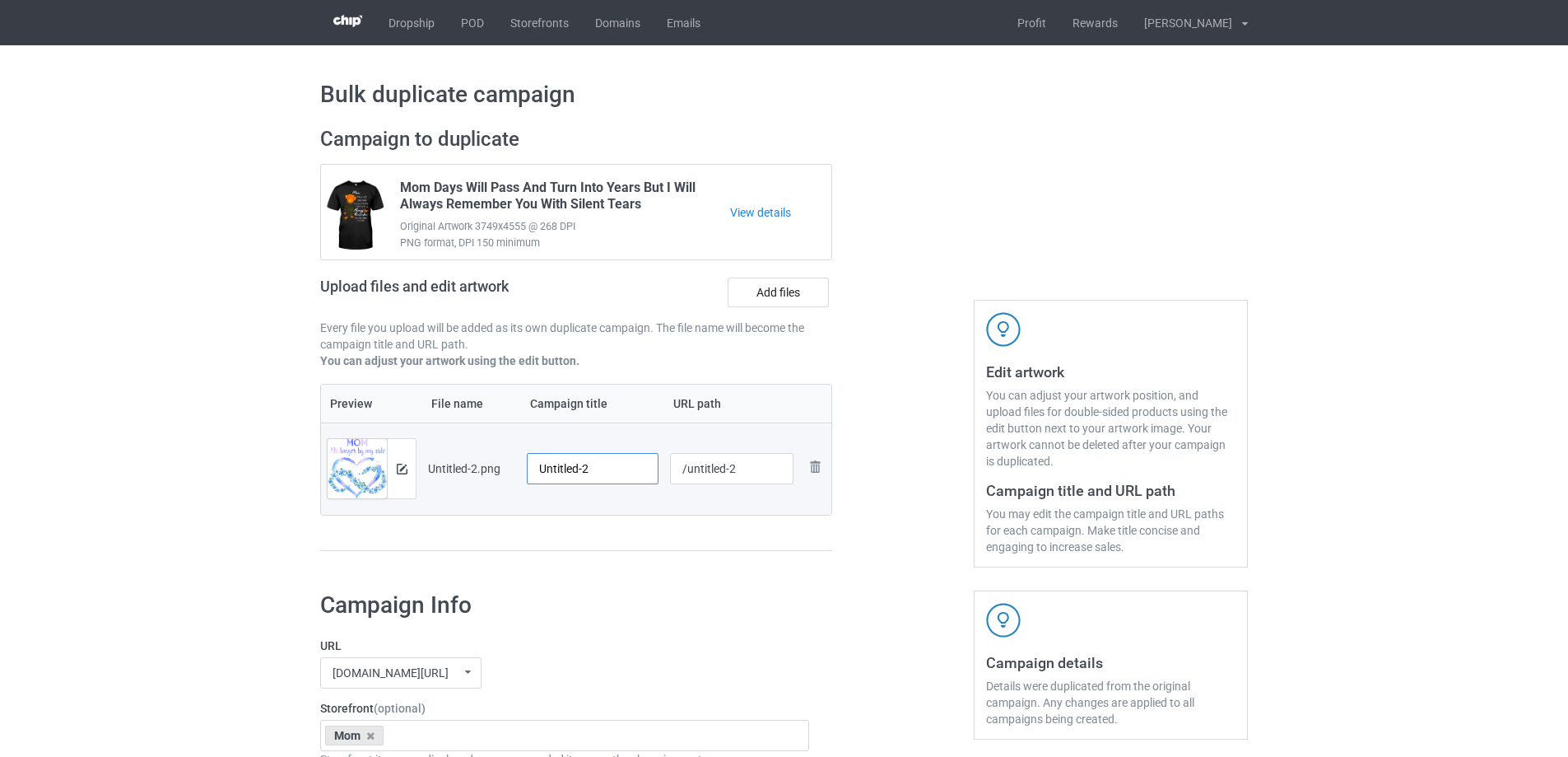
click at [593, 460] on input "Untitled-2" at bounding box center [593, 468] width 132 height 32
paste input "Mom No Longer By My Side But Always In My Heart"
type input "Mom No Longer By My Side But Always In My Heart"
click at [601, 550] on div at bounding box center [576, 551] width 512 height 2
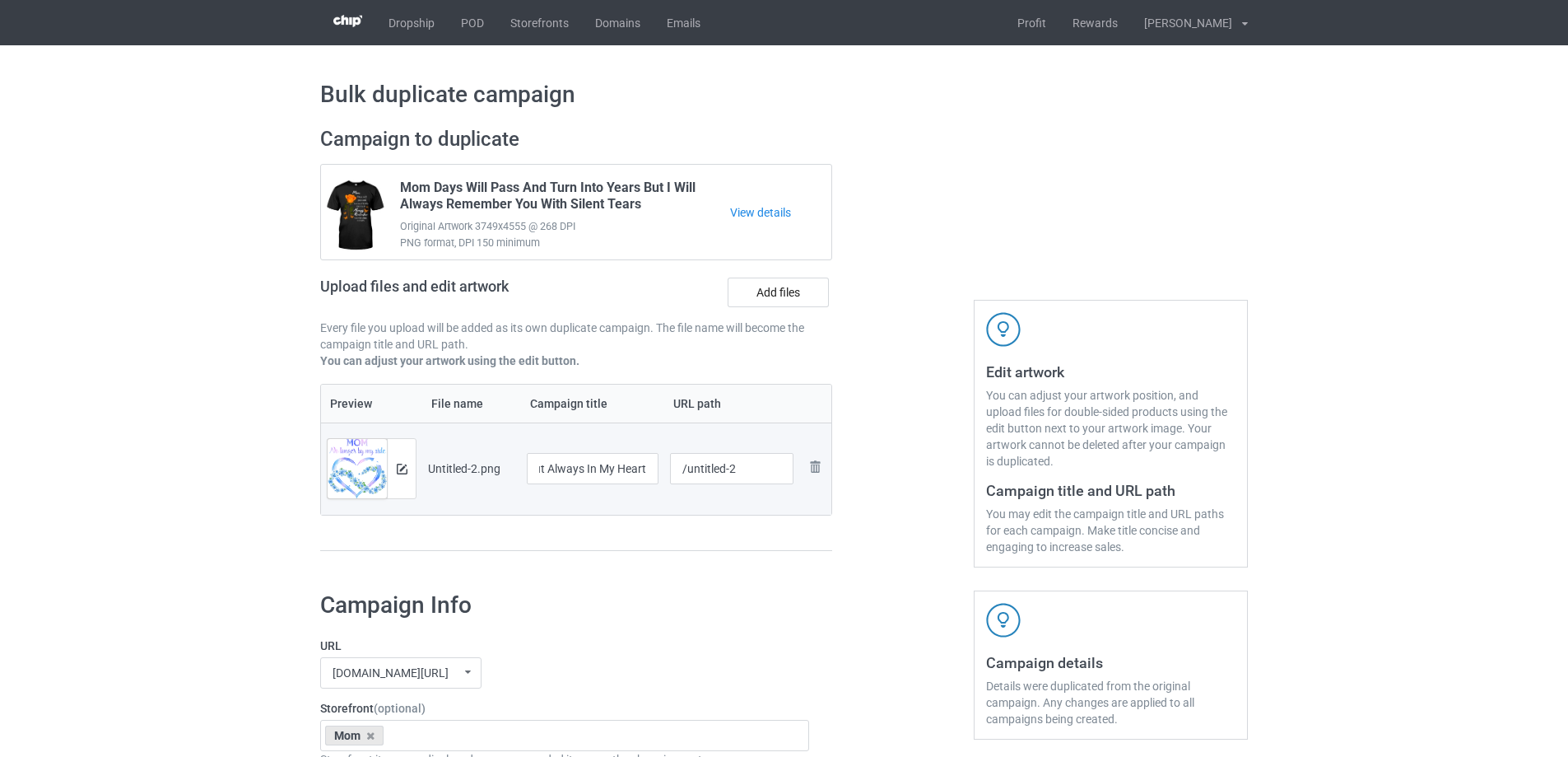
scroll to position [0, 0]
drag, startPoint x: 681, startPoint y: 475, endPoint x: 780, endPoint y: 465, distance: 99.5
click at [780, 465] on input "/untitled-2" at bounding box center [733, 468] width 124 height 32
click at [719, 469] on input "/untitled-2" at bounding box center [733, 468] width 124 height 32
drag, startPoint x: 749, startPoint y: 475, endPoint x: 789, endPoint y: 475, distance: 40.0
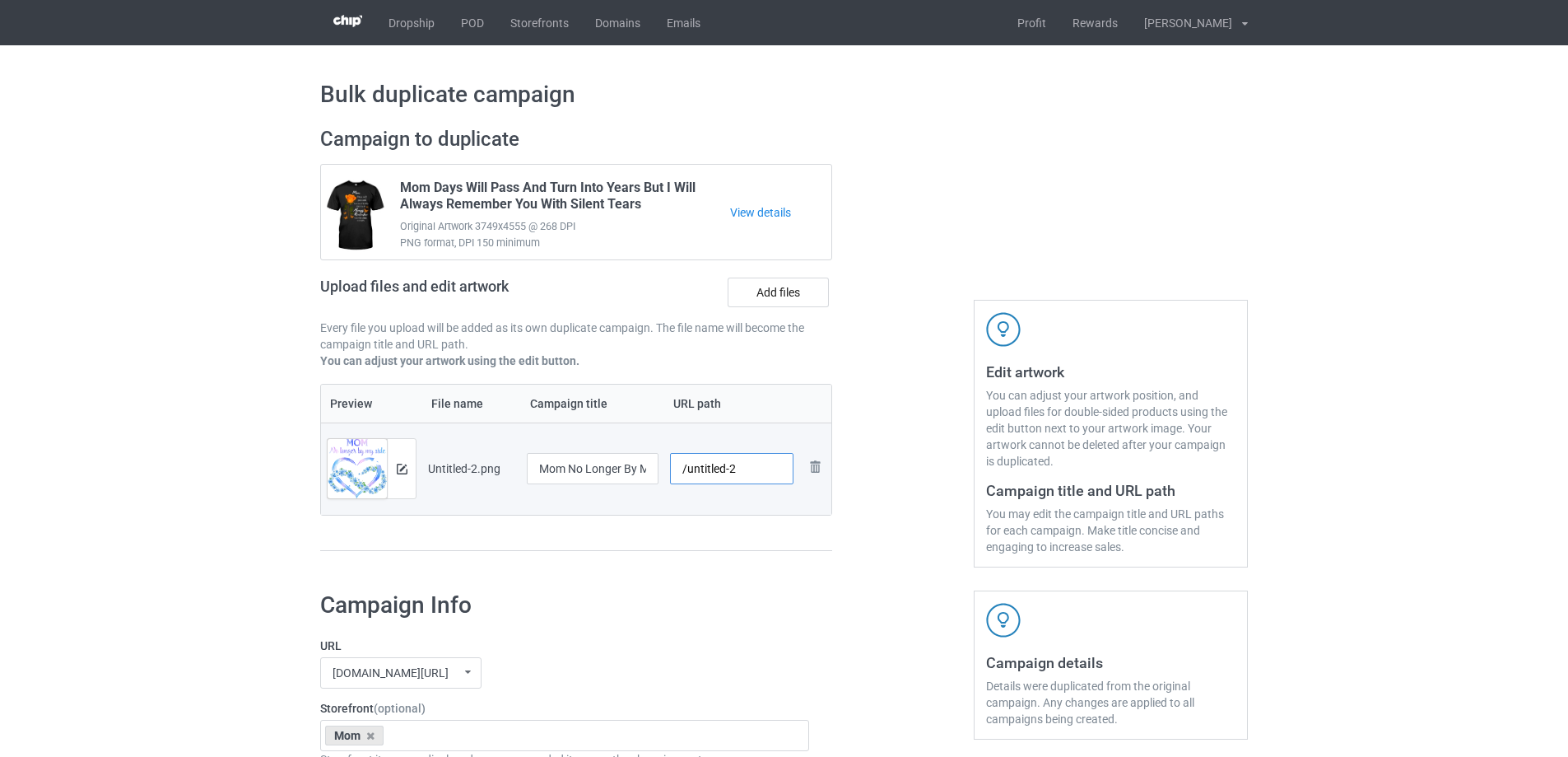
click at [789, 475] on input "/untitled-2" at bounding box center [733, 468] width 124 height 32
drag, startPoint x: 710, startPoint y: 464, endPoint x: 746, endPoint y: 472, distance: 36.9
click at [746, 472] on input "/mnlb2" at bounding box center [733, 468] width 124 height 32
type input "/mnlb2"
click at [757, 530] on div "Preview File name Campaign title URL path Preview and edit artwork Untitled-2.p…" at bounding box center [576, 468] width 512 height 168
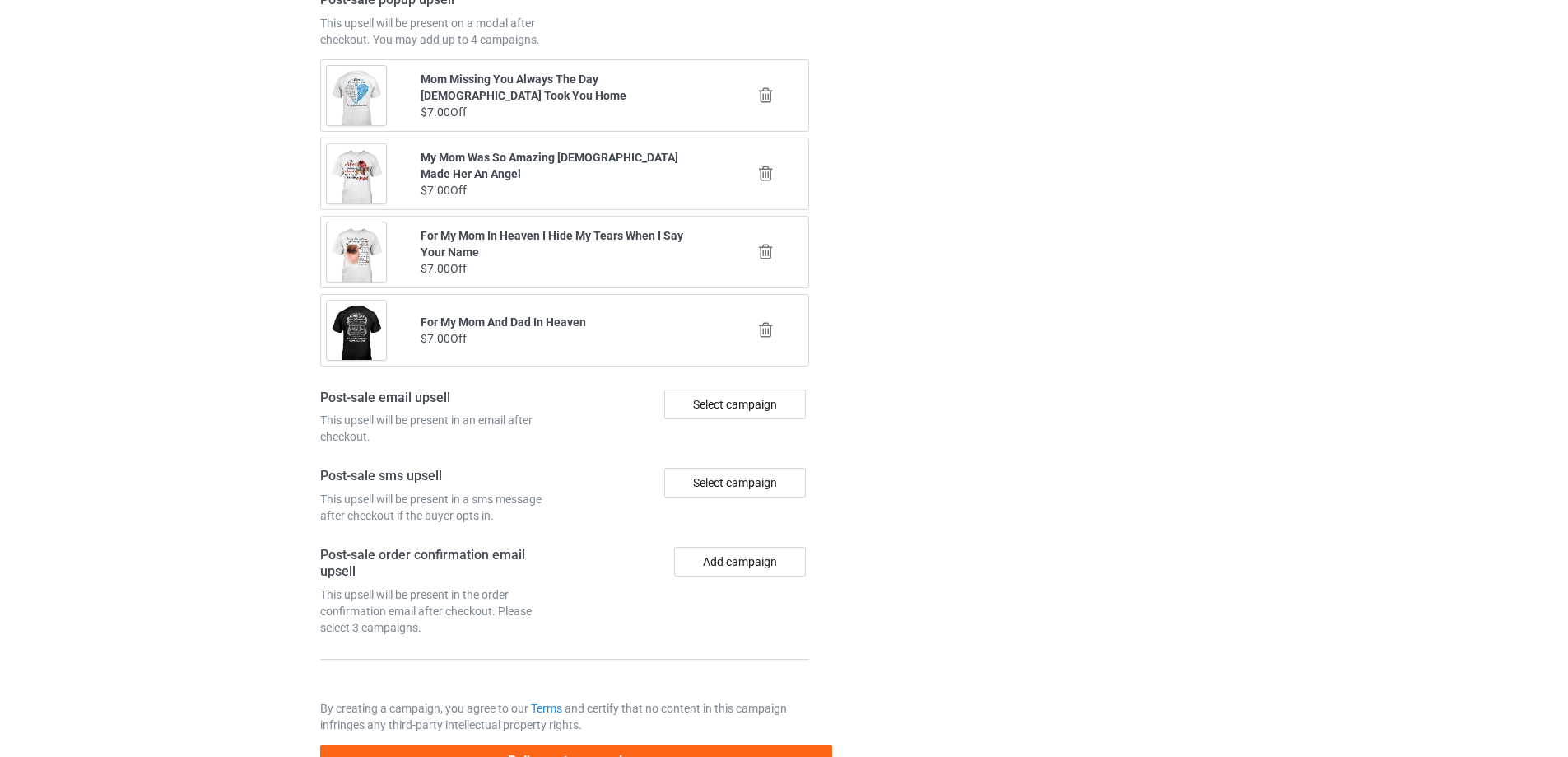
scroll to position [1918, 0]
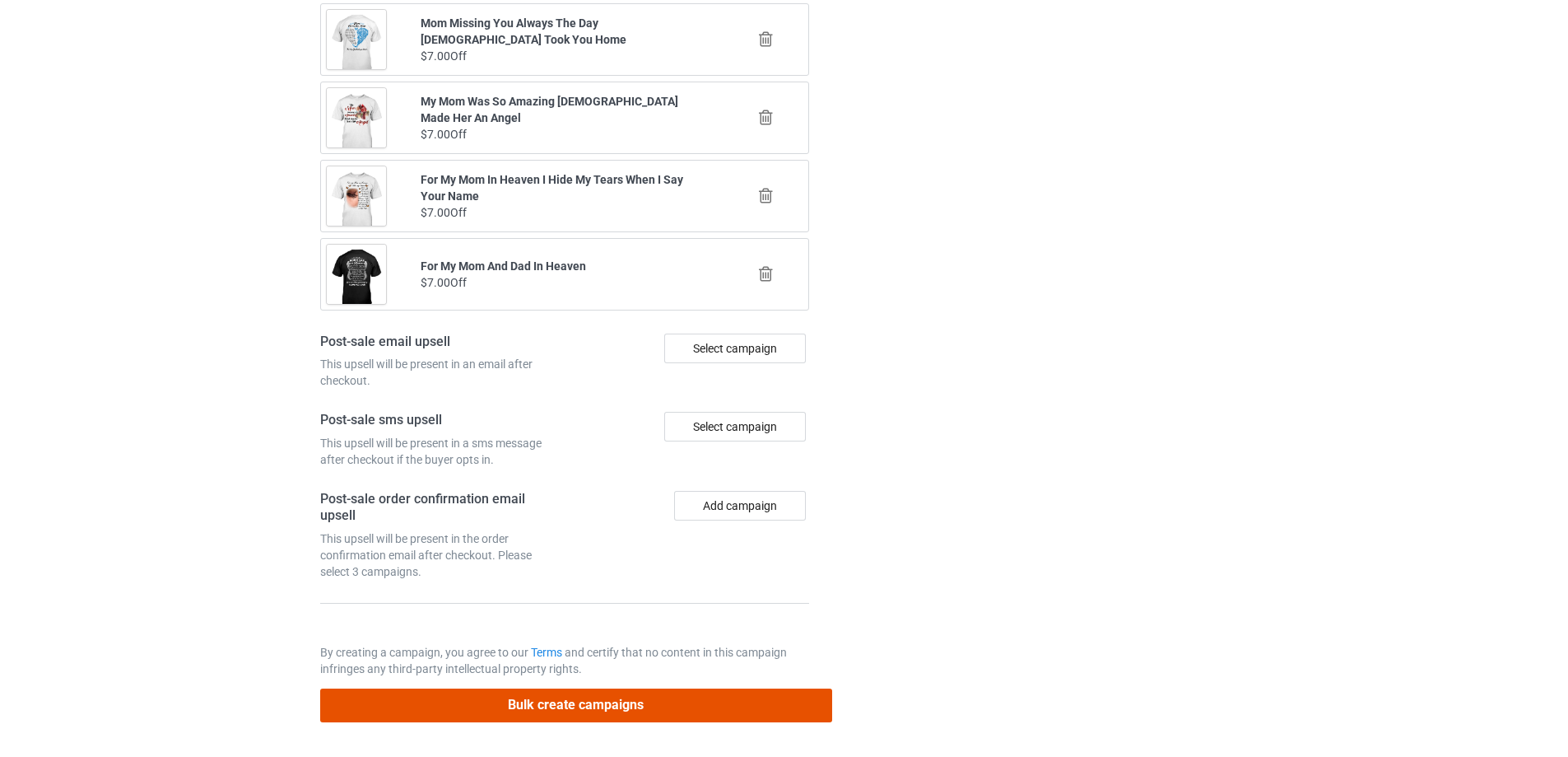
click at [657, 688] on button "Bulk create campaigns" at bounding box center [576, 705] width 512 height 33
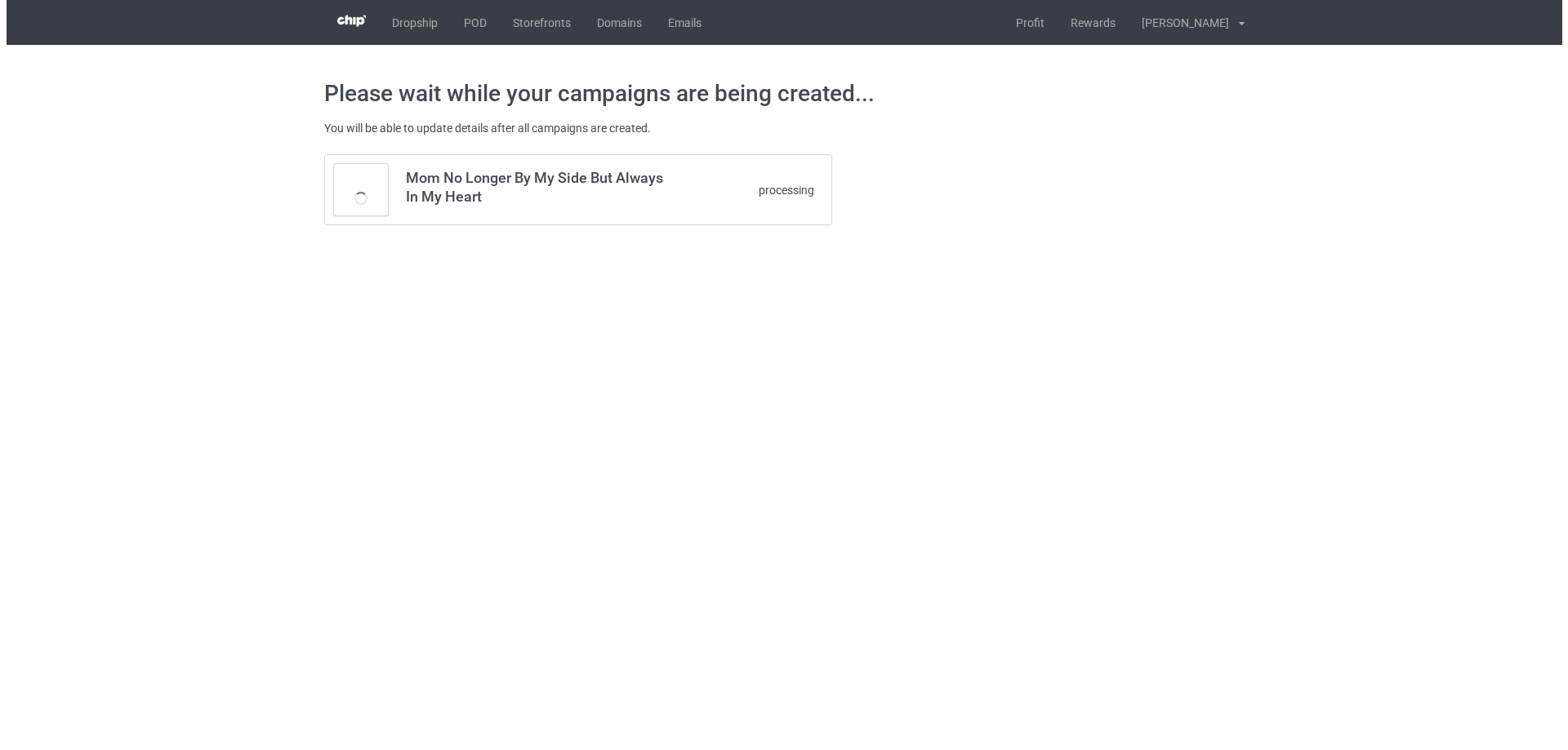
scroll to position [0, 0]
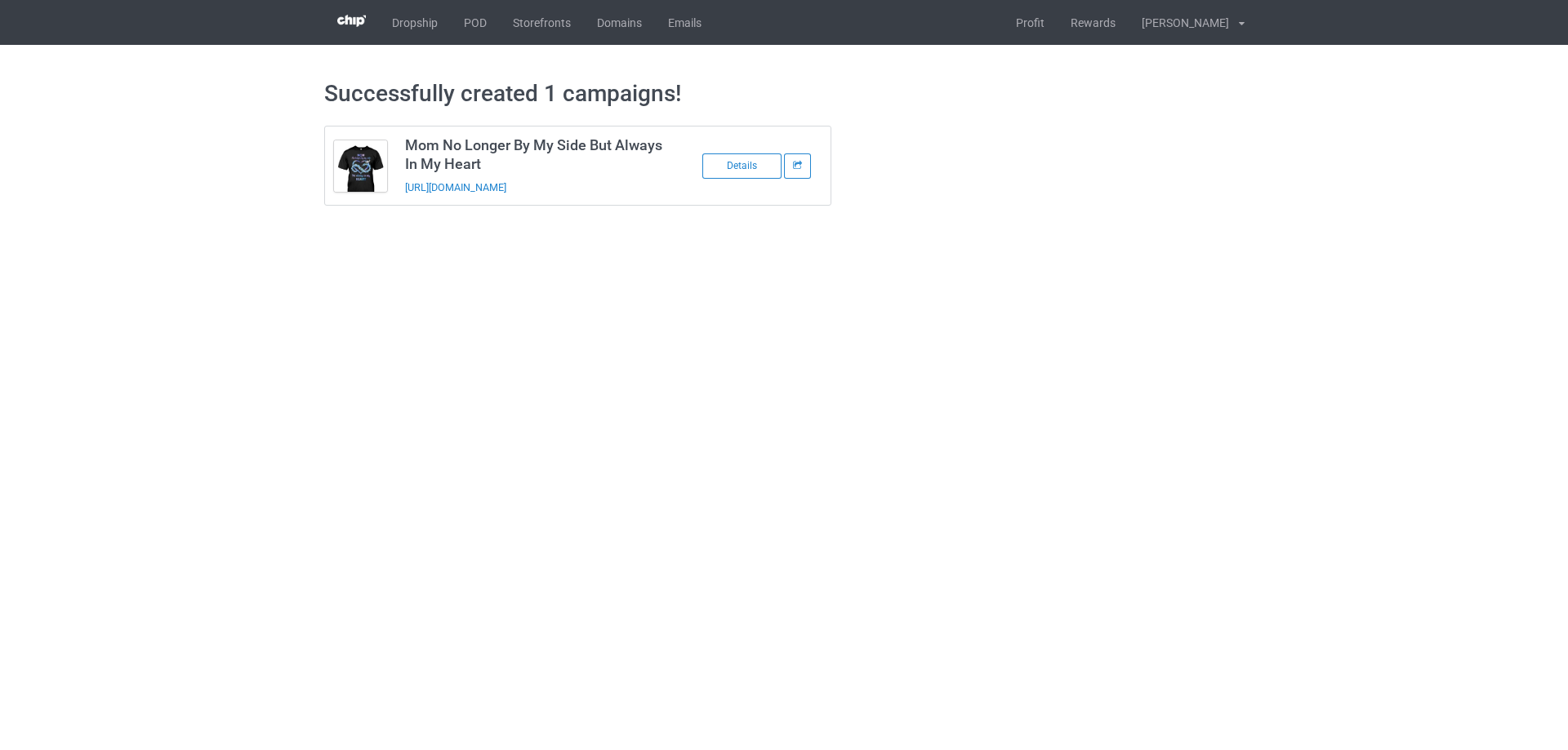
drag, startPoint x: 628, startPoint y: 197, endPoint x: 407, endPoint y: 199, distance: 221.0
click at [406, 199] on td "Mom No Longer By My Side But Always In My Heart [URL][DOMAIN_NAME]" at bounding box center [534, 165] width 276 height 78
copy link "[URL][DOMAIN_NAME]"
click at [656, 194] on td "Mom No Longer By My Side But Always In My Heart [URL][DOMAIN_NAME]" at bounding box center [534, 165] width 276 height 78
drag, startPoint x: 637, startPoint y: 190, endPoint x: 396, endPoint y: 199, distance: 241.2
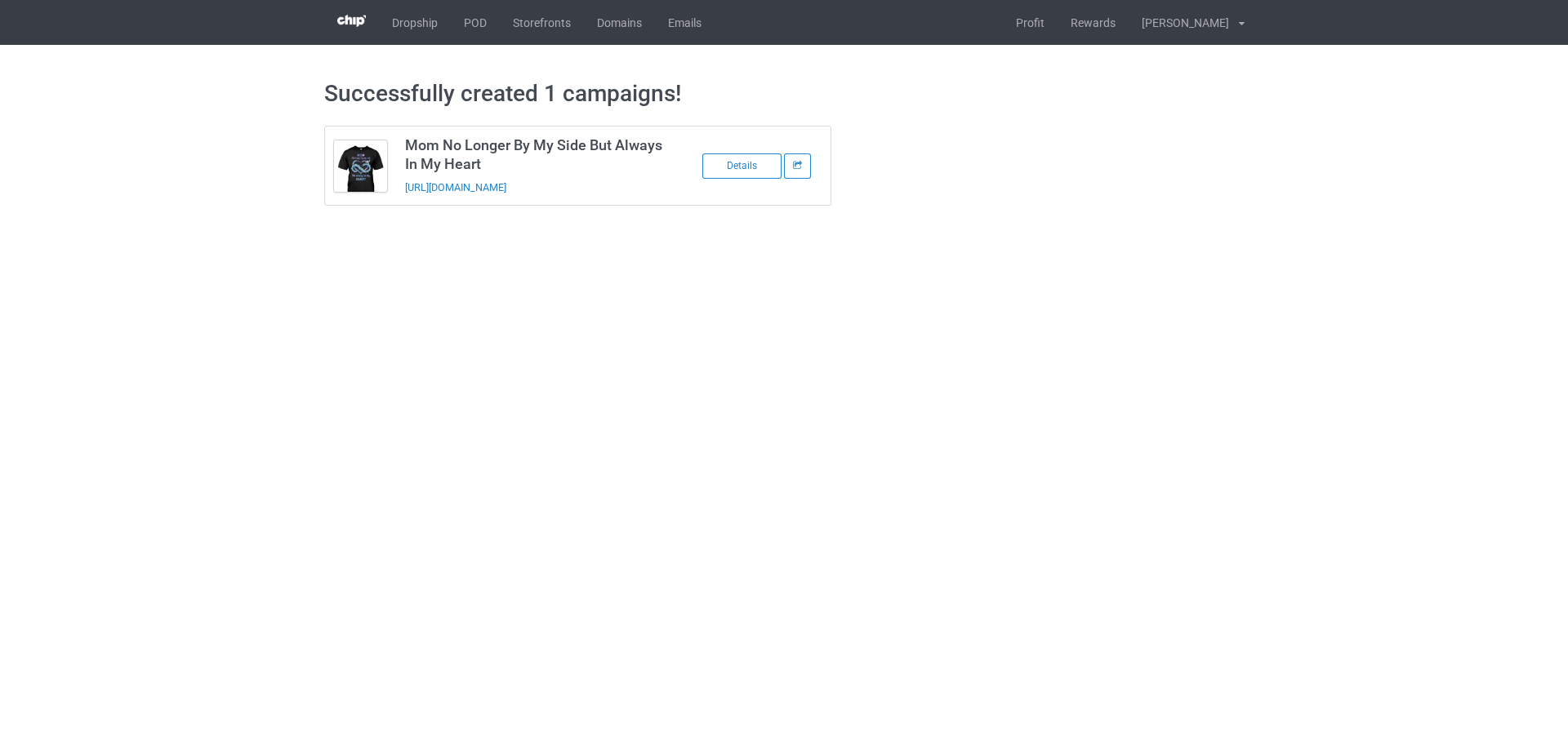
click at [396, 199] on td "Mom No Longer By My Side But Always In My Heart [URL][DOMAIN_NAME]" at bounding box center [534, 165] width 276 height 78
copy link "[URL][DOMAIN_NAME]"
click at [1460, 389] on body "Dropship POD Storefronts Domains Emails Profit Rewards [PERSON_NAME] Settings L…" at bounding box center [784, 375] width 1568 height 750
click at [494, 20] on link "POD" at bounding box center [475, 22] width 49 height 45
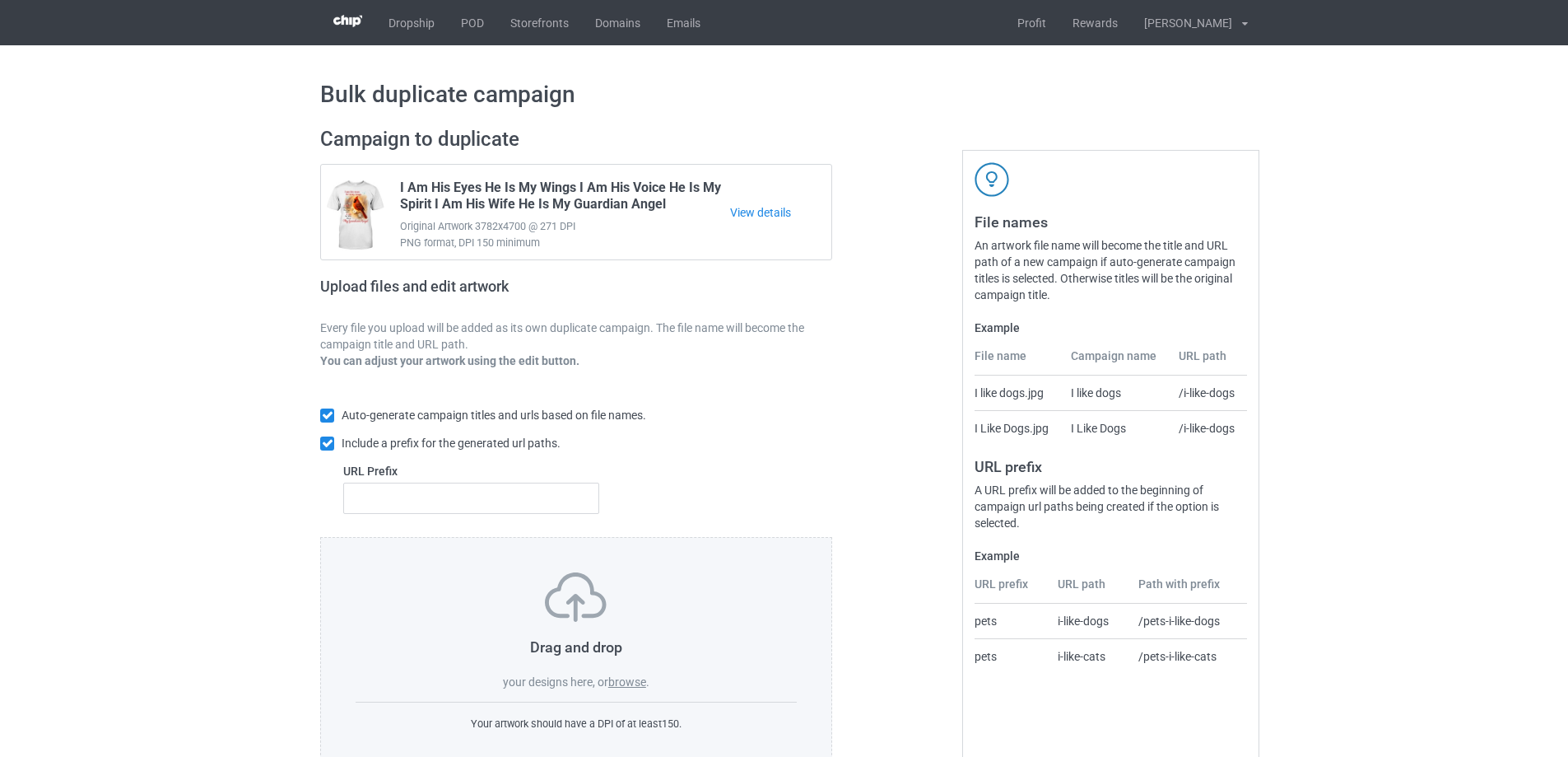
click at [631, 515] on div "Auto-generate campaign titles and urls based on file names. Include a prefix fo…" at bounding box center [576, 460] width 512 height 153
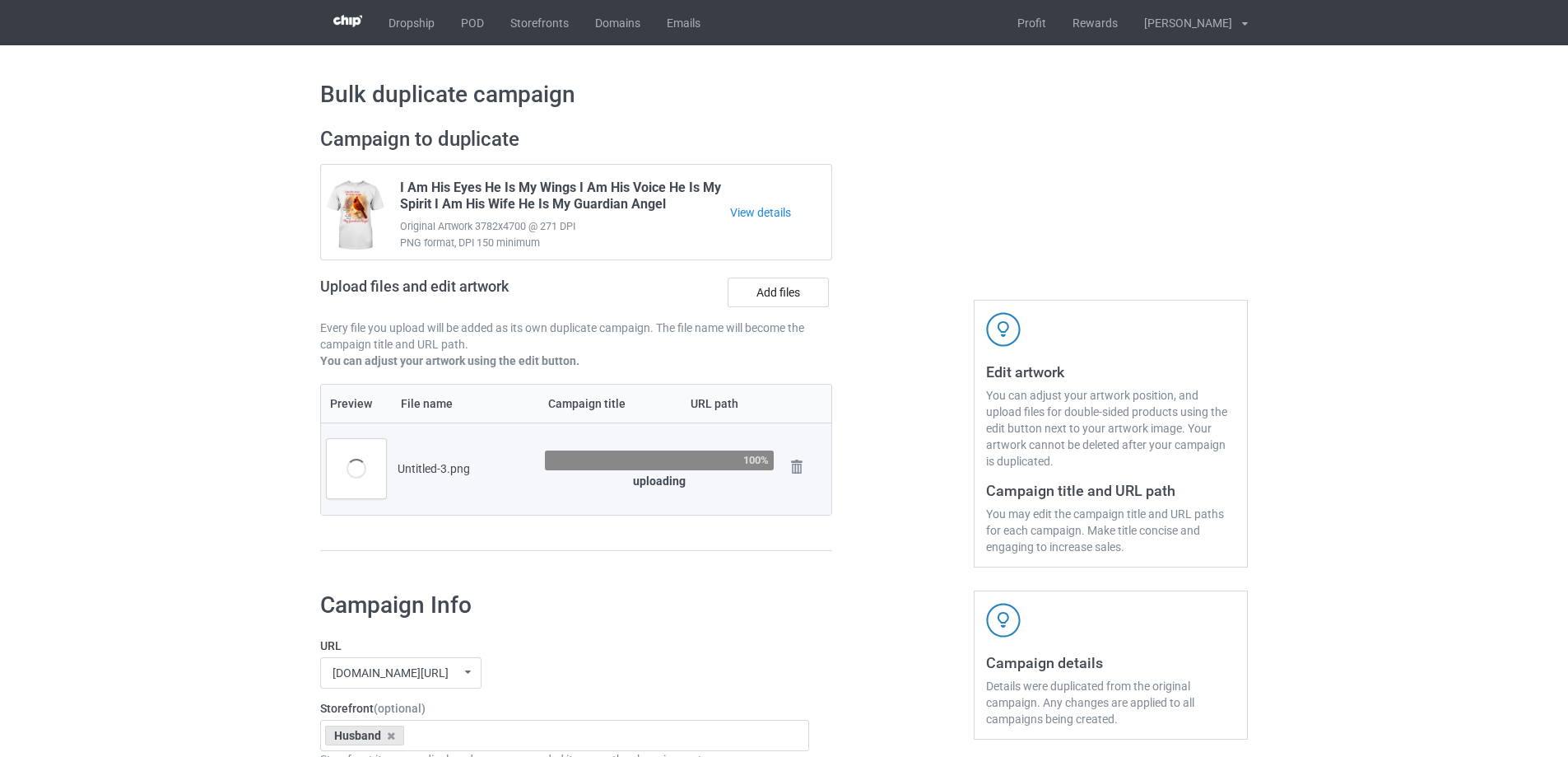
click at [449, 532] on div "Preview File name Campaign title URL path Untitled-3.png 100% uploading Remove …" at bounding box center [576, 468] width 512 height 168
click at [453, 531] on div "Preview File name Campaign title URL path Untitled-3.png 100% uploading Remove …" at bounding box center [576, 468] width 512 height 168
click at [457, 525] on div "Preview File name Campaign title URL path Untitled-3.png 100% uploading Remove …" at bounding box center [576, 468] width 512 height 168
click at [443, 531] on div "Preview File name Campaign title URL path Untitled-3.png 100% uploading Remove …" at bounding box center [576, 468] width 512 height 168
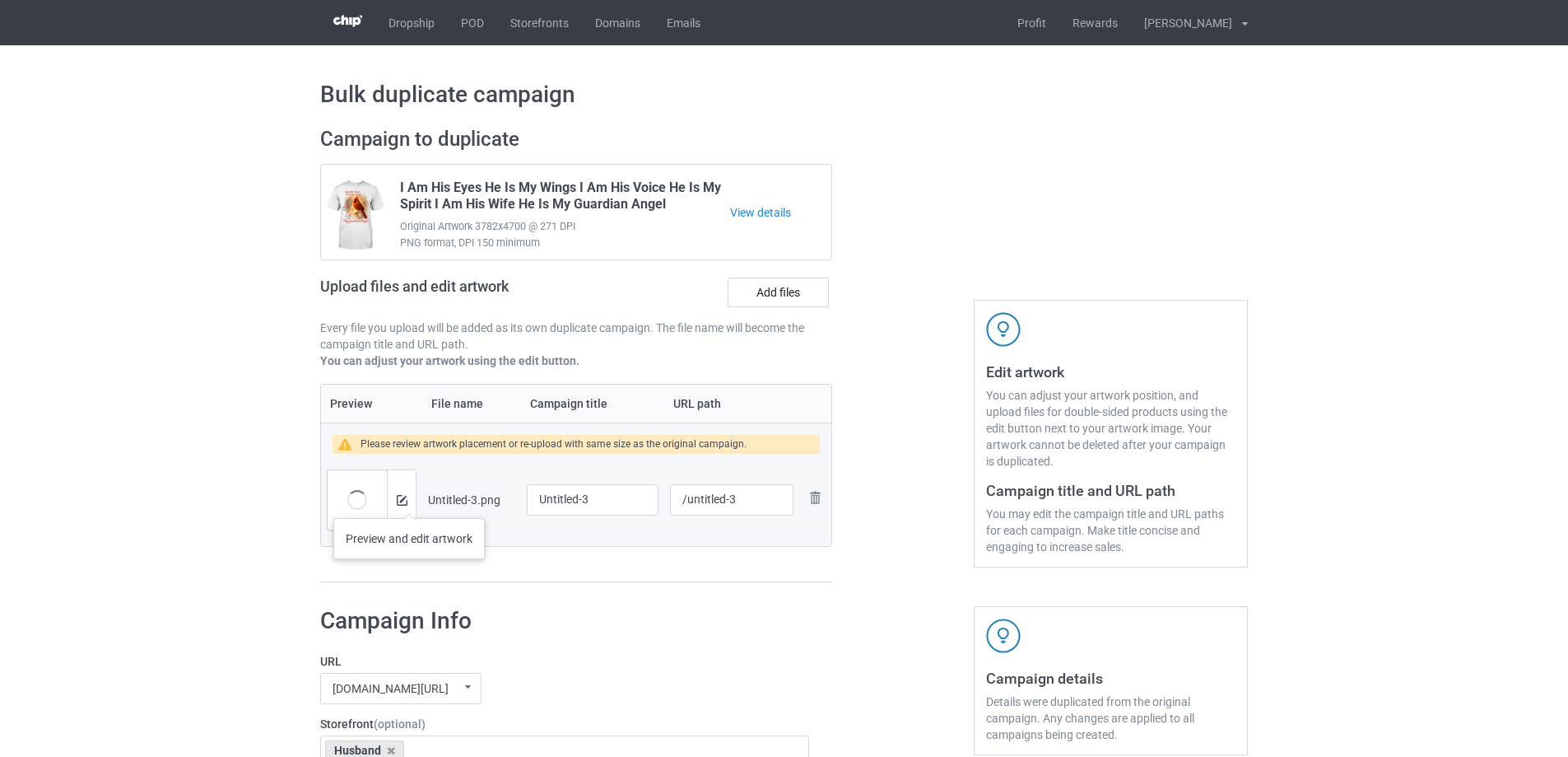
click at [409, 502] on div at bounding box center [401, 500] width 29 height 59
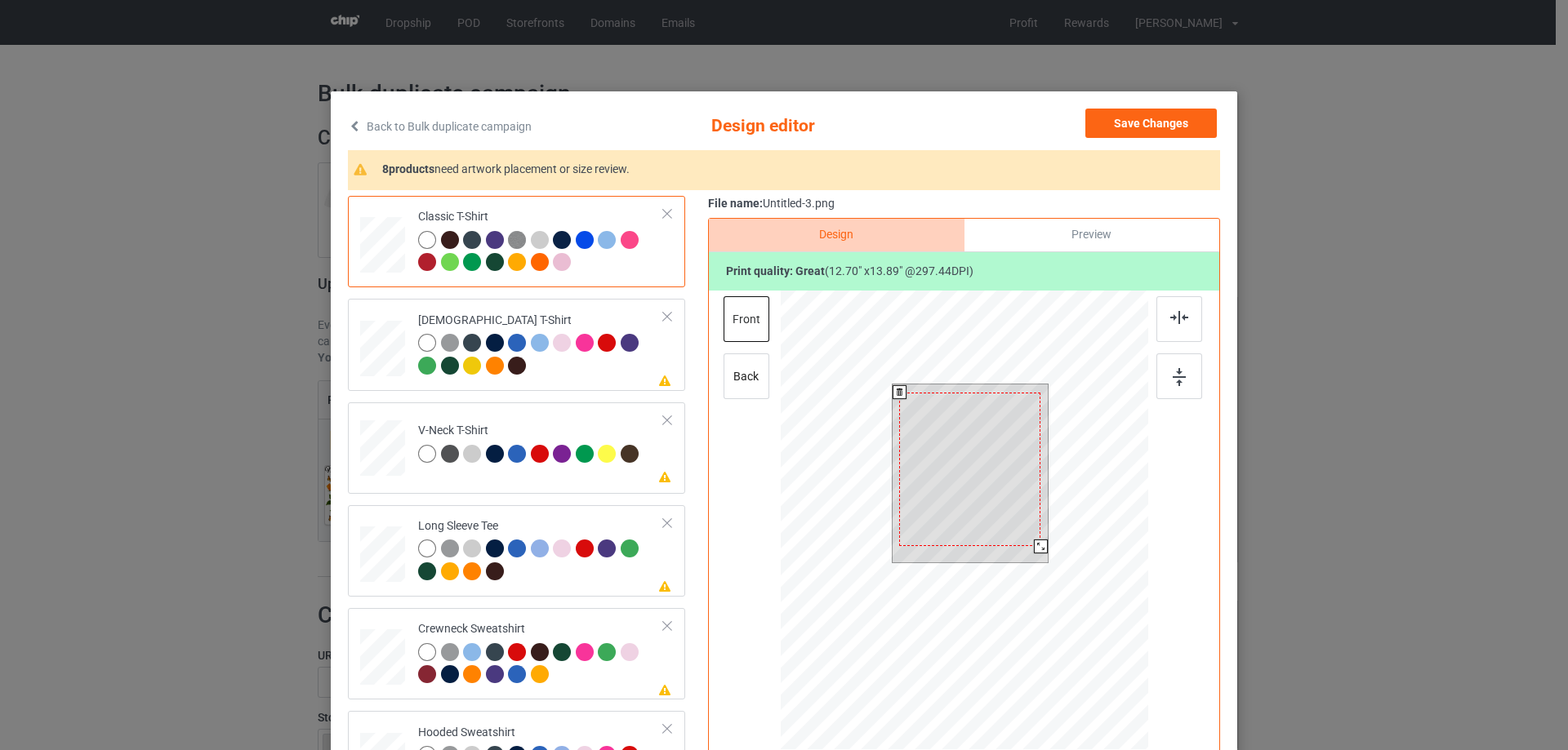
drag, startPoint x: 1041, startPoint y: 553, endPoint x: 1036, endPoint y: 543, distance: 11.2
click at [1036, 543] on div at bounding box center [1040, 546] width 14 height 14
click at [1024, 505] on div at bounding box center [970, 463] width 142 height 154
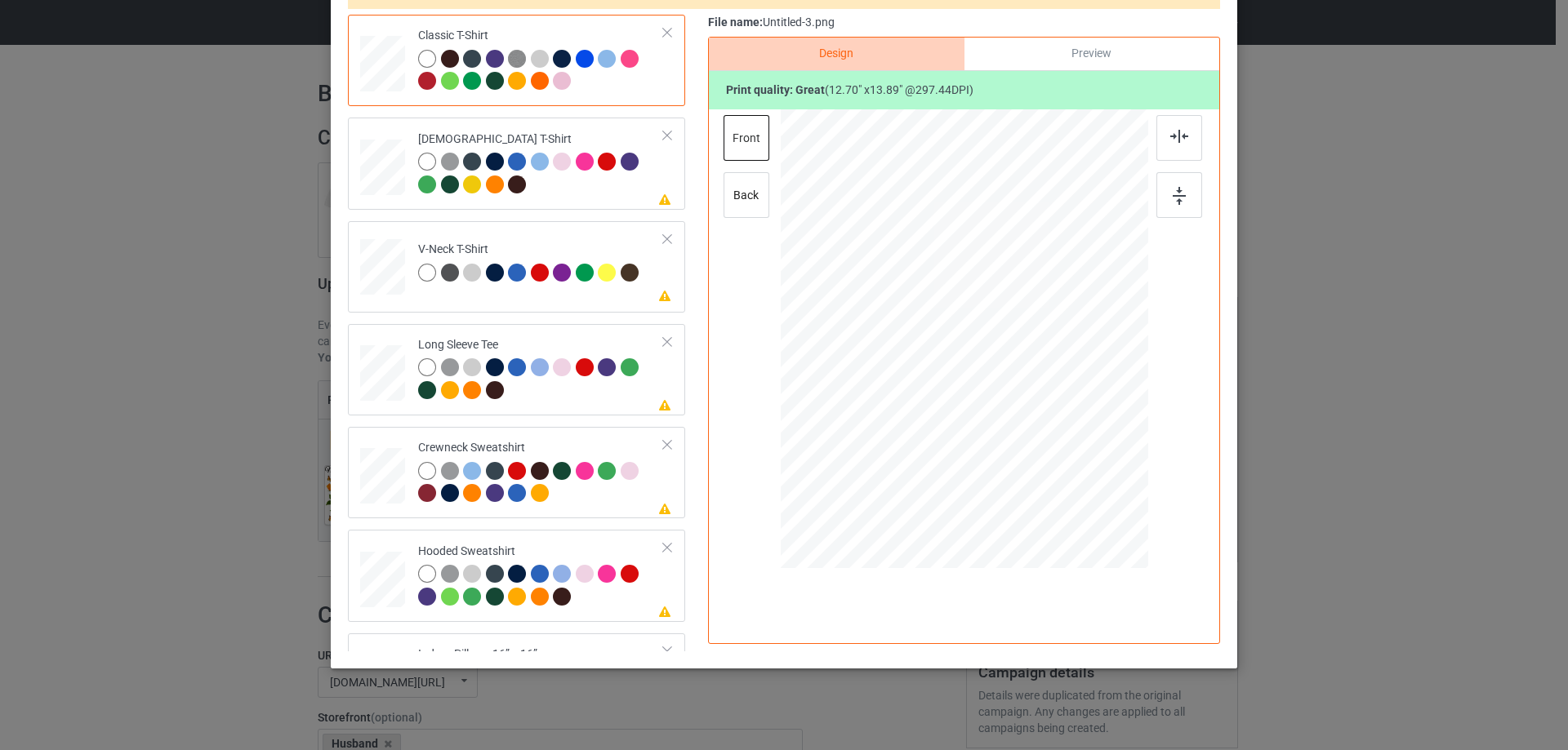
scroll to position [192, 0]
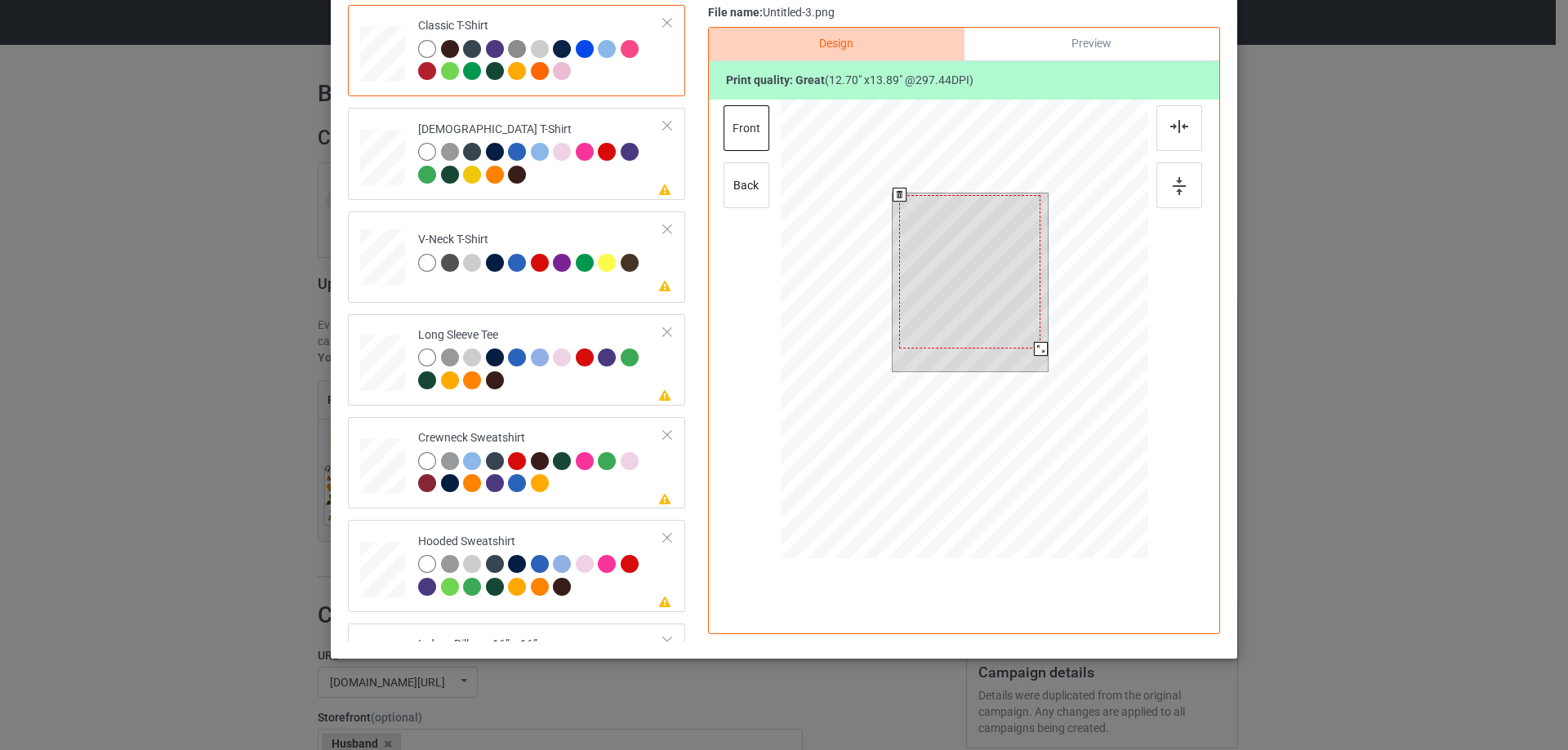
click at [993, 288] on div at bounding box center [970, 272] width 142 height 154
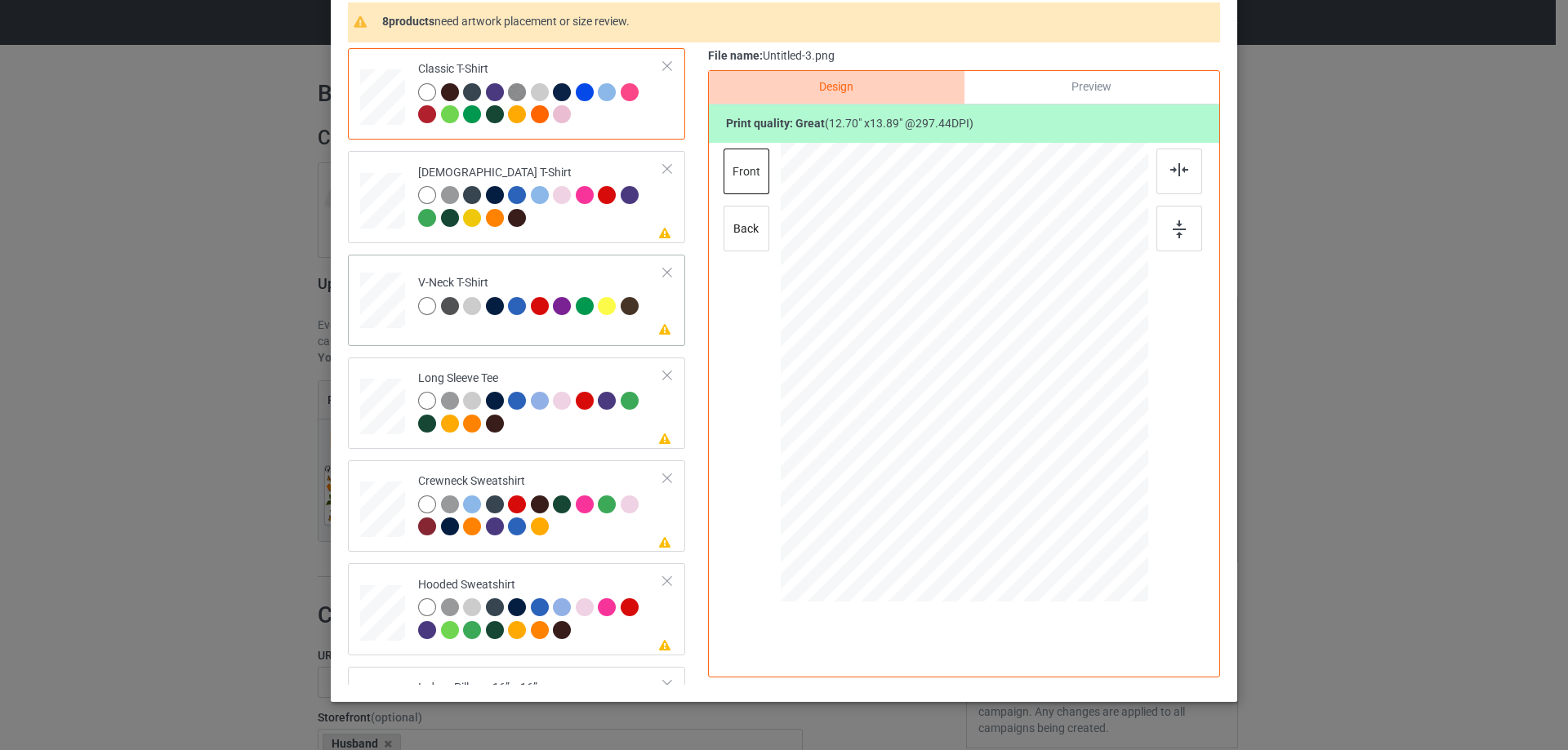
scroll to position [110, 0]
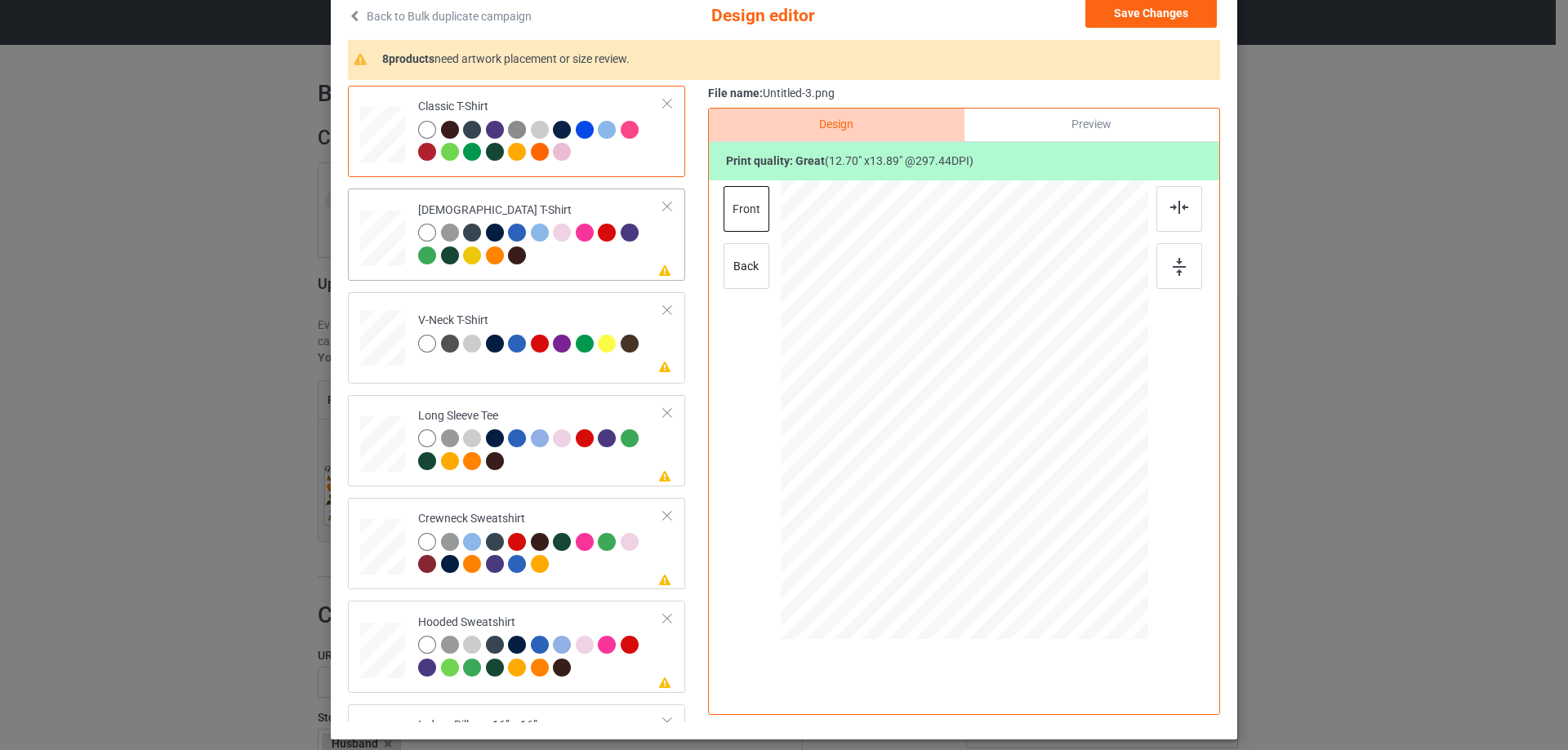
click at [601, 264] on div at bounding box center [541, 245] width 246 height 45
click at [1162, 213] on div at bounding box center [1179, 209] width 46 height 46
click at [565, 302] on td "Please review artwork placement V-Neck T-Shirt" at bounding box center [541, 335] width 264 height 72
click at [1179, 209] on img at bounding box center [1179, 207] width 18 height 13
click at [555, 404] on td "Please review artwork placement Long Sleeve Tee" at bounding box center [541, 440] width 264 height 78
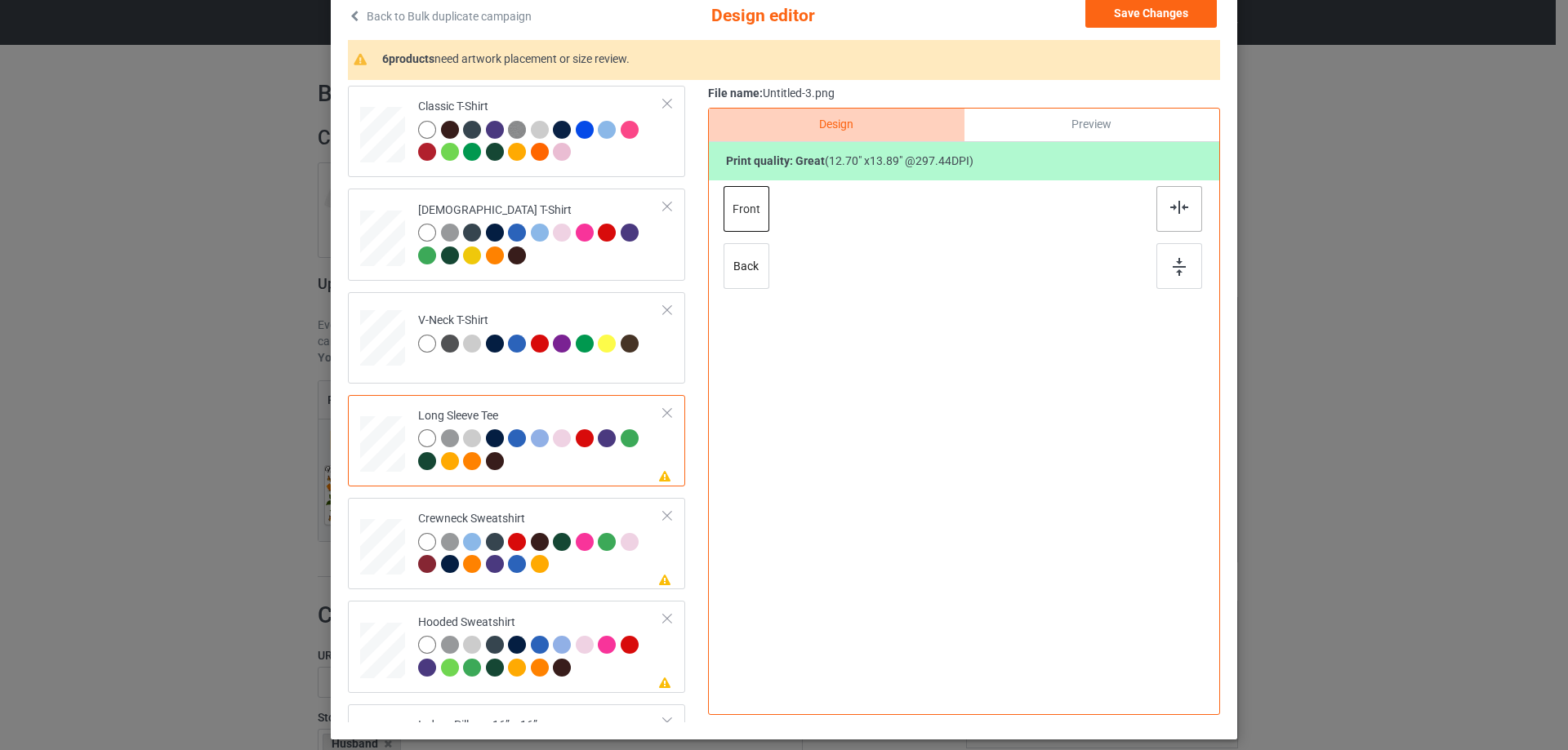
click at [1170, 208] on img at bounding box center [1179, 207] width 18 height 13
click at [514, 500] on div "Please review artwork placement Crewneck Sweatshirt" at bounding box center [516, 543] width 338 height 91
click at [1180, 206] on img at bounding box center [1179, 207] width 18 height 13
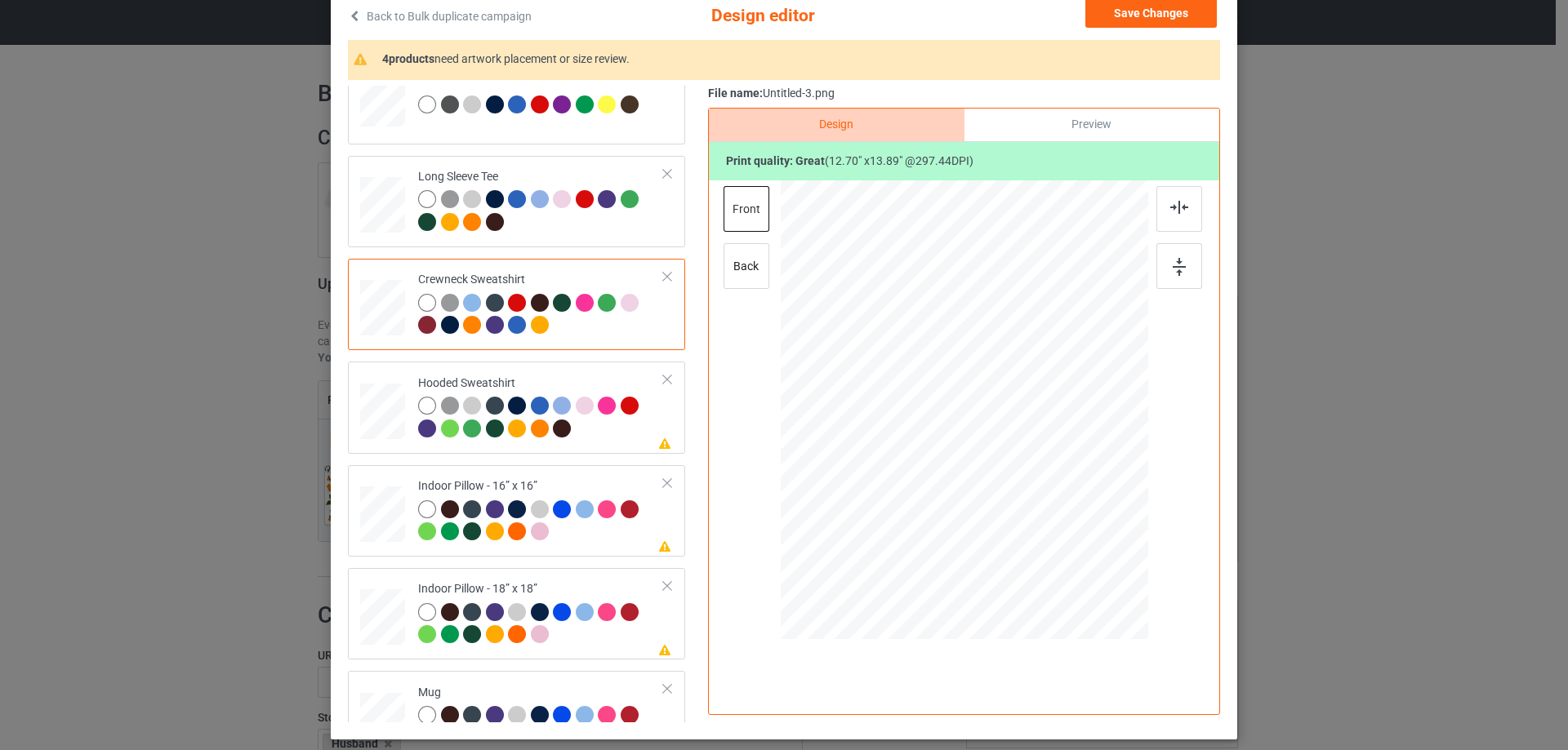
scroll to position [244, 0]
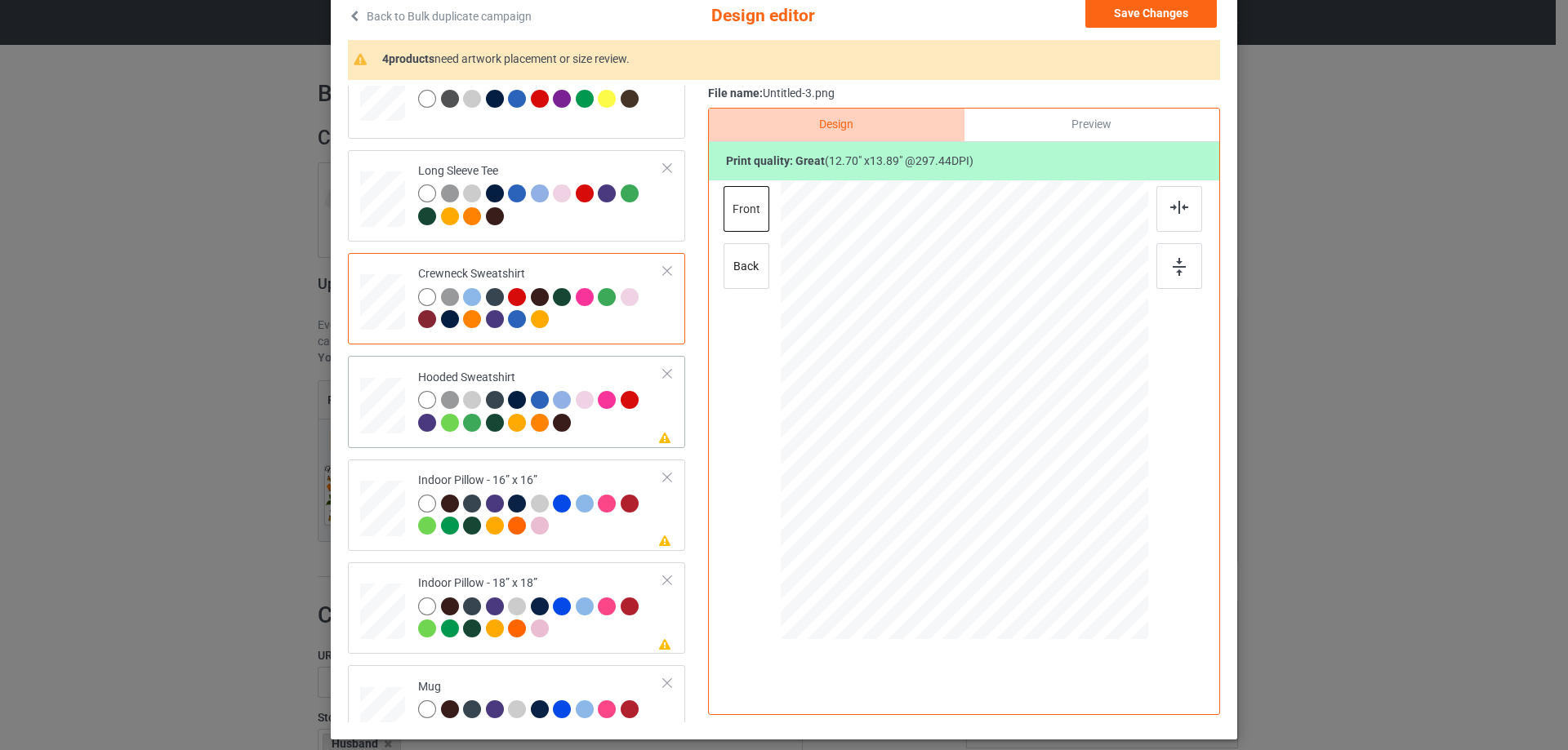
click at [568, 365] on td "Please review artwork placement Hooded Sweatshirt" at bounding box center [541, 401] width 264 height 78
click at [1173, 213] on img at bounding box center [1179, 207] width 18 height 13
click at [530, 470] on td "Please review artwork placement Indoor Pillow - 16” x 16”" at bounding box center [541, 505] width 264 height 78
click at [1103, 117] on div "Preview" at bounding box center [1092, 125] width 255 height 33
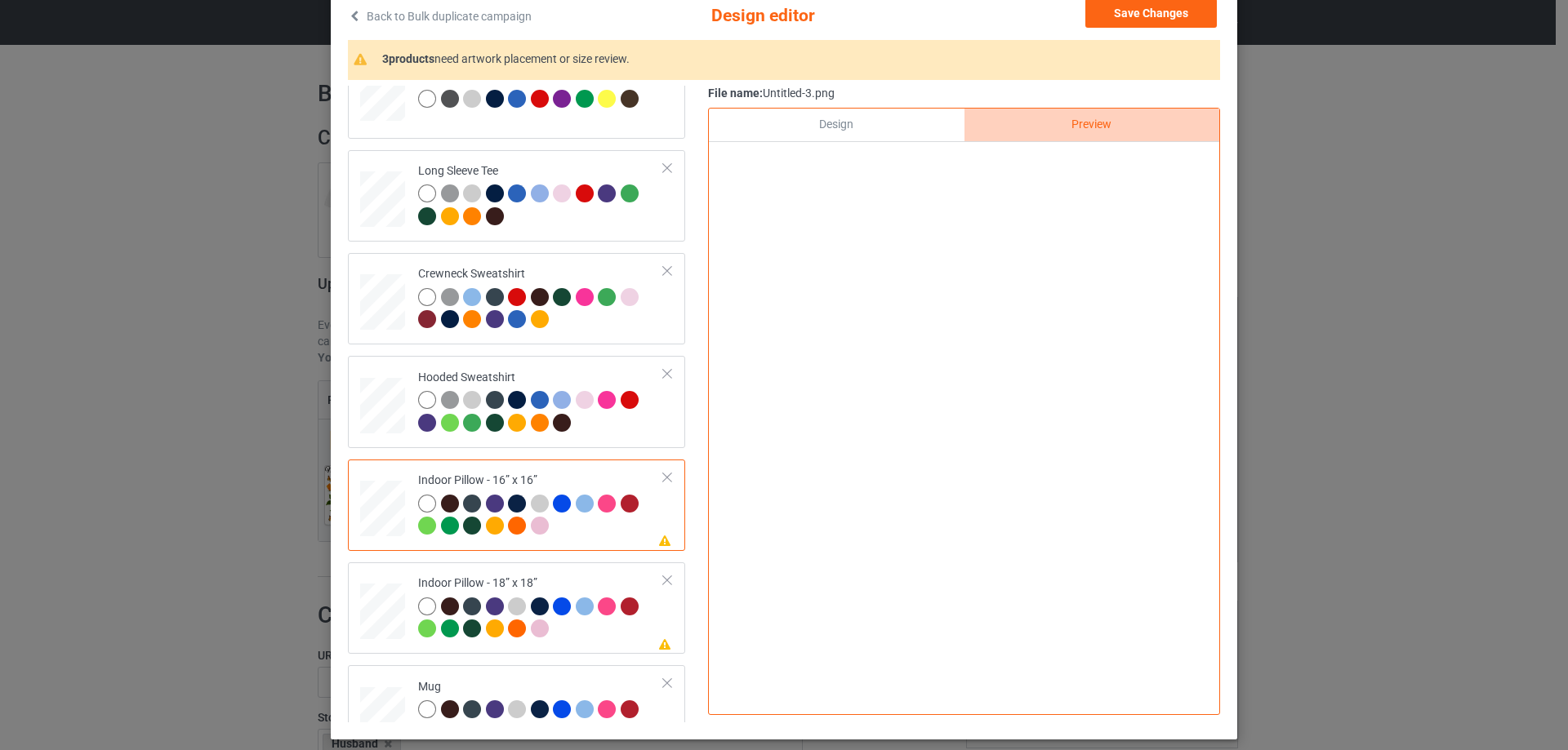
click at [871, 127] on div "Design" at bounding box center [836, 125] width 255 height 33
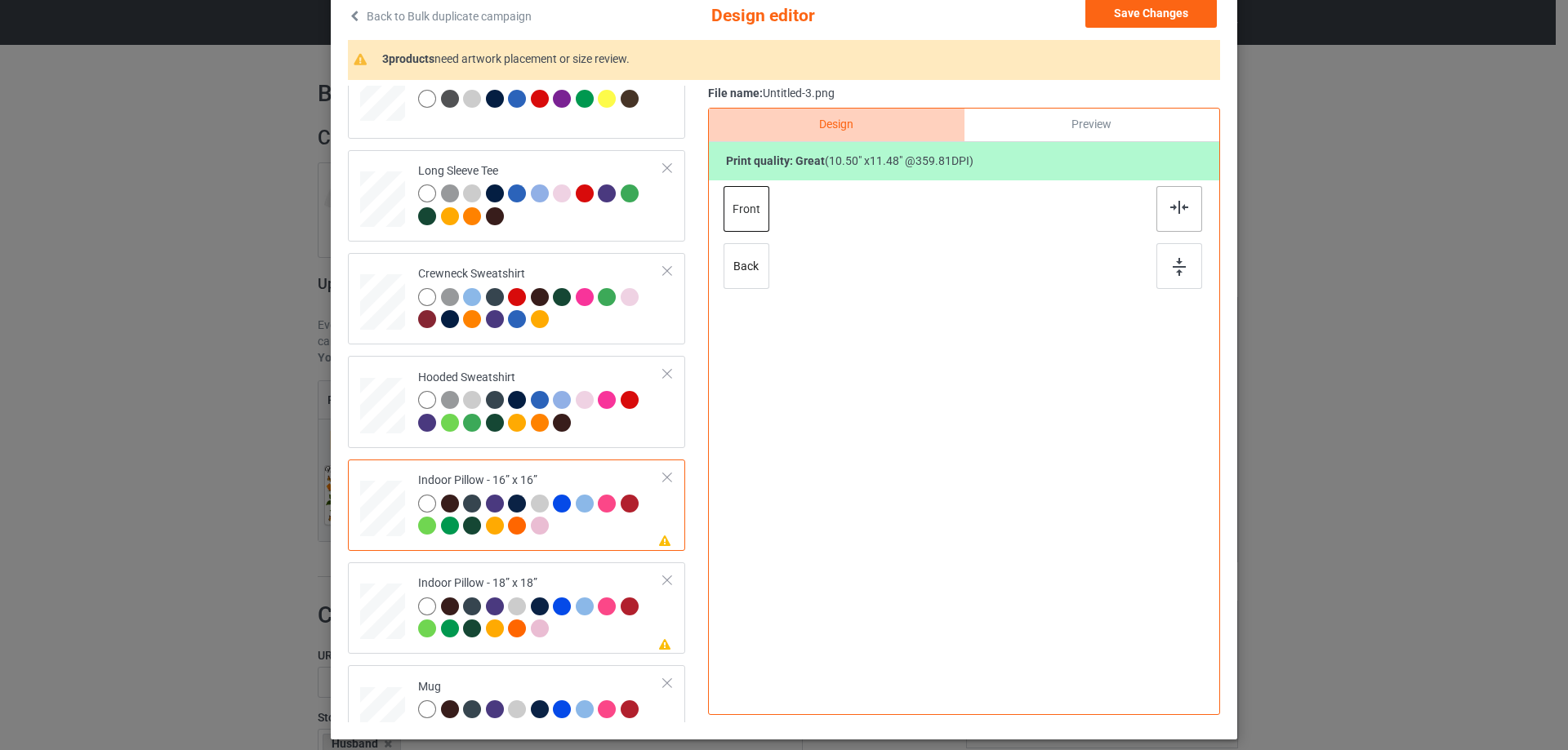
click at [1186, 215] on div at bounding box center [1179, 209] width 46 height 46
click at [521, 581] on div "Indoor Pillow - 18” x 18”" at bounding box center [541, 606] width 246 height 62
click at [1188, 186] on div "Design Preview Print quality: great ( 11.70 " x 12.79 " @ 322.91 DPI) front back" at bounding box center [964, 411] width 512 height 608
click at [1192, 211] on div at bounding box center [1179, 209] width 46 height 46
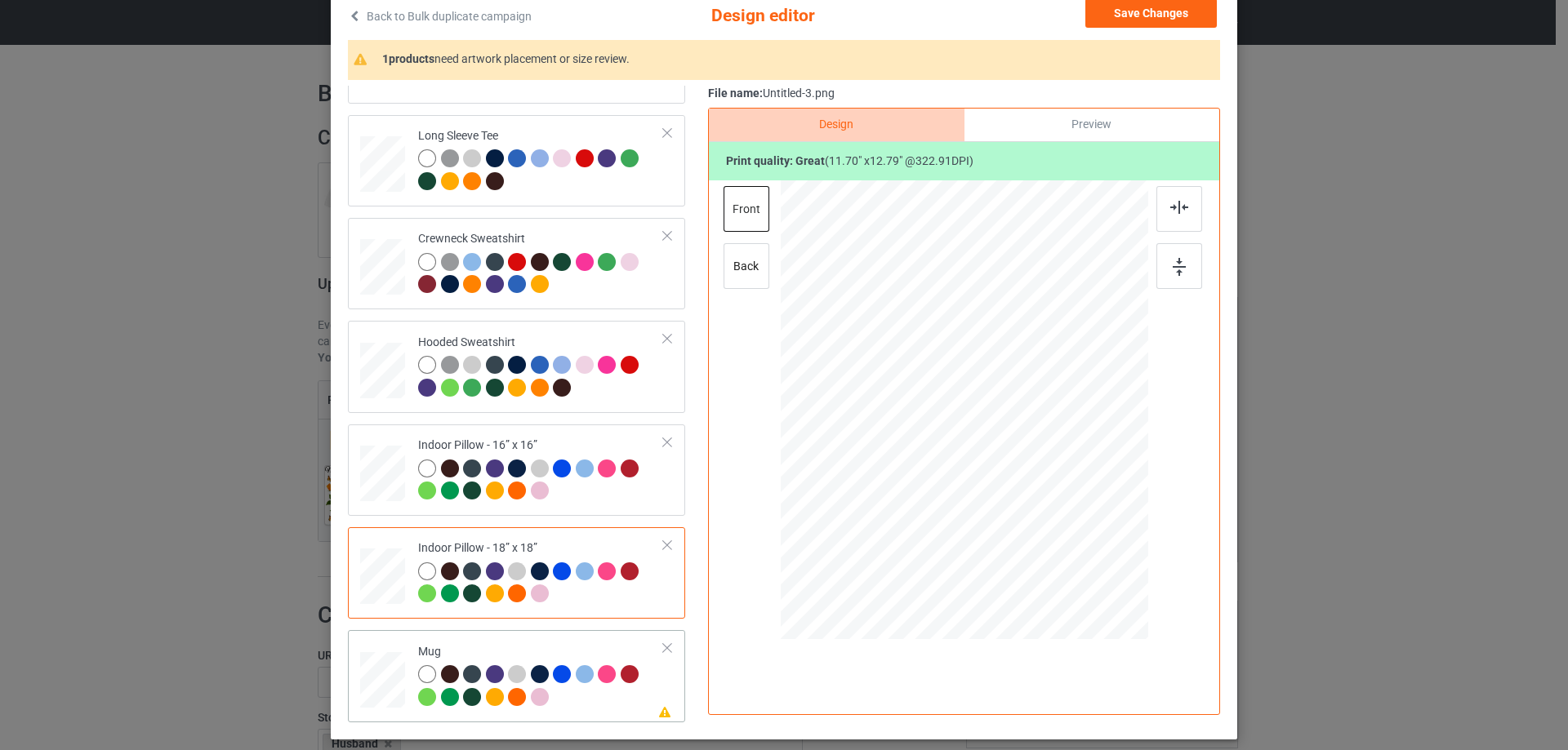
click at [486, 661] on div "Mug" at bounding box center [541, 675] width 246 height 62
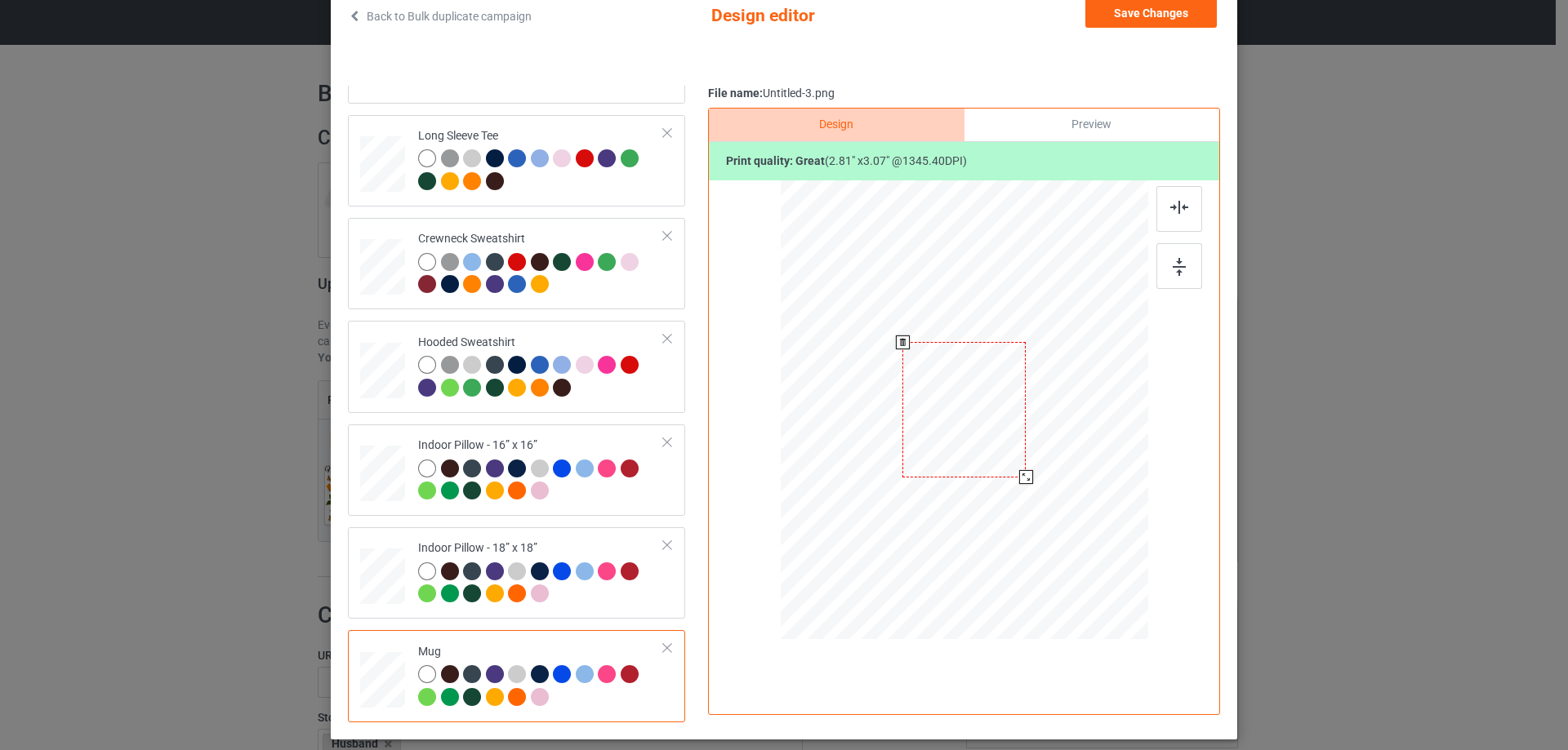
drag, startPoint x: 1071, startPoint y: 531, endPoint x: 1025, endPoint y: 474, distance: 73.2
click at [1025, 474] on div at bounding box center [1025, 476] width 14 height 14
drag, startPoint x: 983, startPoint y: 444, endPoint x: 1084, endPoint y: 443, distance: 101.0
click at [1084, 443] on div at bounding box center [1065, 408] width 123 height 134
click at [1191, 275] on div at bounding box center [1179, 267] width 46 height 46
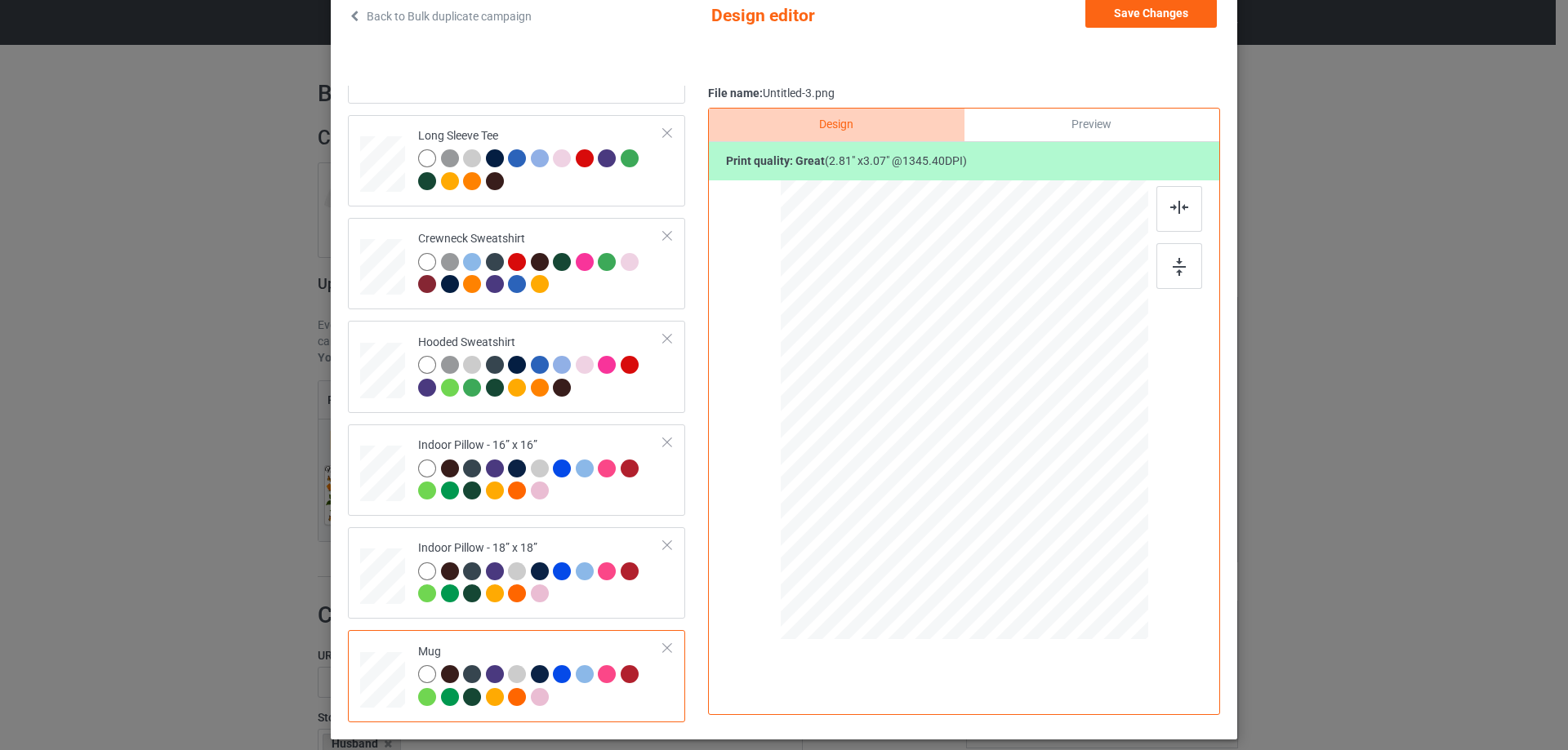
click at [1103, 133] on div "Preview" at bounding box center [1092, 125] width 255 height 33
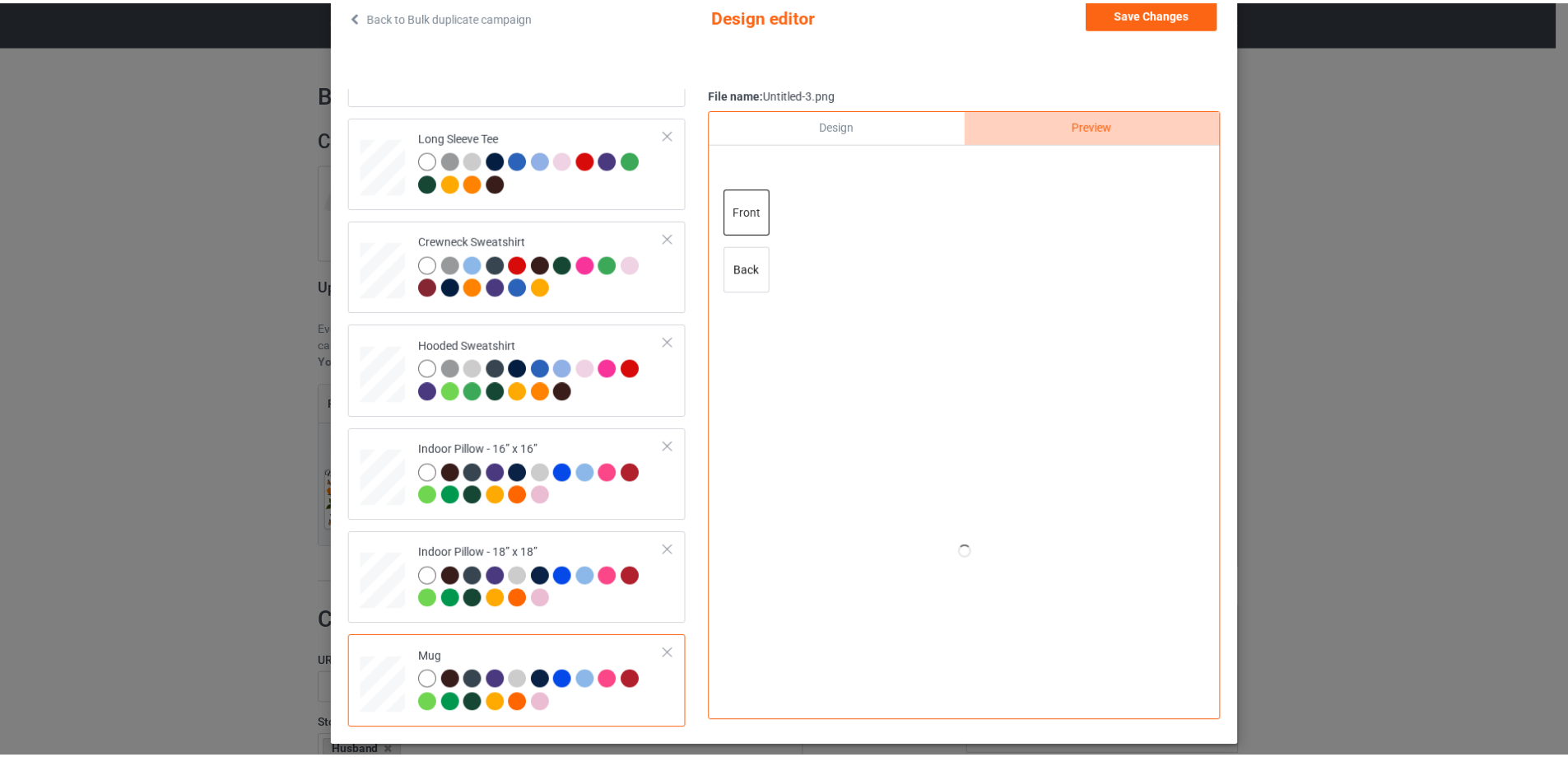
scroll to position [29, 0]
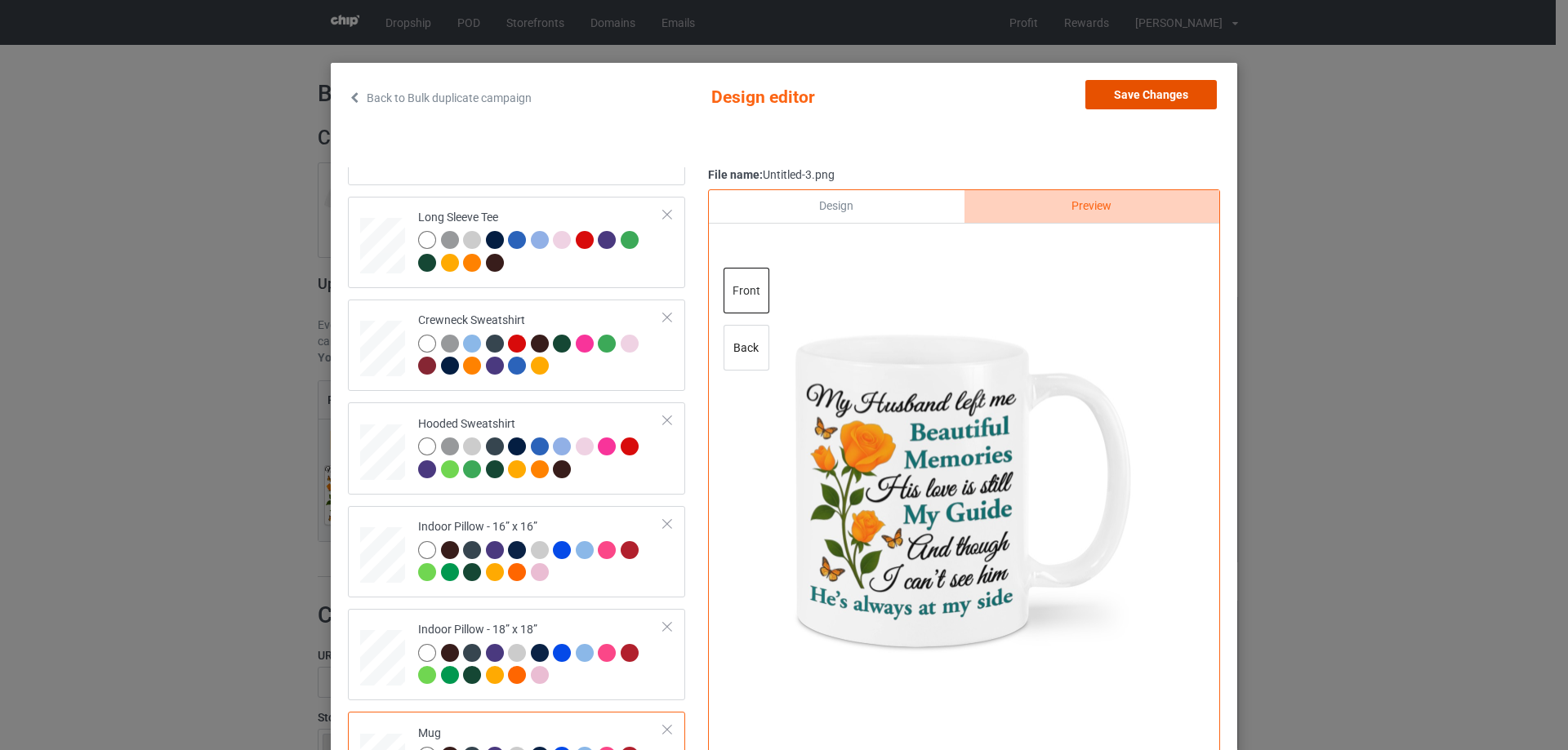
click at [1147, 97] on button "Save Changes" at bounding box center [1150, 95] width 132 height 29
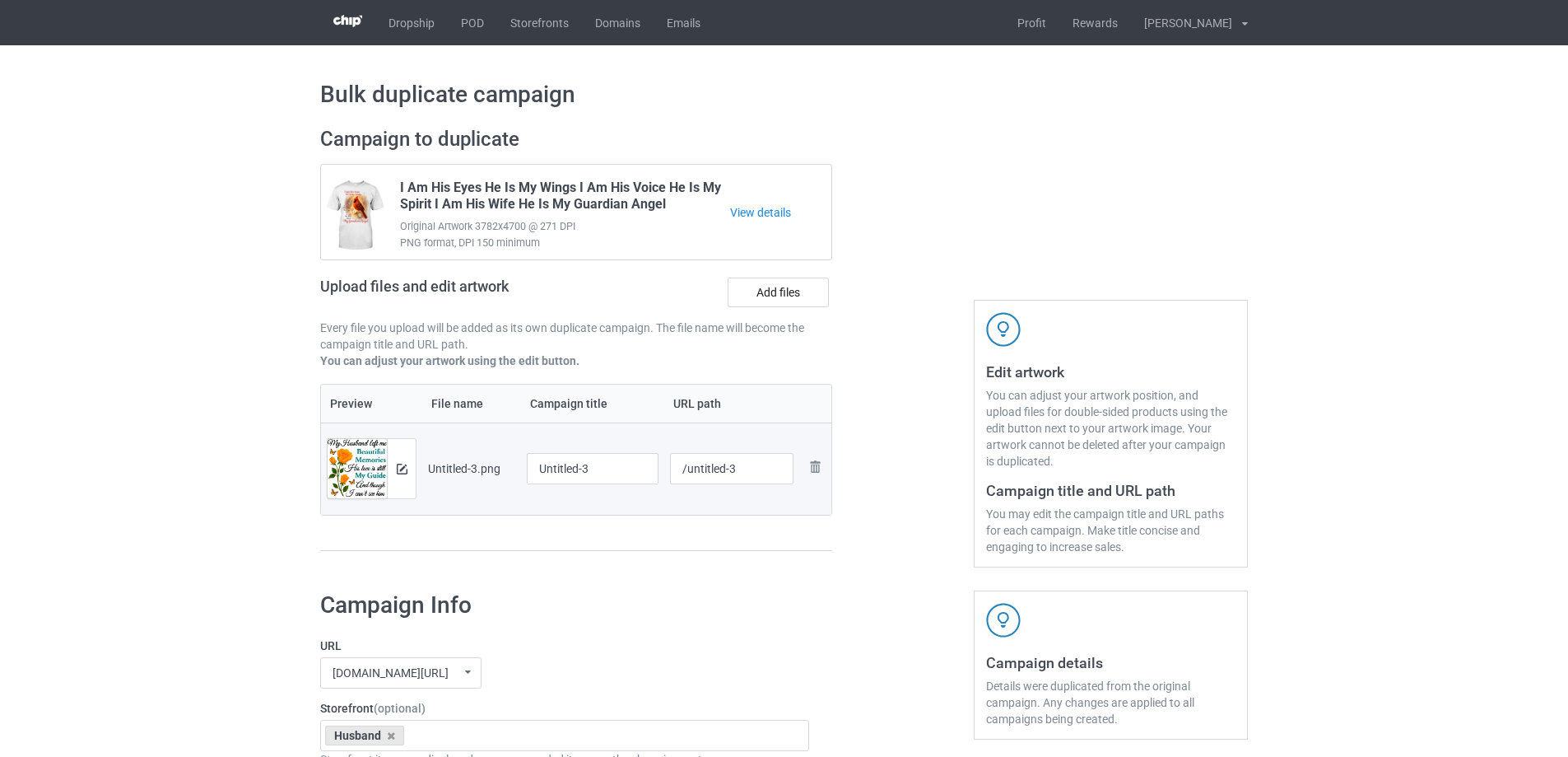
click at [641, 486] on div at bounding box center [593, 489] width 132 height 10
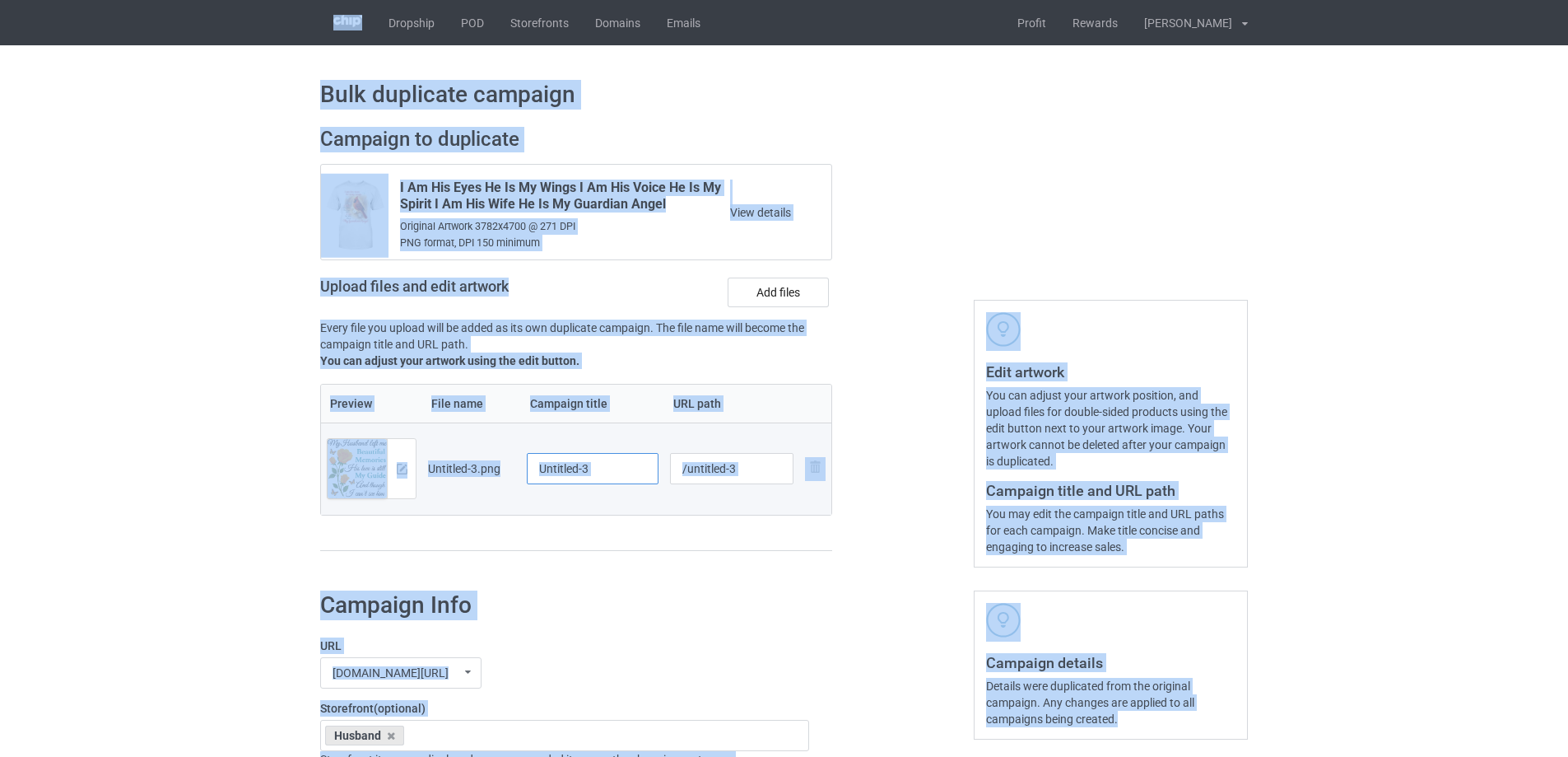
click at [628, 475] on input "Untitled-3" at bounding box center [593, 468] width 132 height 32
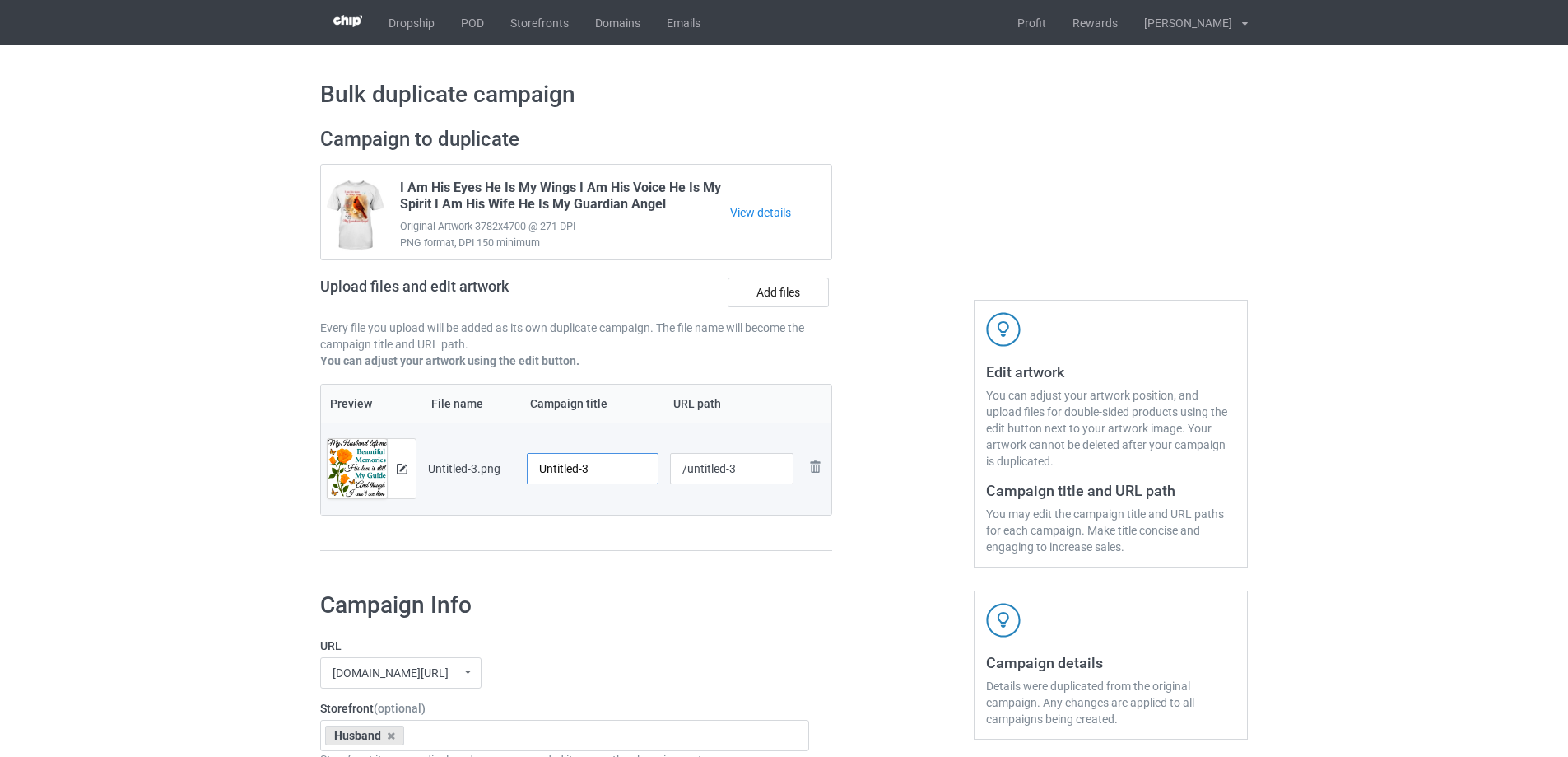
paste input "My Husband Left Me Beautiful Memories"
type input "My Husband Left Me Beautiful Memories"
click at [650, 550] on div at bounding box center [576, 551] width 512 height 2
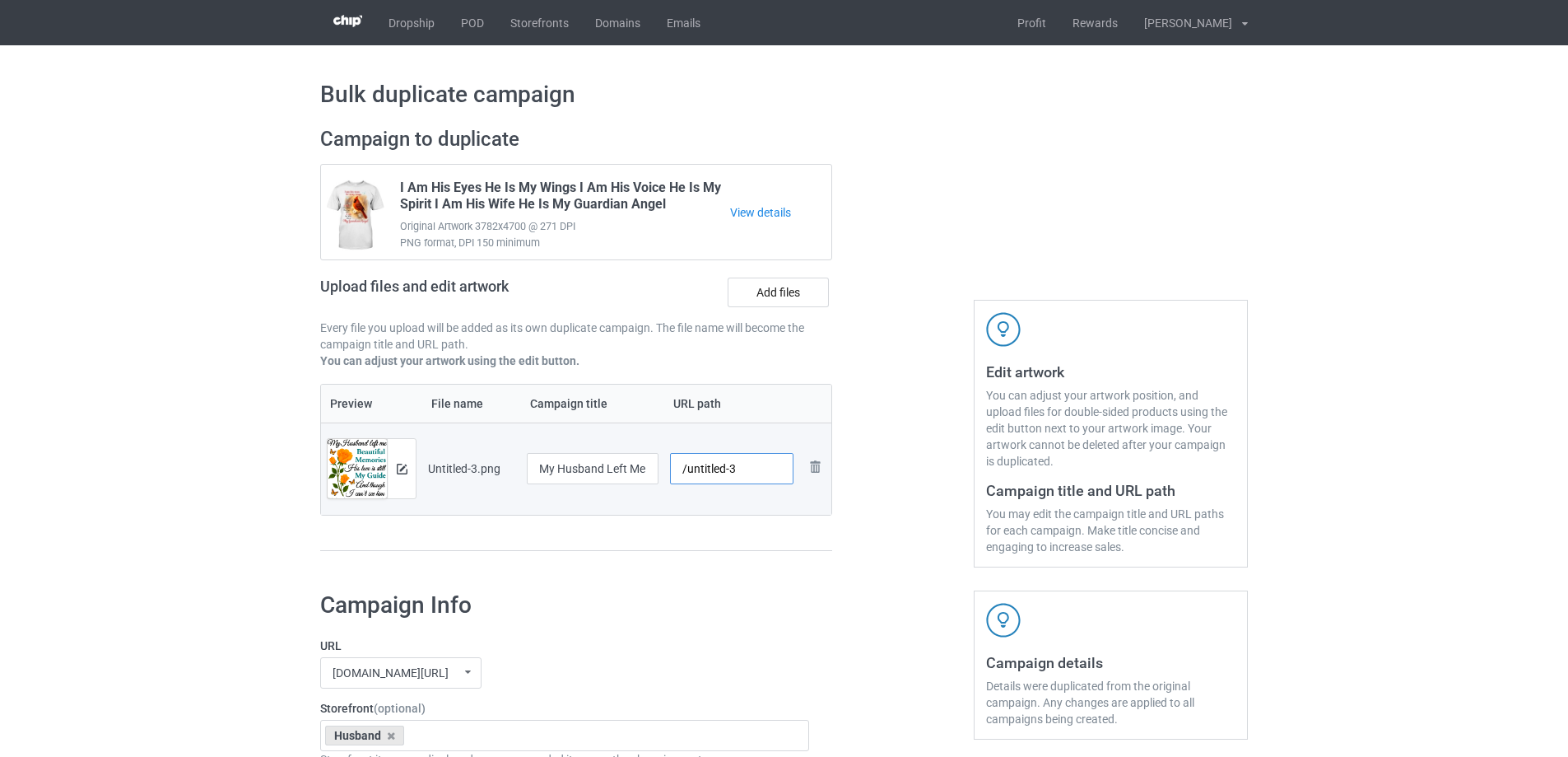
drag, startPoint x: 681, startPoint y: 474, endPoint x: 744, endPoint y: 466, distance: 63.5
click at [744, 466] on input "/untitled-3" at bounding box center [733, 468] width 124 height 32
drag, startPoint x: 685, startPoint y: 468, endPoint x: 822, endPoint y: 465, distance: 137.0
click at [822, 465] on tr "Preview and edit artwork Untitled-3.png My Husband Left Me Beautiful Memories /…" at bounding box center [576, 468] width 510 height 92
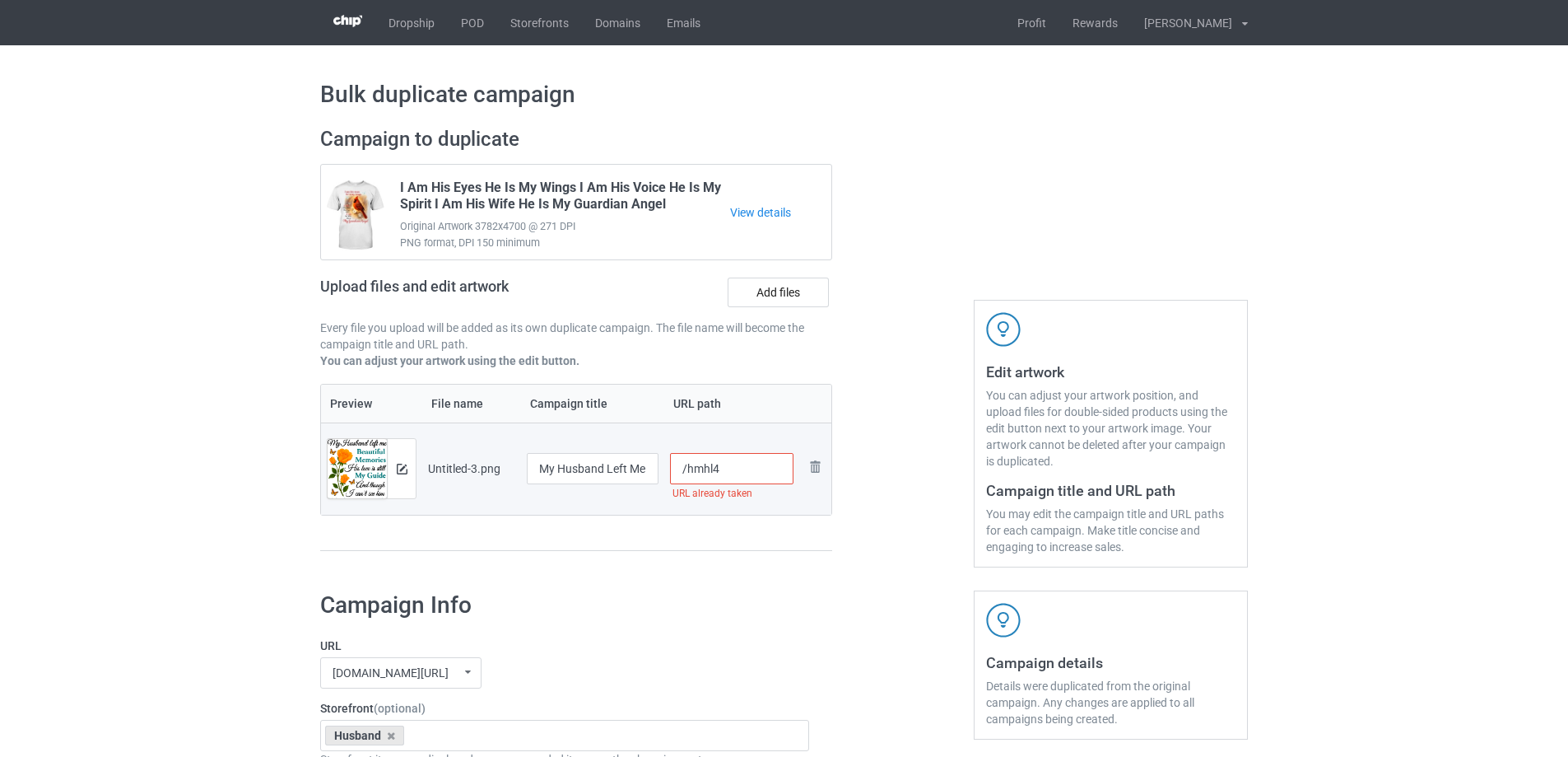
drag, startPoint x: 712, startPoint y: 472, endPoint x: 736, endPoint y: 469, distance: 24.2
click at [736, 469] on input "/hmhl4" at bounding box center [733, 468] width 124 height 32
drag, startPoint x: 712, startPoint y: 474, endPoint x: 729, endPoint y: 471, distance: 17.3
click at [729, 471] on input "/hmhl5" at bounding box center [733, 468] width 124 height 32
click at [714, 468] on input "/hmhl6" at bounding box center [733, 468] width 124 height 32
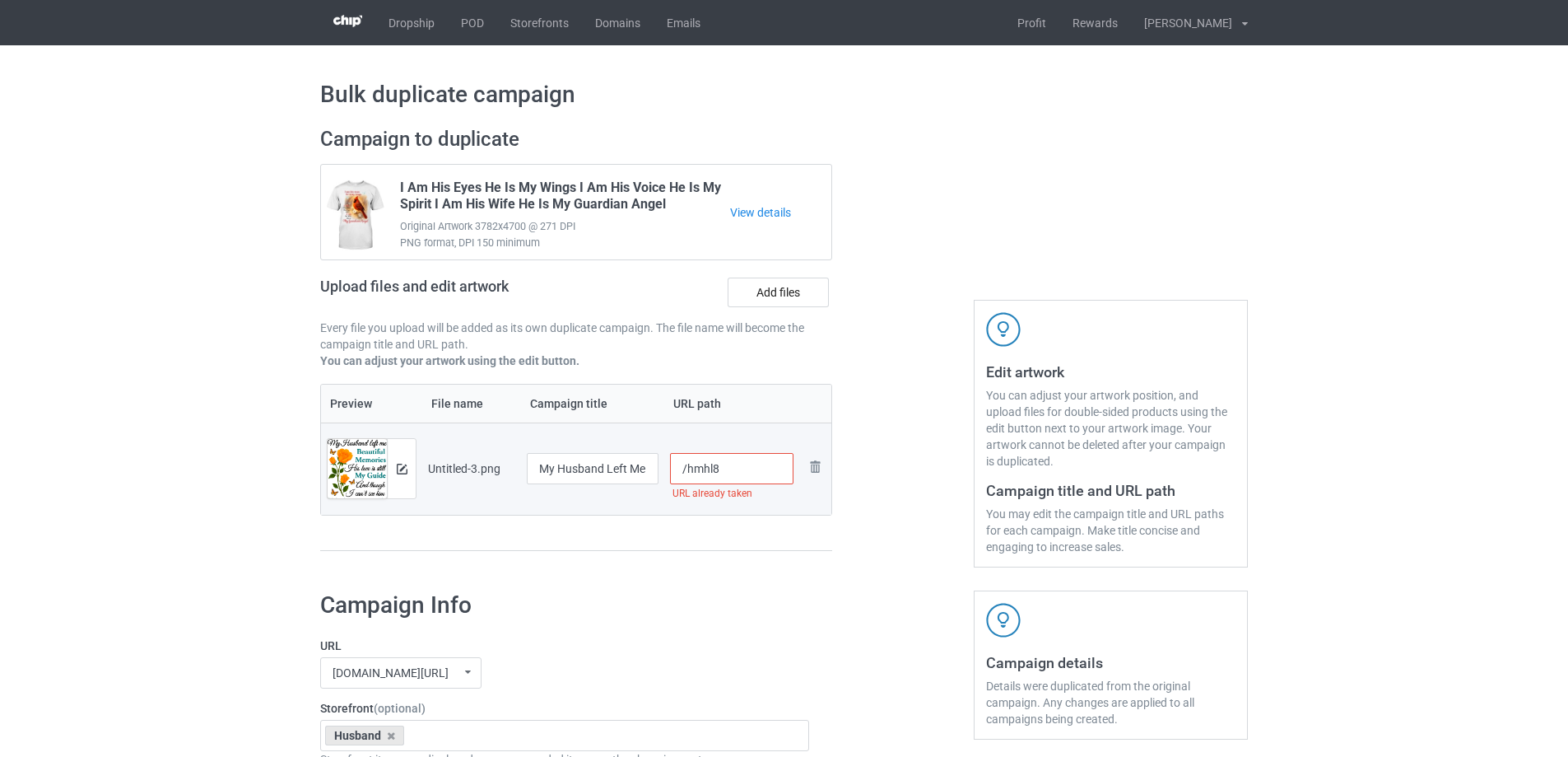
drag, startPoint x: 710, startPoint y: 472, endPoint x: 721, endPoint y: 472, distance: 11.0
click at [721, 472] on input "/hmhl8" at bounding box center [733, 468] width 124 height 32
drag, startPoint x: 714, startPoint y: 474, endPoint x: 726, endPoint y: 473, distance: 12.0
click at [726, 473] on input "/hmhl9" at bounding box center [733, 468] width 124 height 32
drag, startPoint x: 719, startPoint y: 468, endPoint x: 738, endPoint y: 507, distance: 43.4
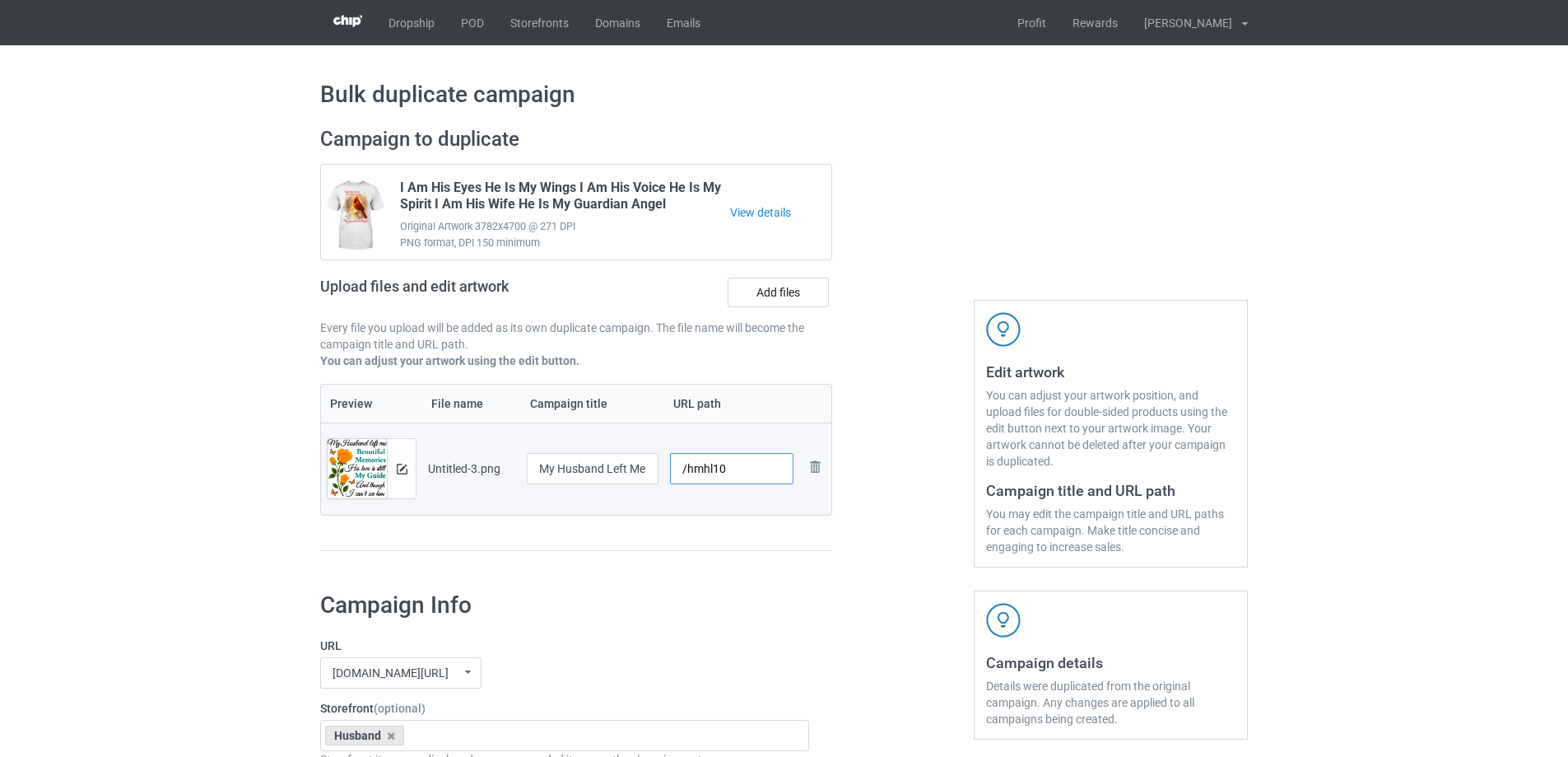
click at [739, 479] on input "/hmhl10" at bounding box center [733, 468] width 124 height 32
type input "/hmhl10"
click at [734, 517] on div "Preview File name Campaign title URL path Preview and edit artwork Untitled-3.p…" at bounding box center [576, 468] width 512 height 168
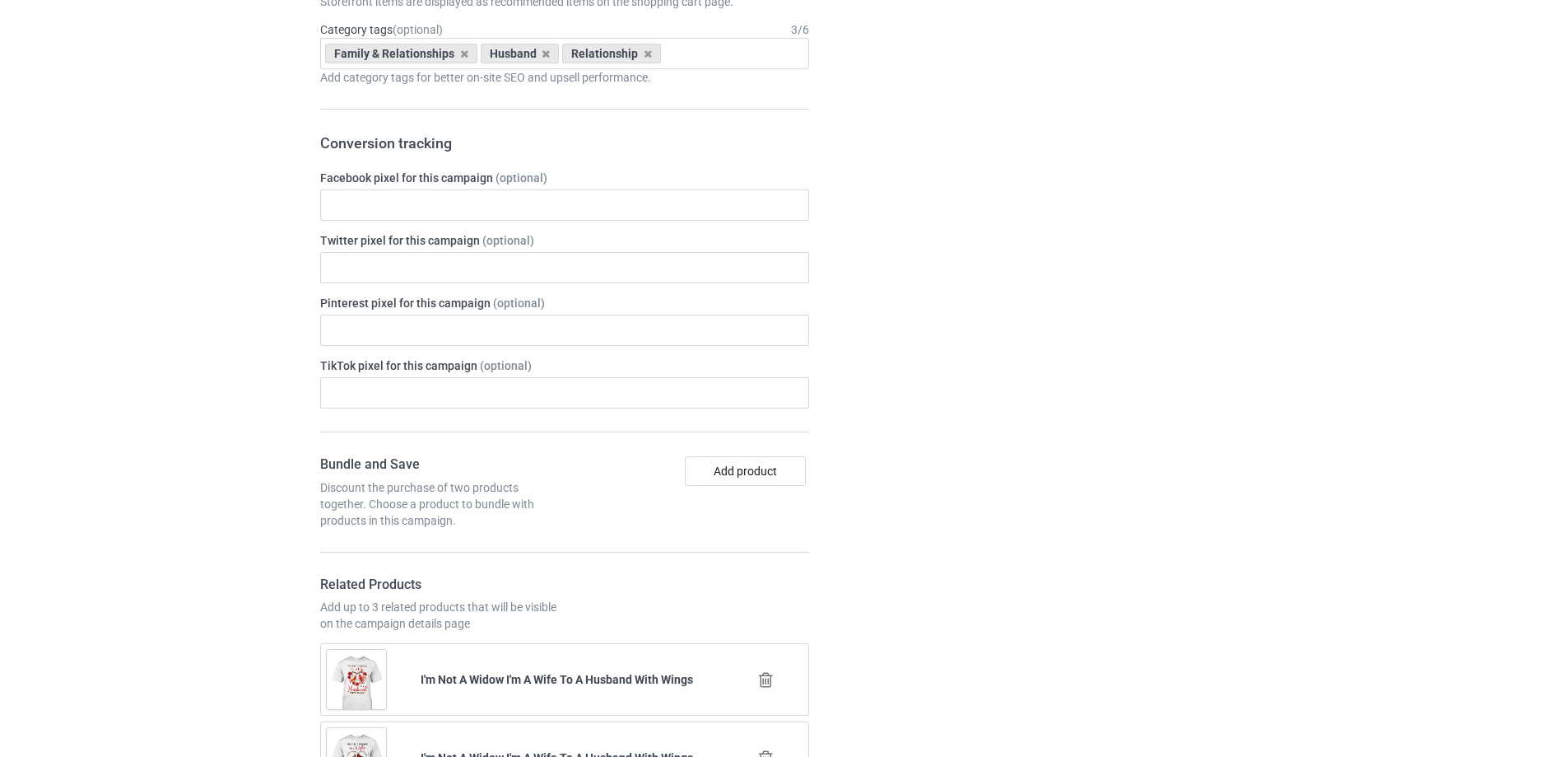
scroll to position [1918, 0]
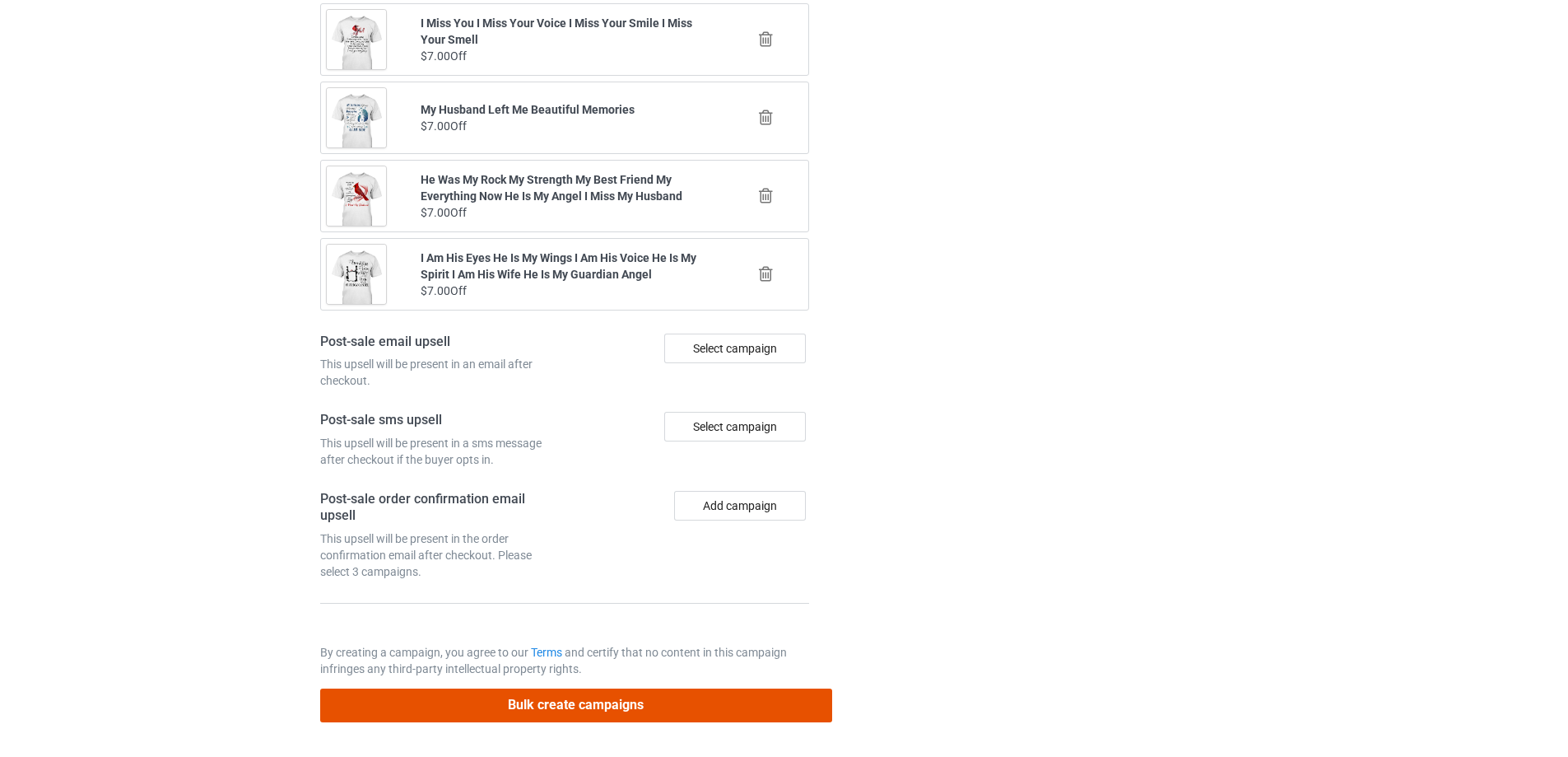
click at [659, 708] on button "Bulk create campaigns" at bounding box center [576, 705] width 512 height 33
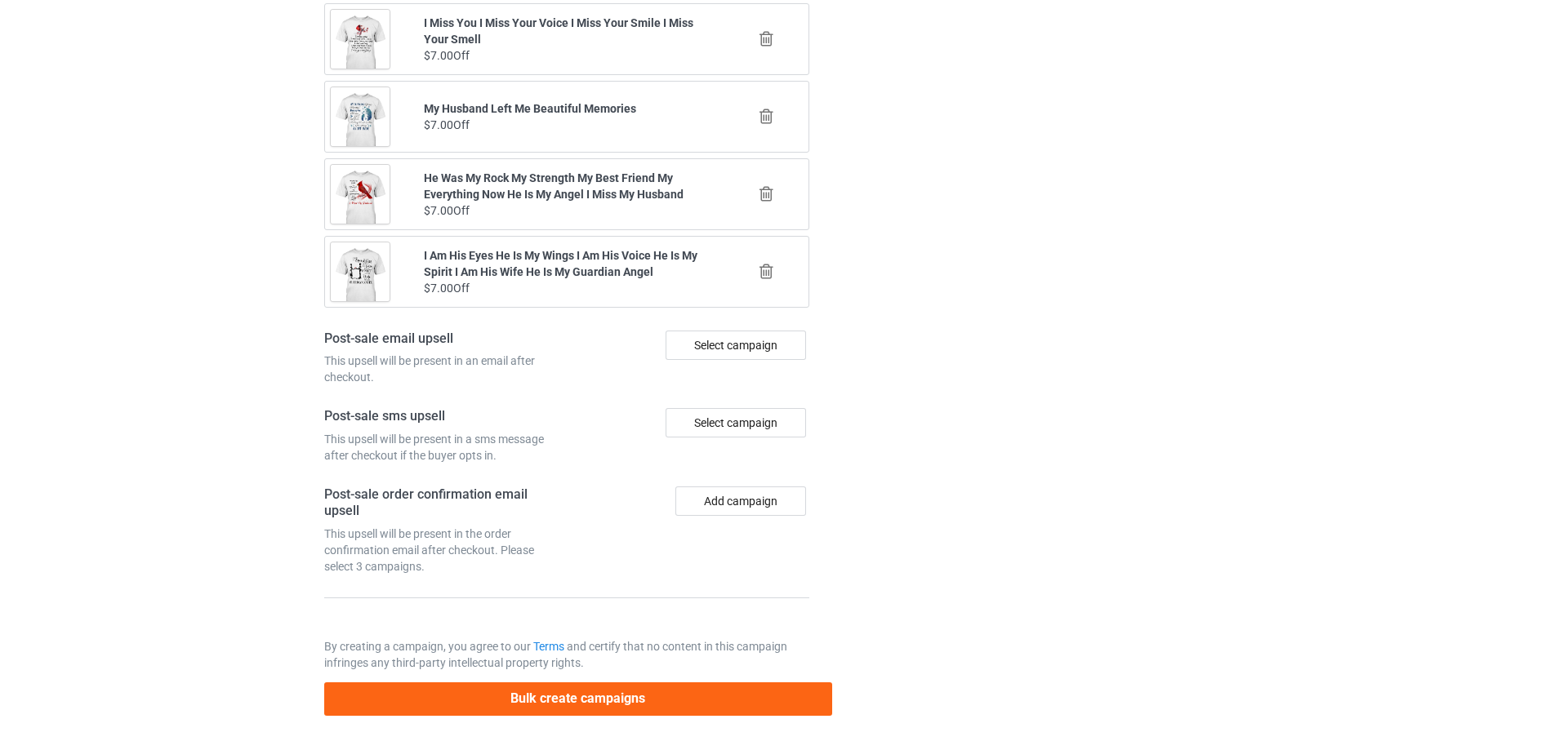
scroll to position [0, 0]
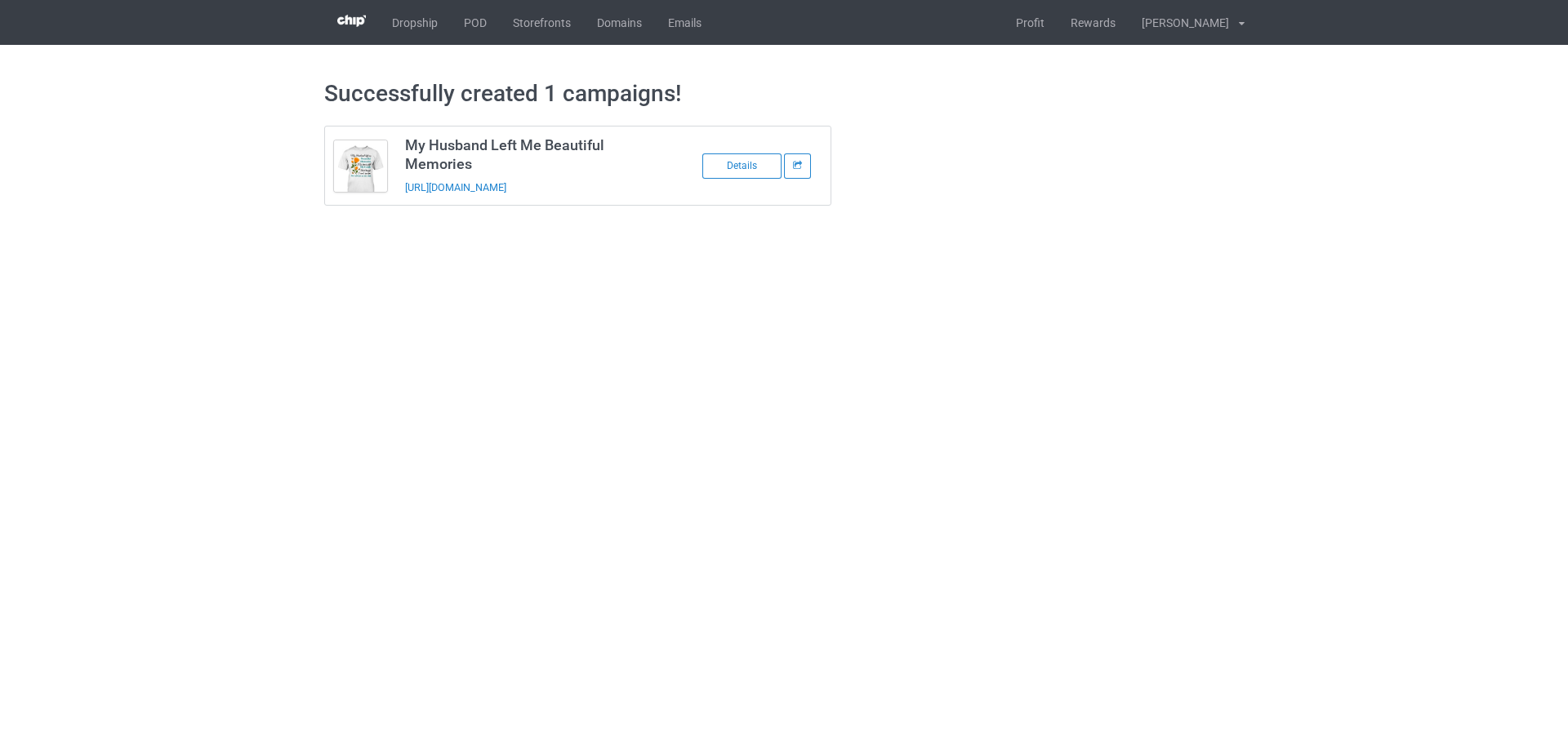
drag, startPoint x: 660, startPoint y: 181, endPoint x: 403, endPoint y: 193, distance: 257.3
click at [403, 193] on td "My Husband Left Me Beautiful Memories https://www.sendinglovetoheaven.com/hmhl10" at bounding box center [534, 165] width 276 height 78
copy link "https://www.sendinglovetoheaven.com/hmhl10"
click at [1368, 446] on body "Dropship POD Storefronts Domains Emails Profit Rewards Đỗ Cao Thái Settings Log…" at bounding box center [784, 375] width 1568 height 750
